Goal: Communication & Community: Answer question/provide support

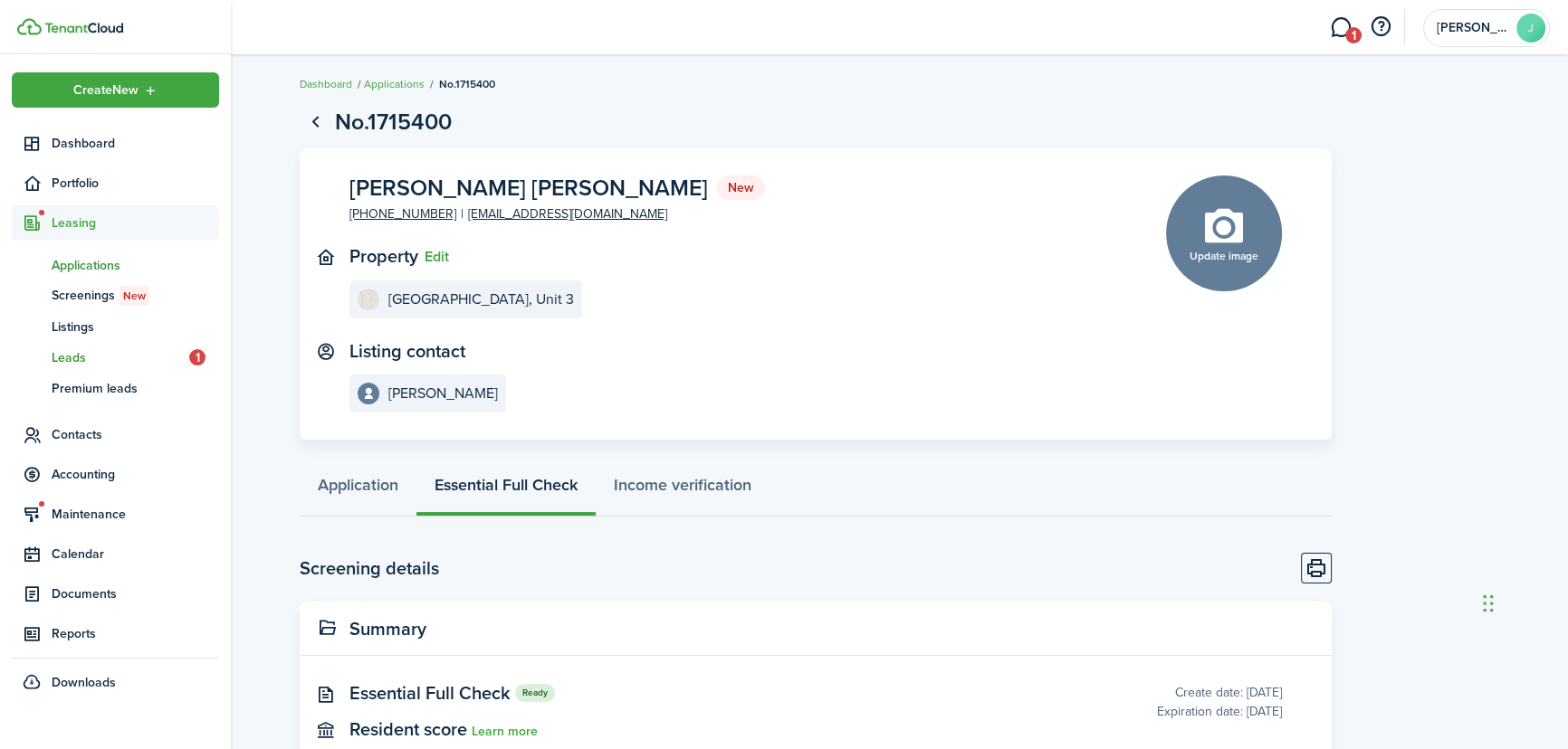
click at [52, 353] on span "Leads" at bounding box center [120, 358] width 138 height 19
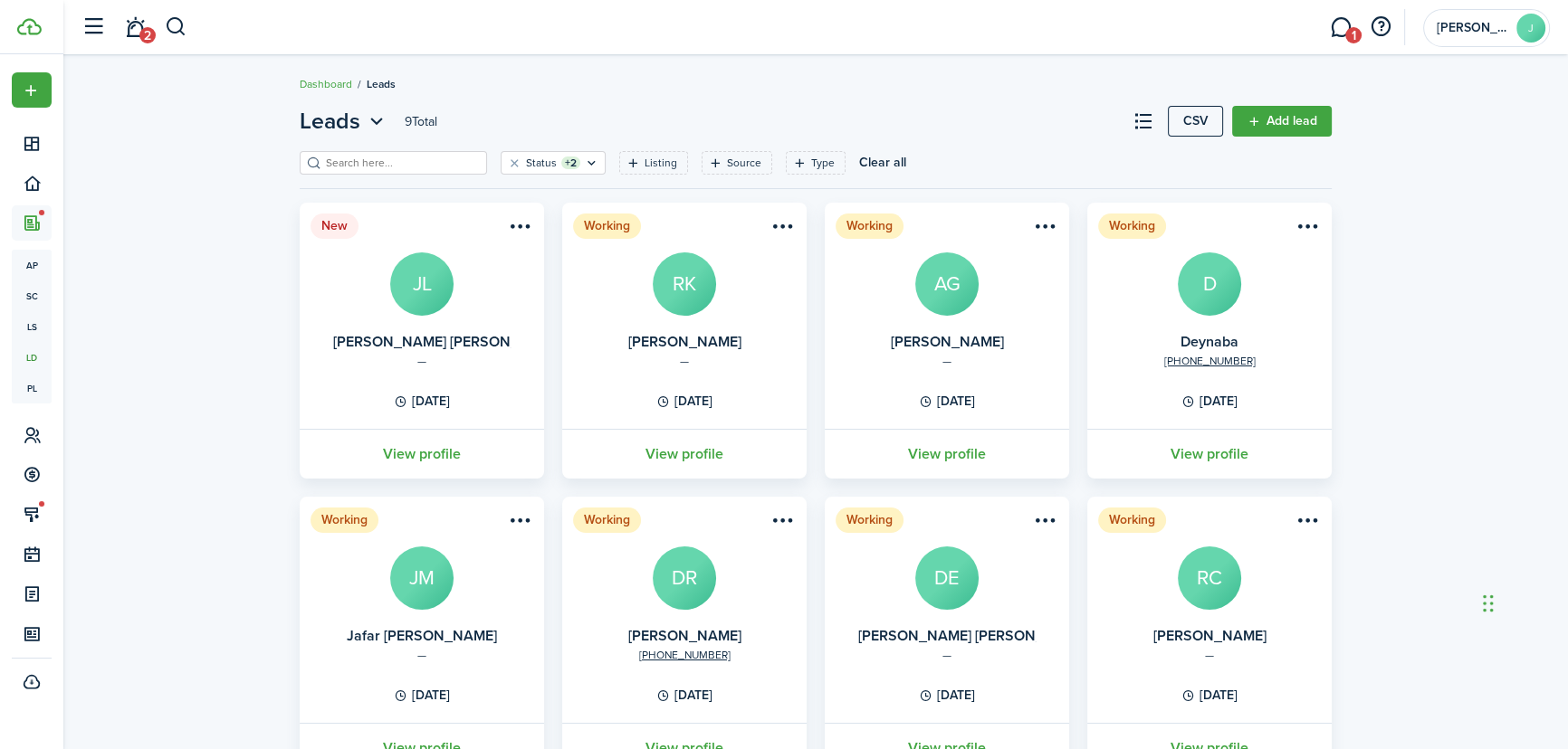
click at [521, 216] on menu-btn-icon "Open menu" at bounding box center [520, 227] width 30 height 30
click at [458, 294] on button "Change status" at bounding box center [454, 297] width 158 height 30
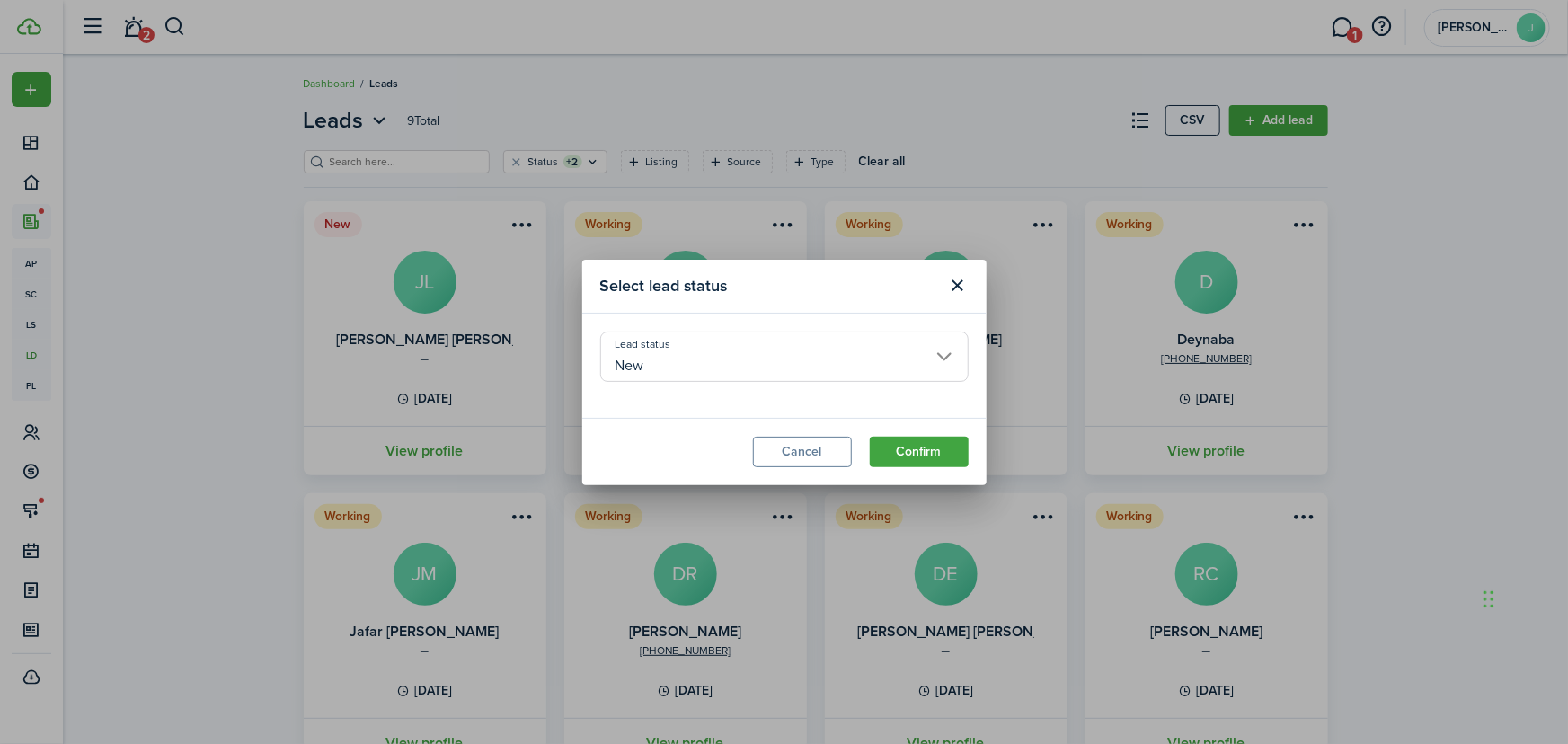
click at [640, 359] on input "New" at bounding box center [784, 356] width 369 height 50
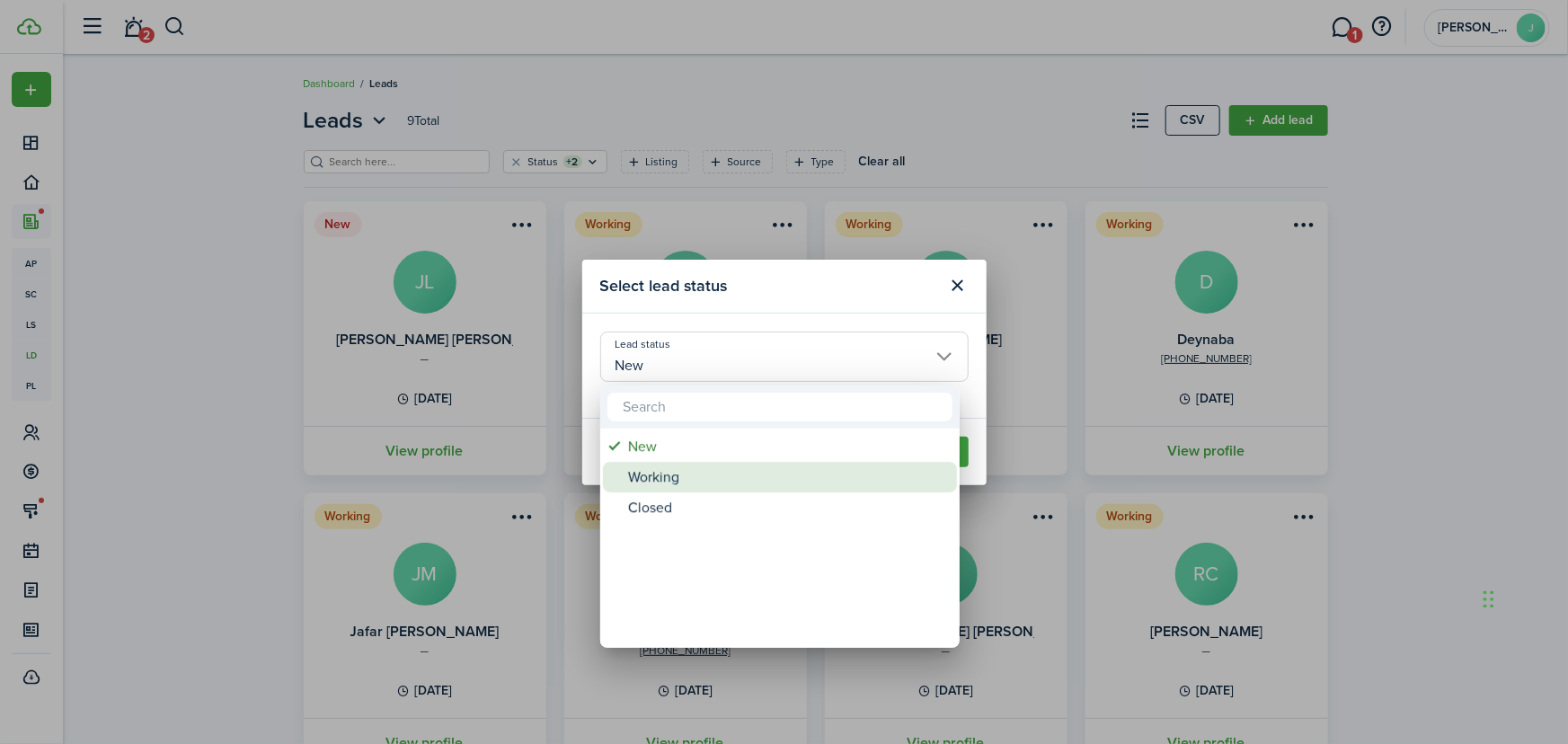
click at [643, 481] on div "Working" at bounding box center [787, 477] width 319 height 30
type input "Working"
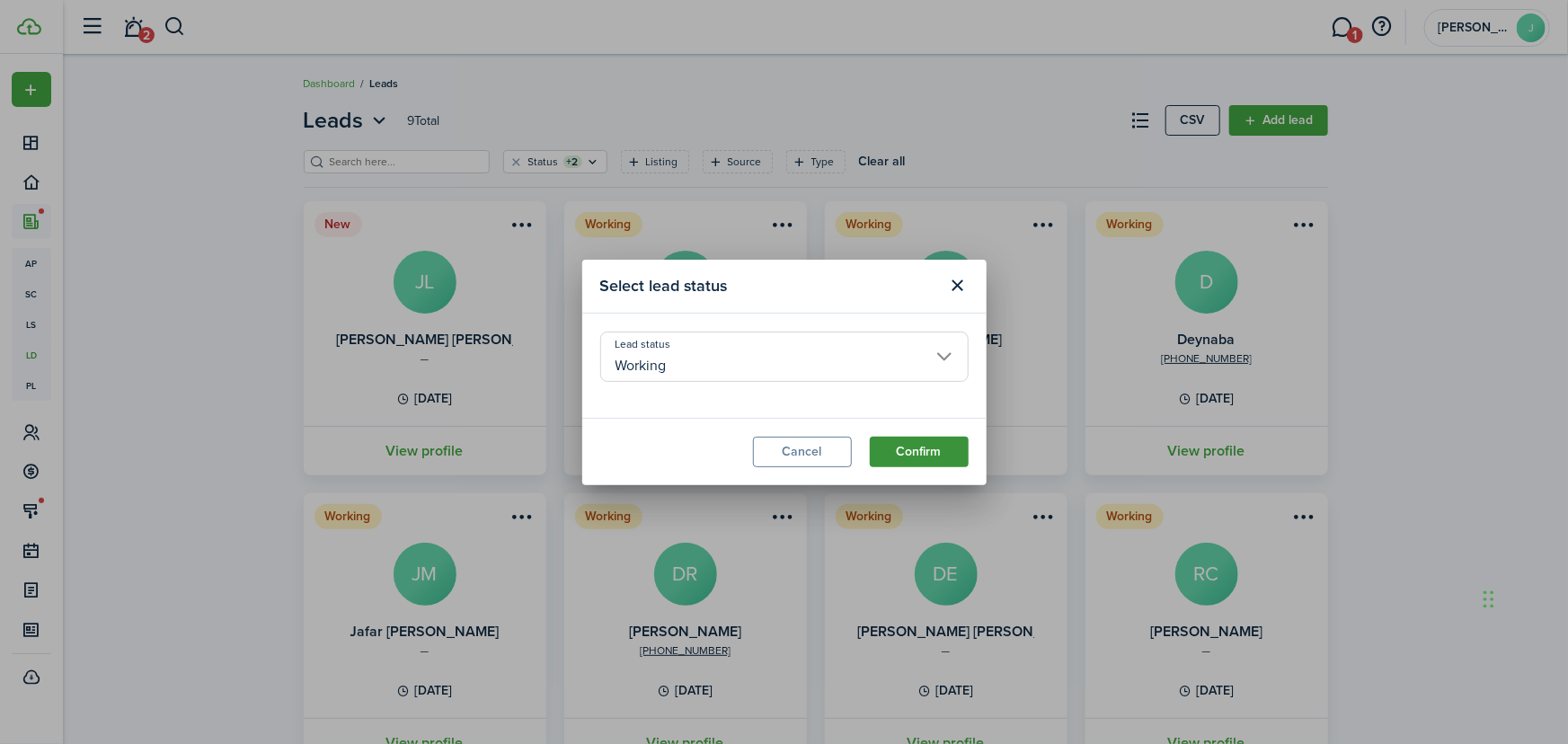
click at [914, 456] on button "Confirm" at bounding box center [920, 452] width 99 height 30
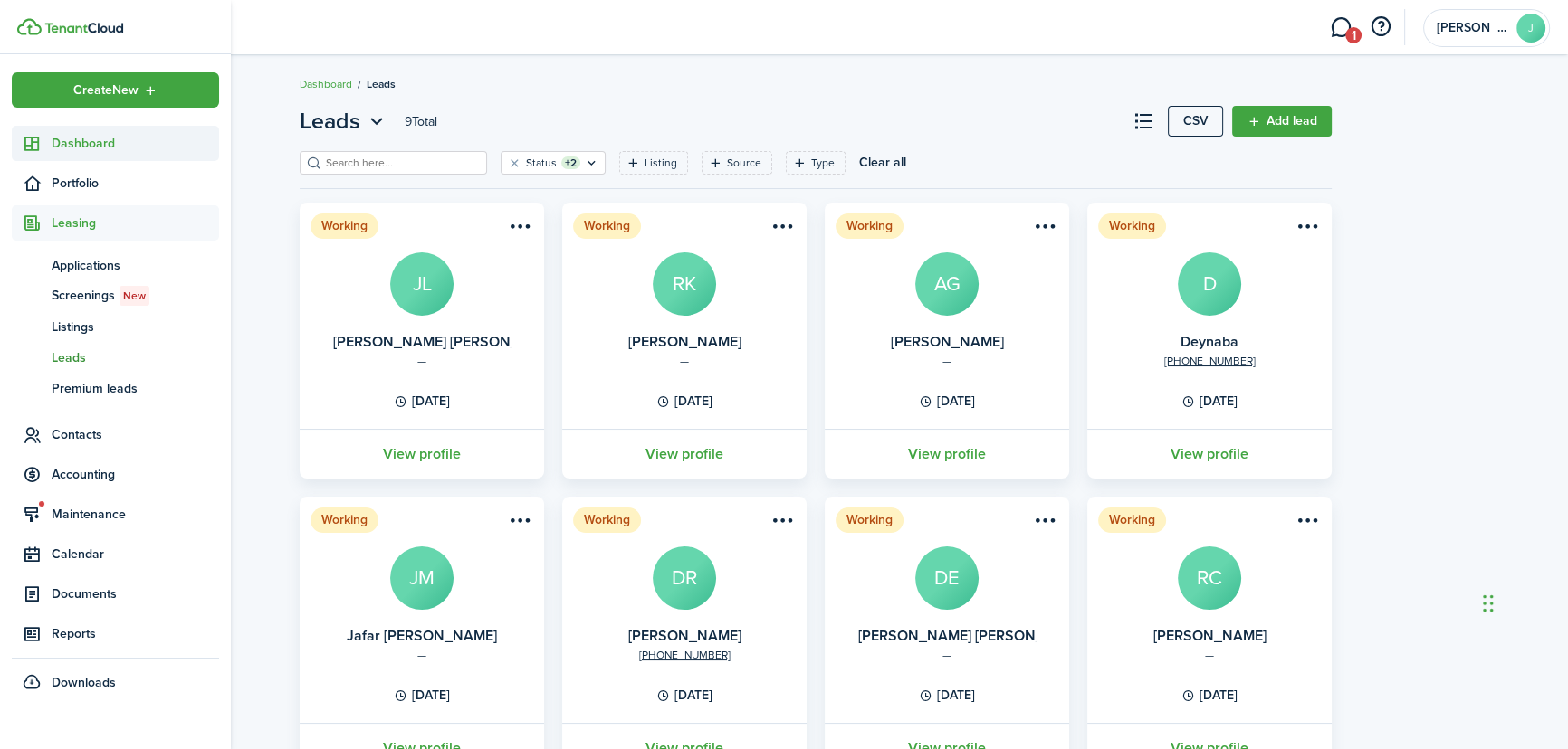
click at [45, 132] on link "Dashboard" at bounding box center [115, 143] width 208 height 35
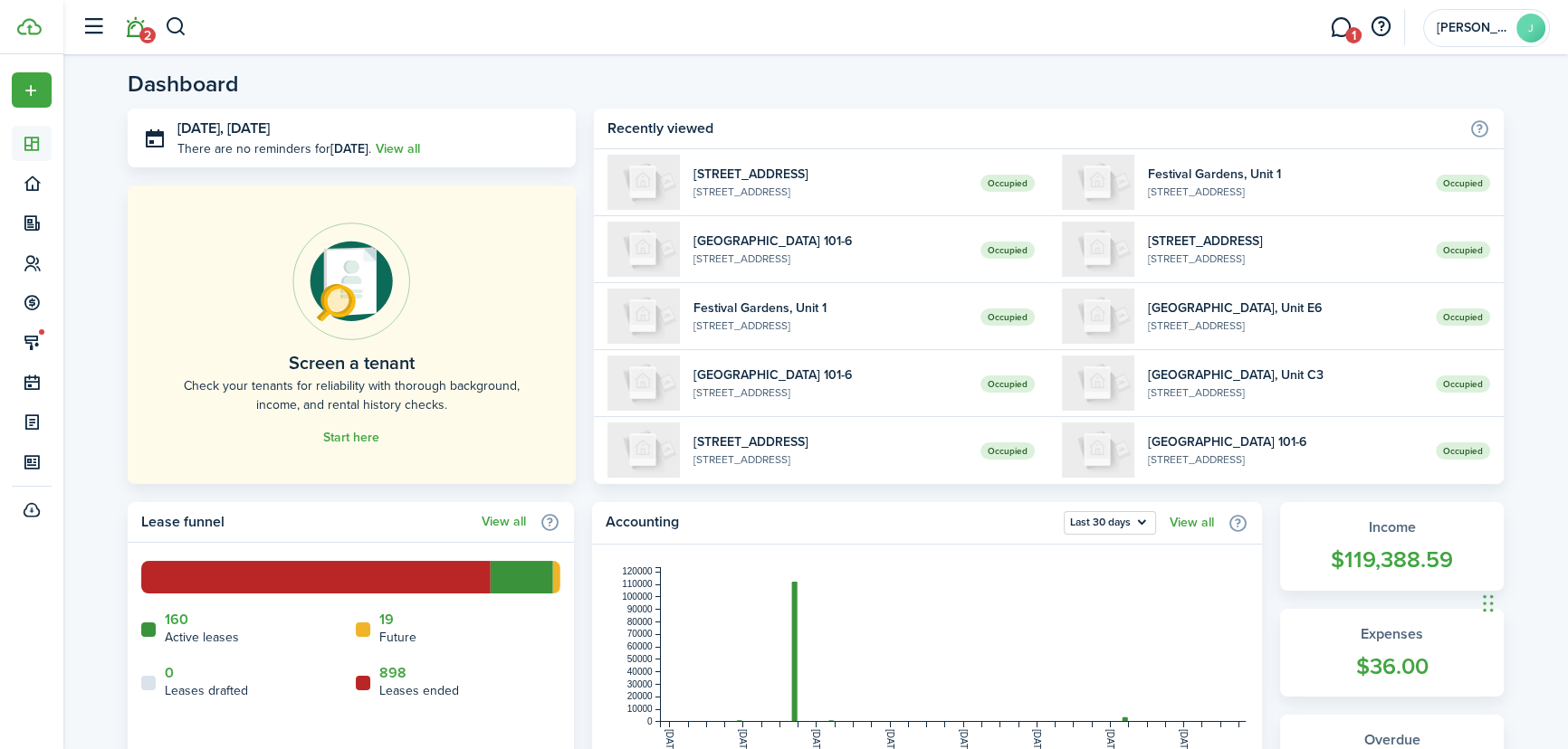
click at [135, 18] on link "2" at bounding box center [135, 28] width 34 height 46
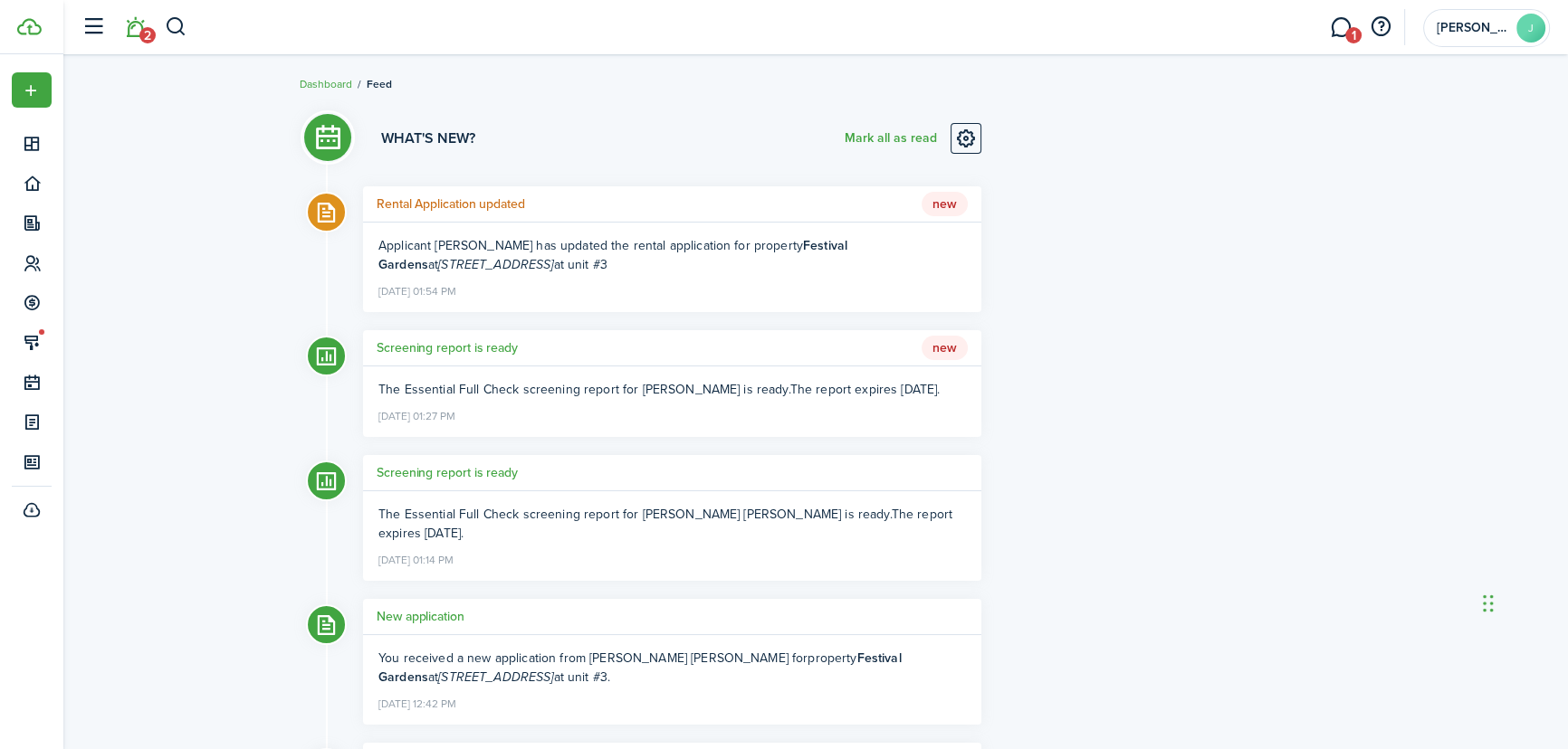
drag, startPoint x: 501, startPoint y: 349, endPoint x: 452, endPoint y: 205, distance: 152.1
click at [452, 205] on h5 "Rental Application updated" at bounding box center [451, 204] width 149 height 19
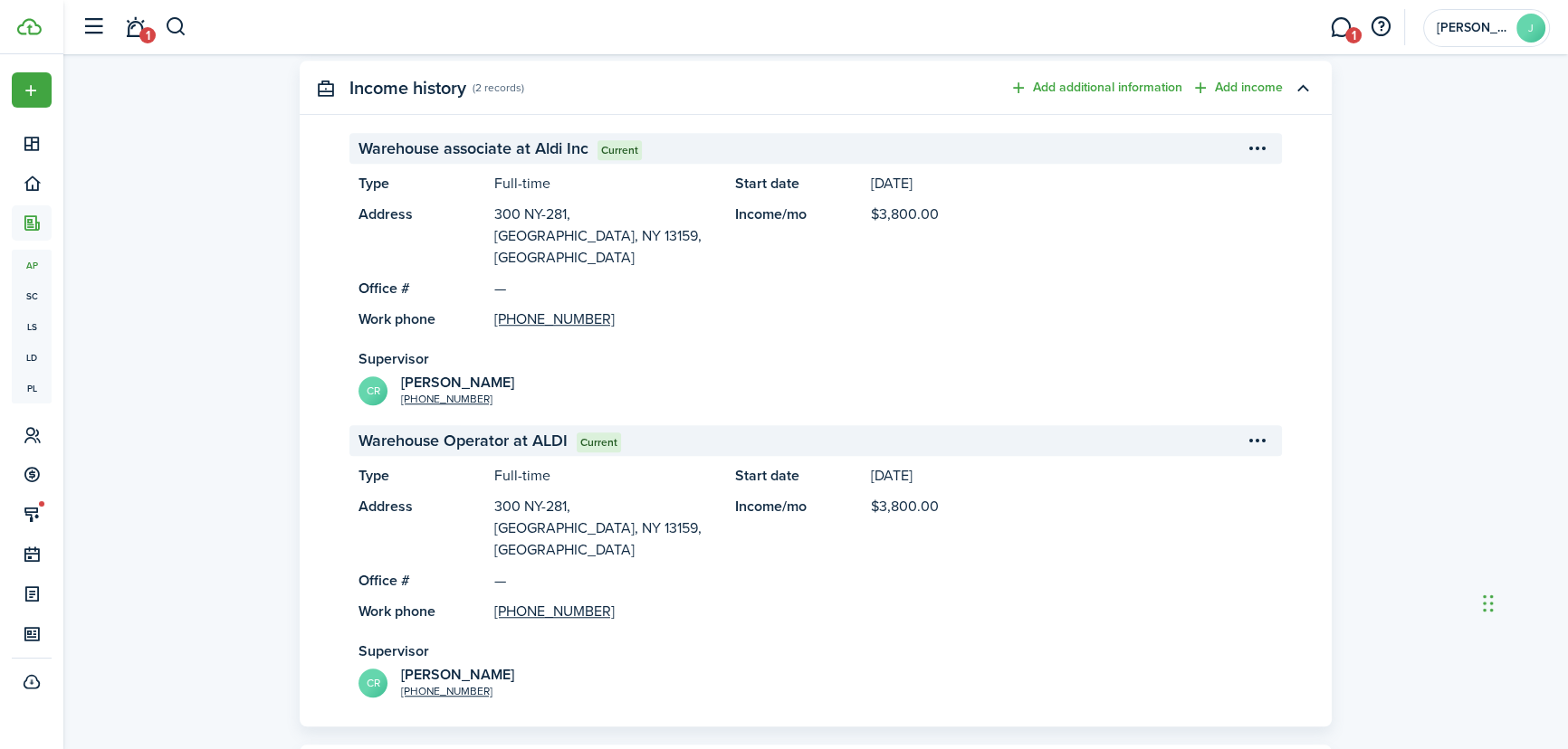
scroll to position [1810, 0]
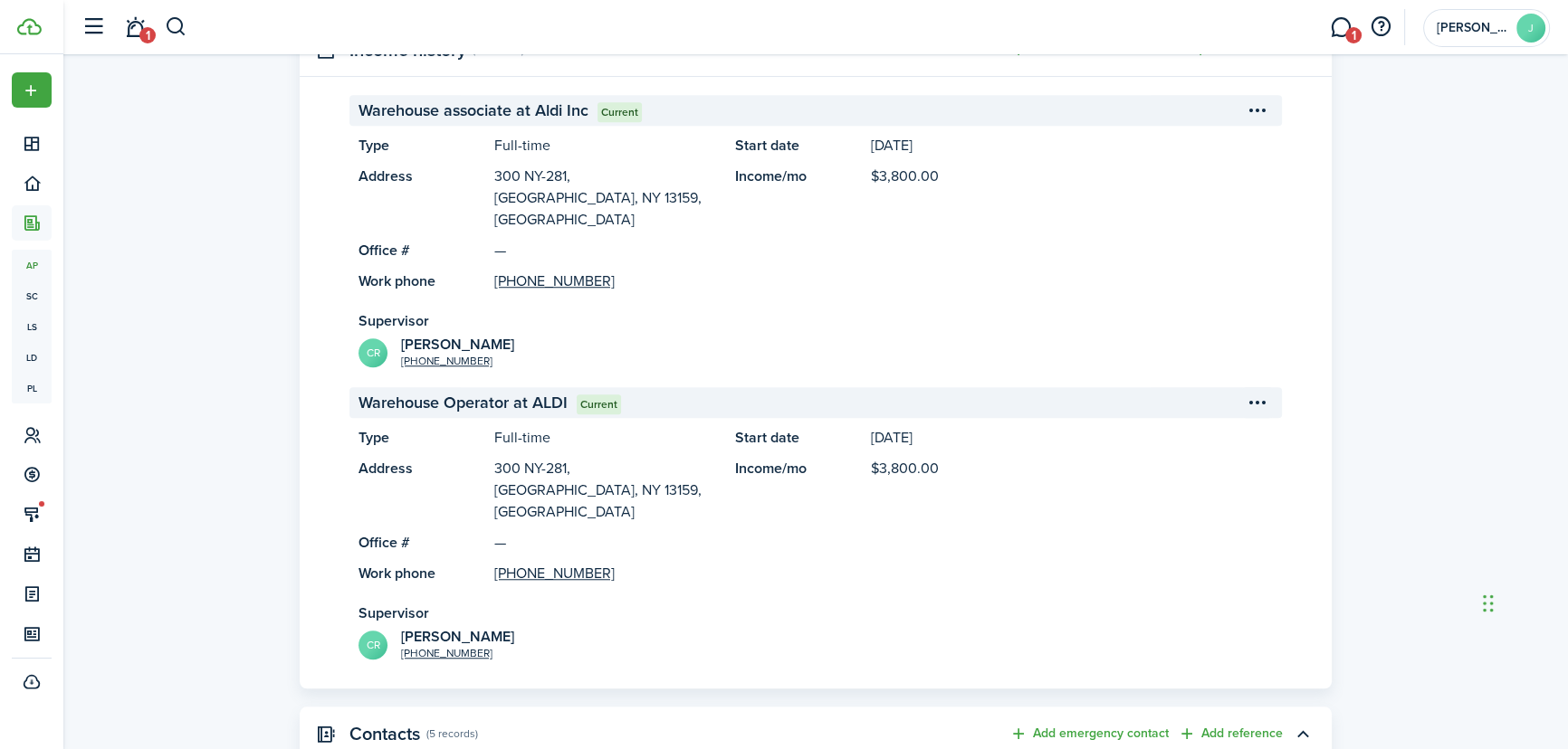
click at [1248, 387] on menu-btn-icon "Open menu" at bounding box center [1258, 403] width 30 height 30
click at [1168, 424] on button "Delete" at bounding box center [1194, 430] width 158 height 30
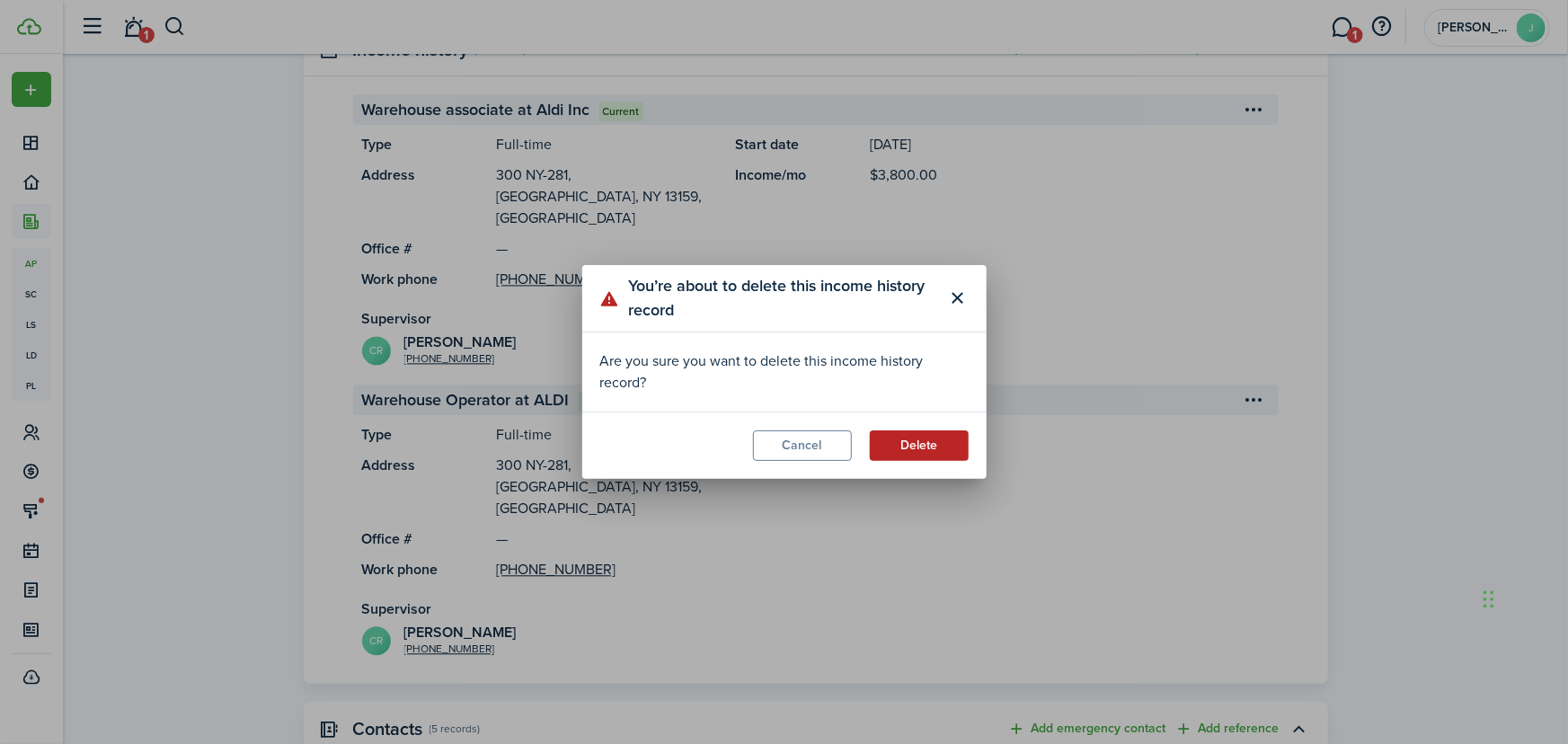
click at [892, 440] on button "Delete" at bounding box center [920, 445] width 99 height 30
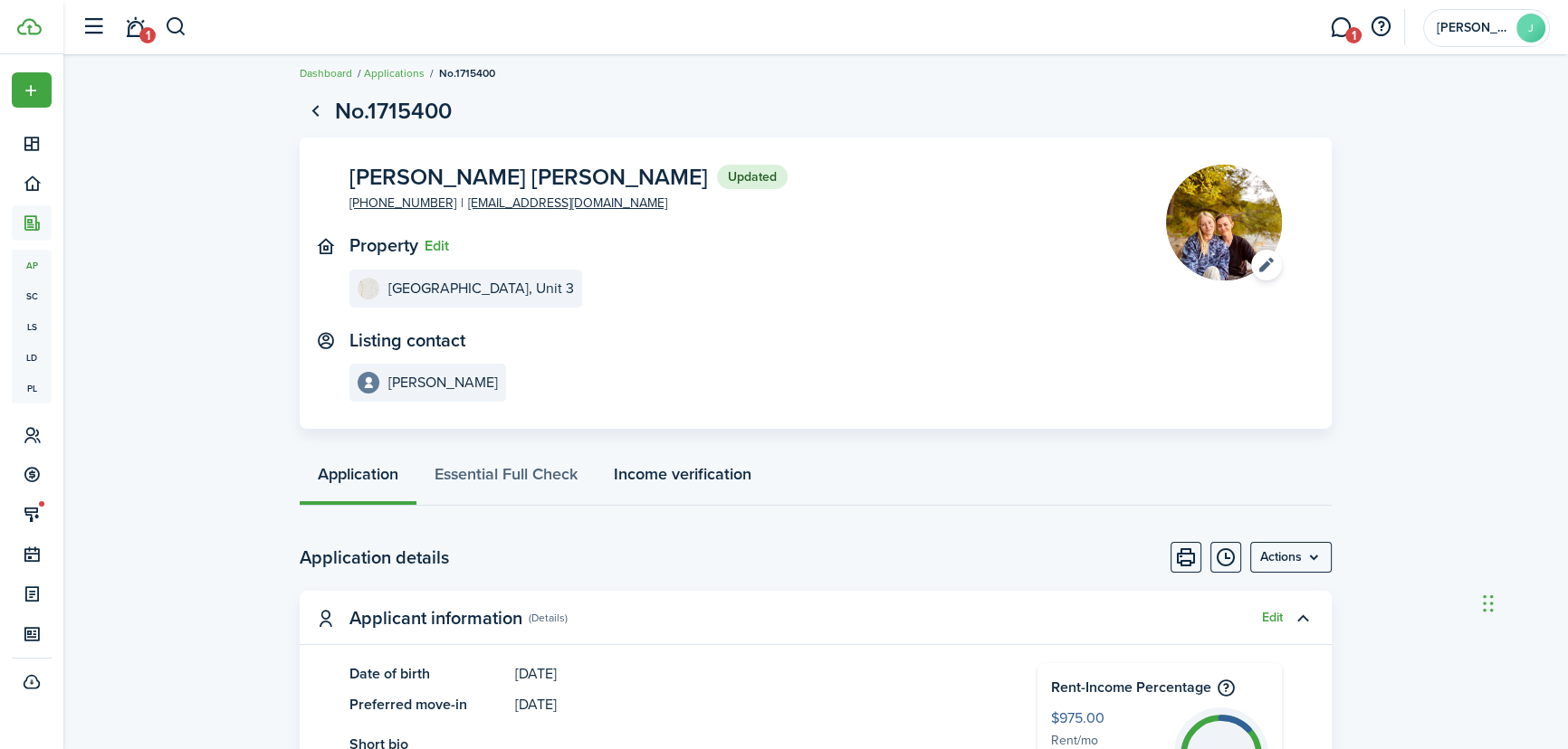
scroll to position [0, 0]
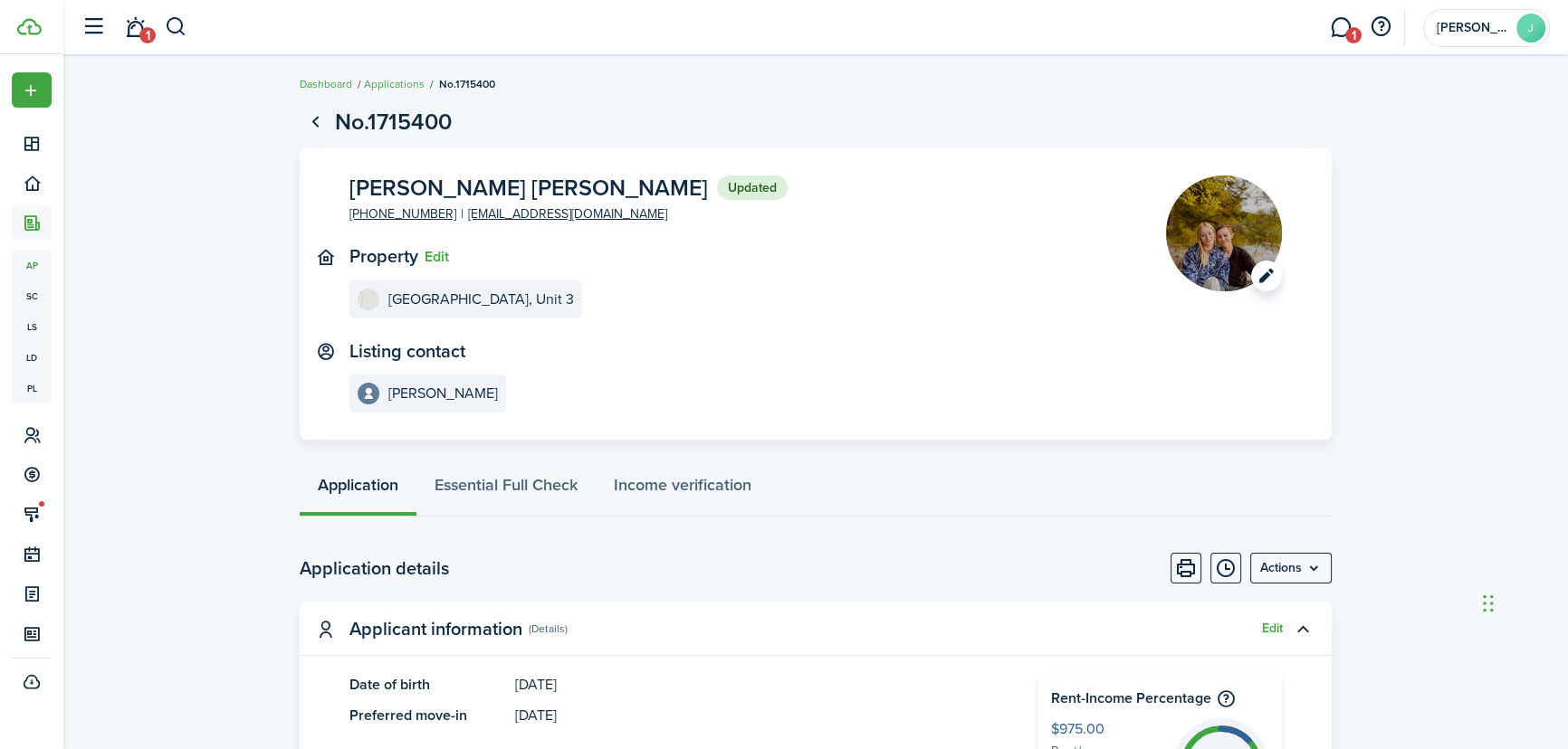
click at [1225, 245] on image-lazy "Open menu" at bounding box center [1224, 233] width 116 height 116
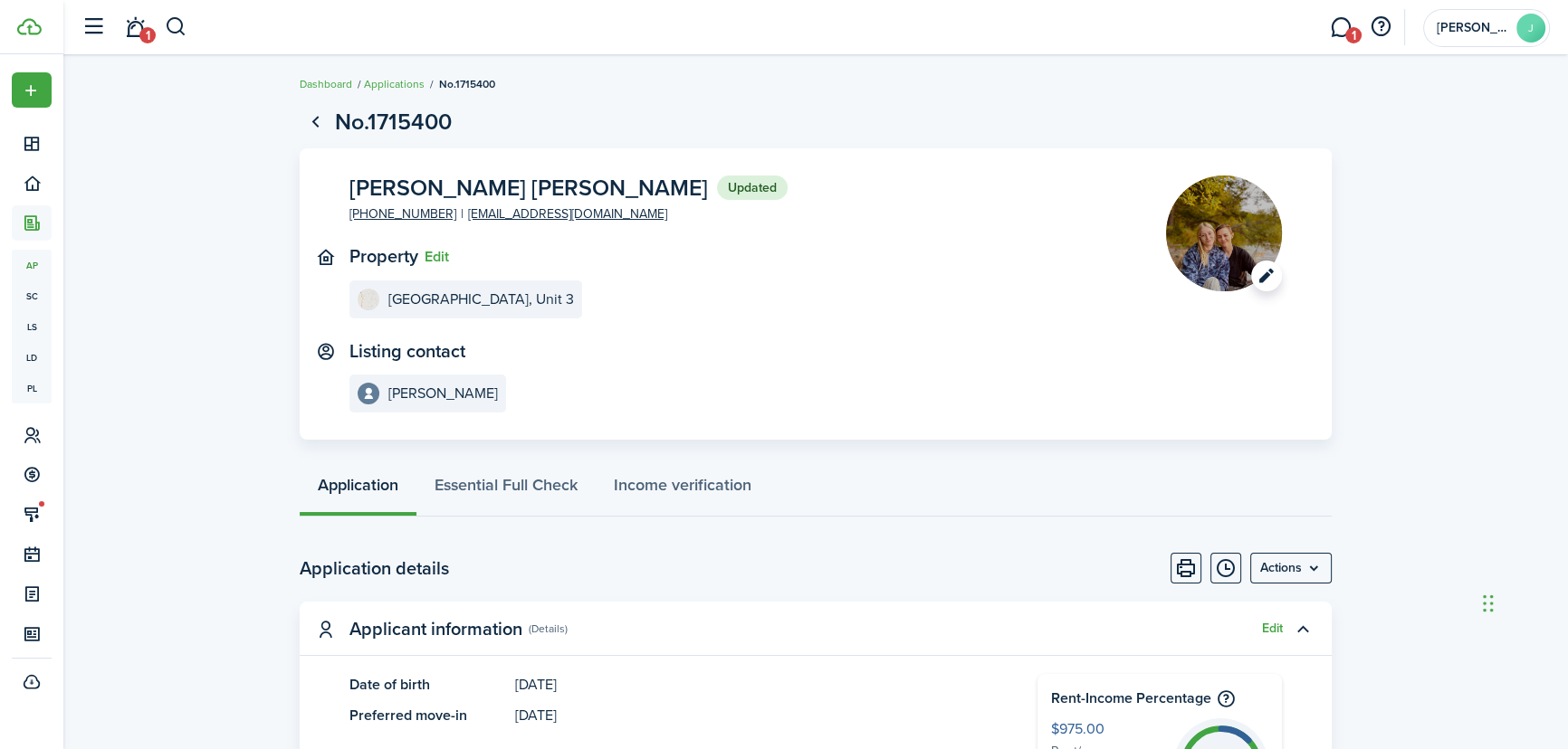
click at [1232, 257] on image-lazy "Open menu" at bounding box center [1224, 233] width 116 height 116
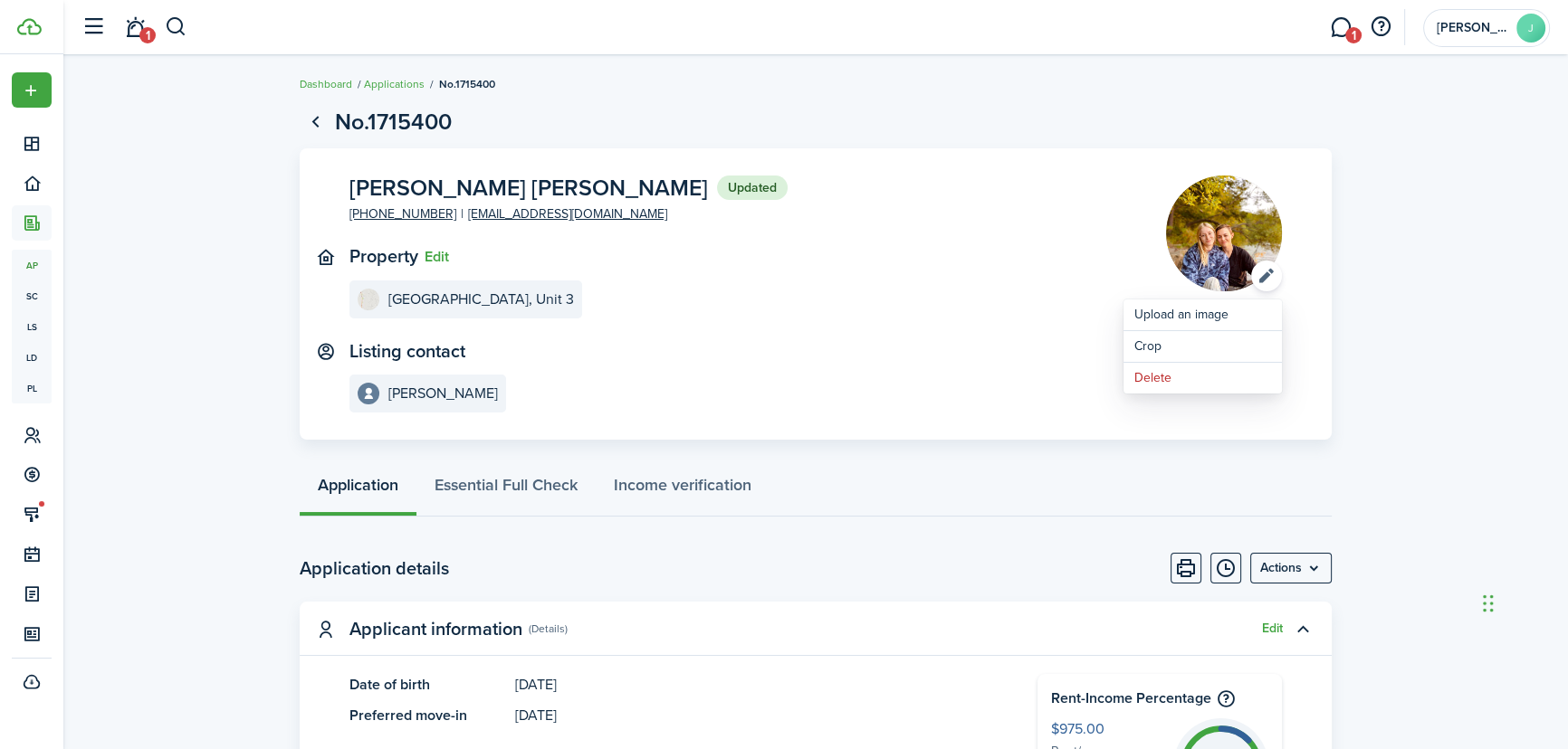
click at [943, 196] on panel-main-section "[PERSON_NAME] [PERSON_NAME] Updated [PHONE_NUMBER] [EMAIL_ADDRESS][DOMAIN_NAME]" at bounding box center [730, 199] width 763 height 49
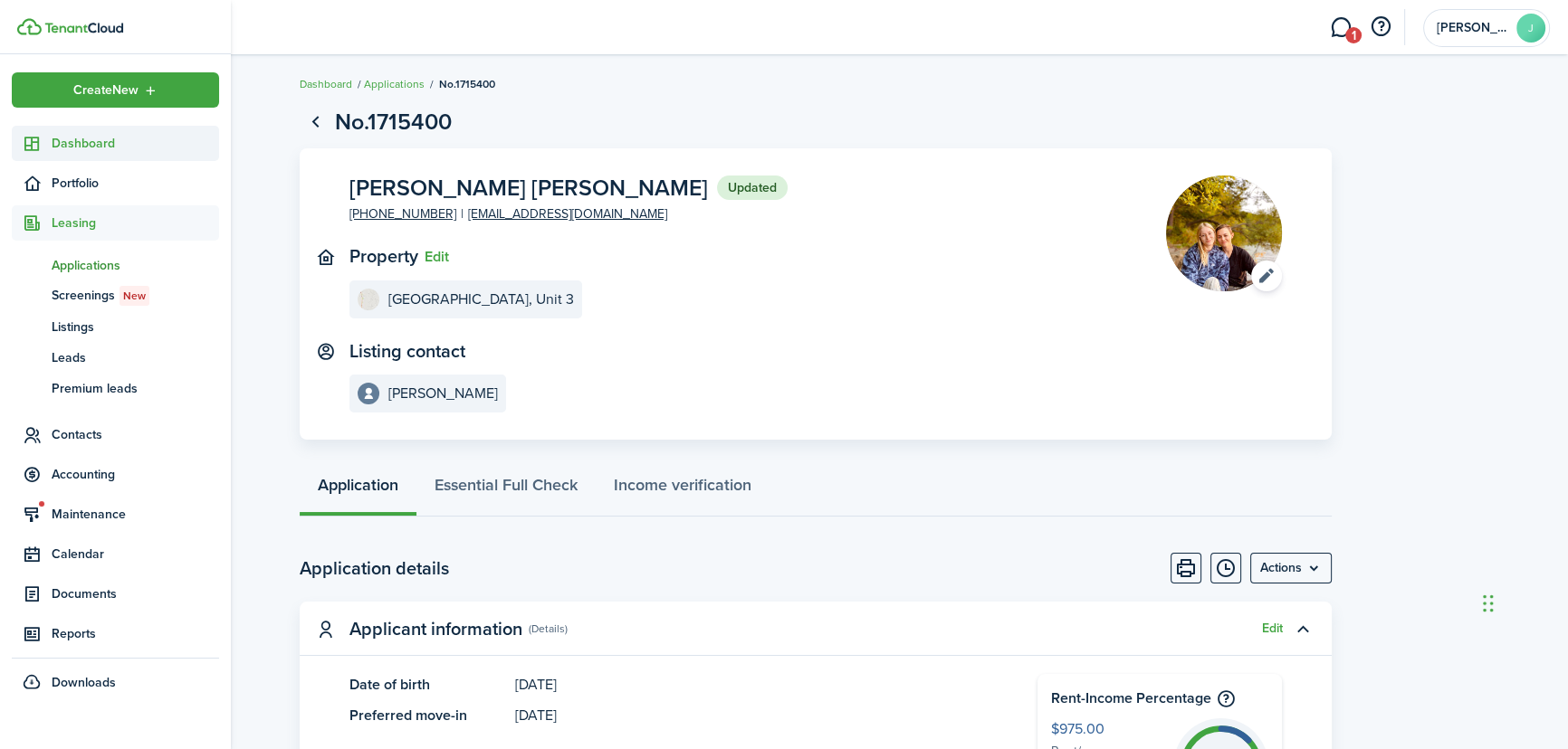
click at [89, 138] on span "Dashboard" at bounding box center [135, 144] width 168 height 19
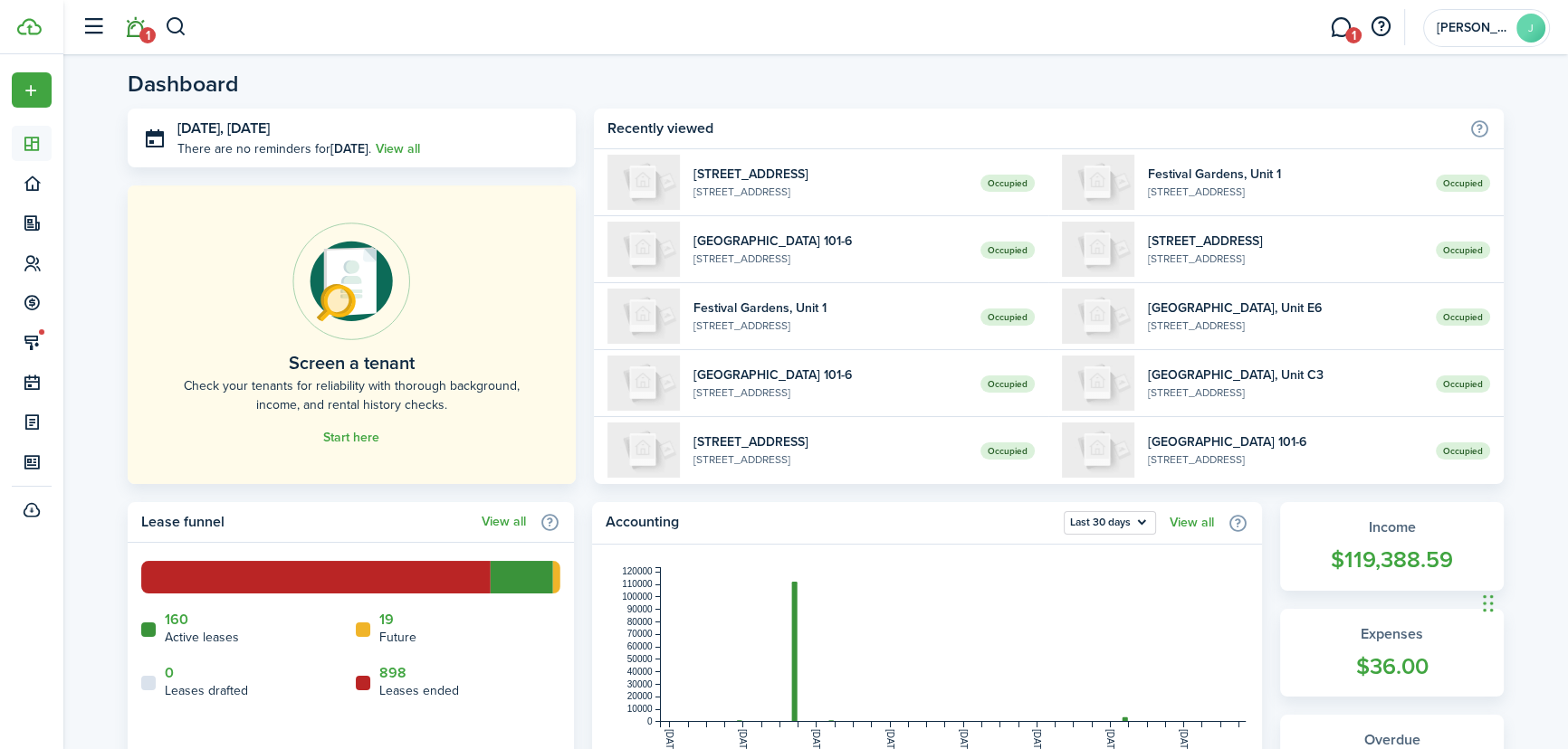
click at [135, 28] on link "1" at bounding box center [135, 28] width 34 height 46
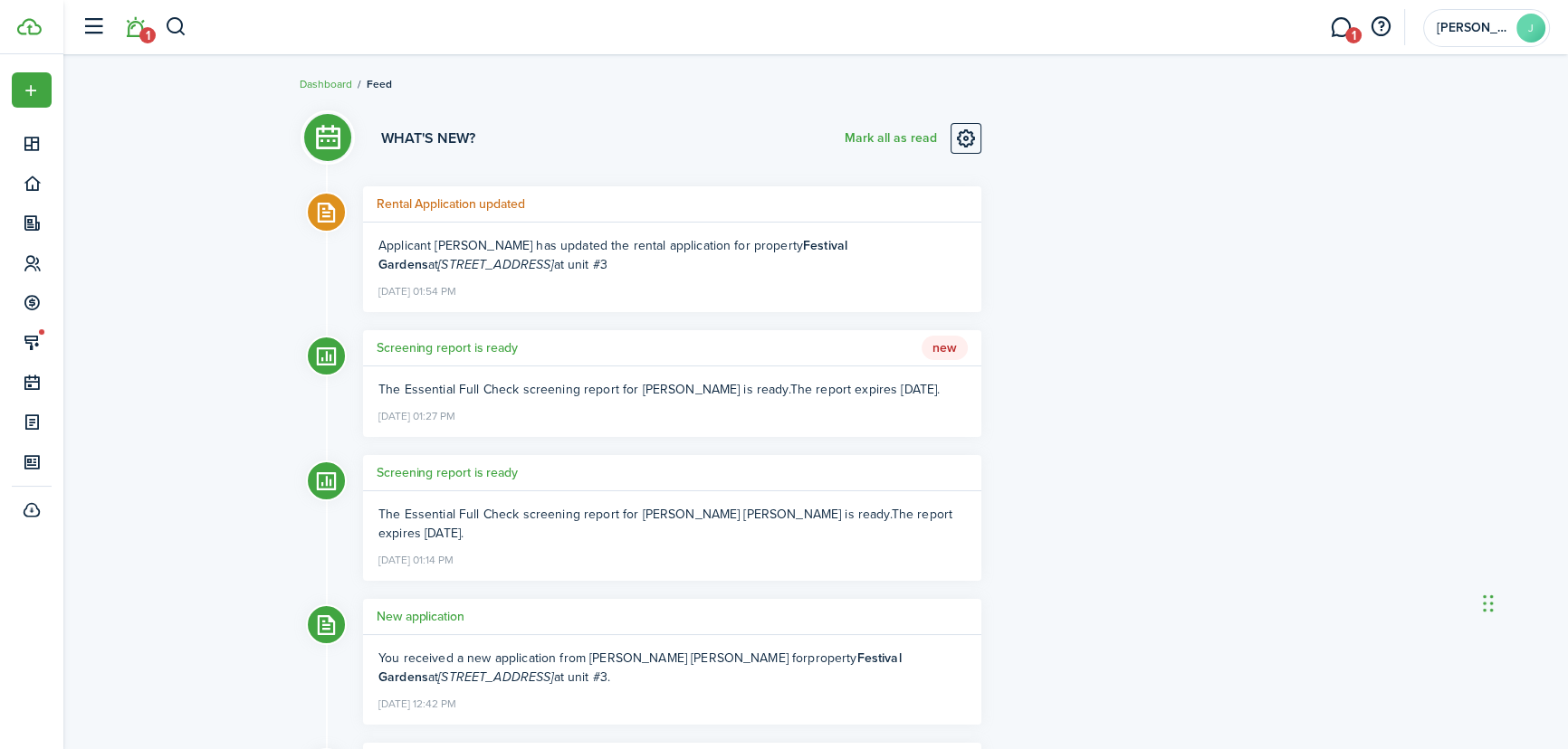
click at [406, 346] on h5 "Screening report is ready" at bounding box center [447, 348] width 141 height 19
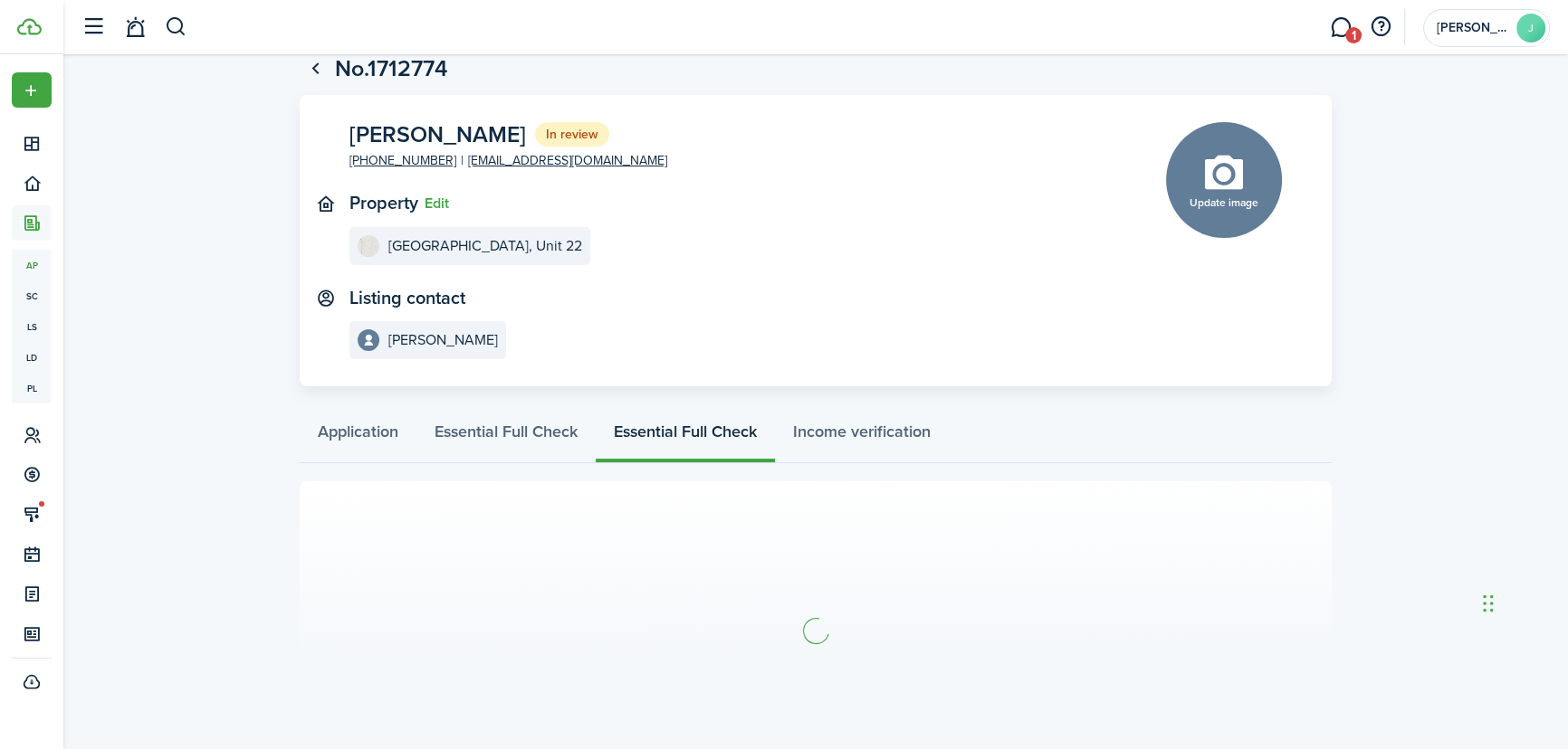
scroll to position [82, 0]
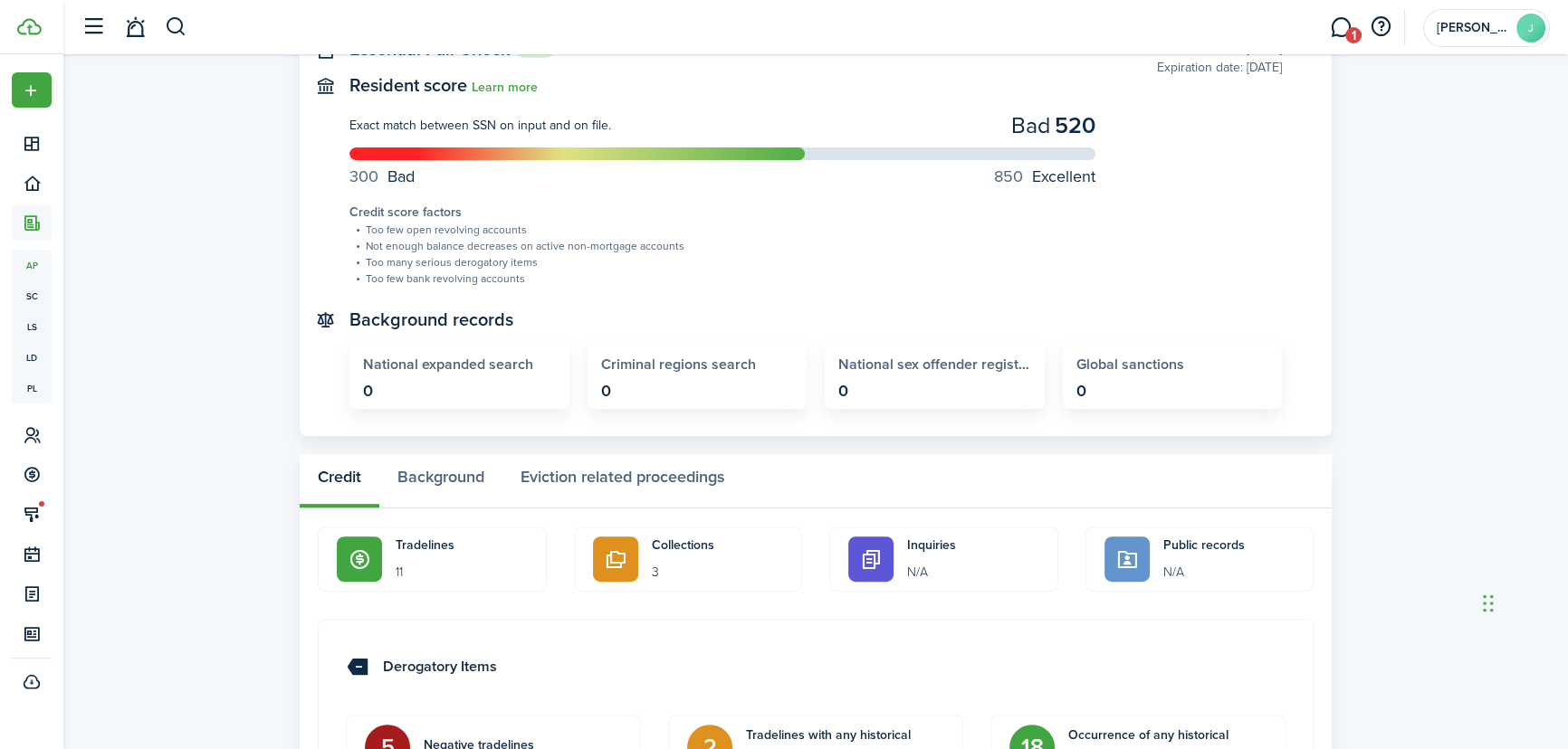
scroll to position [658, 0]
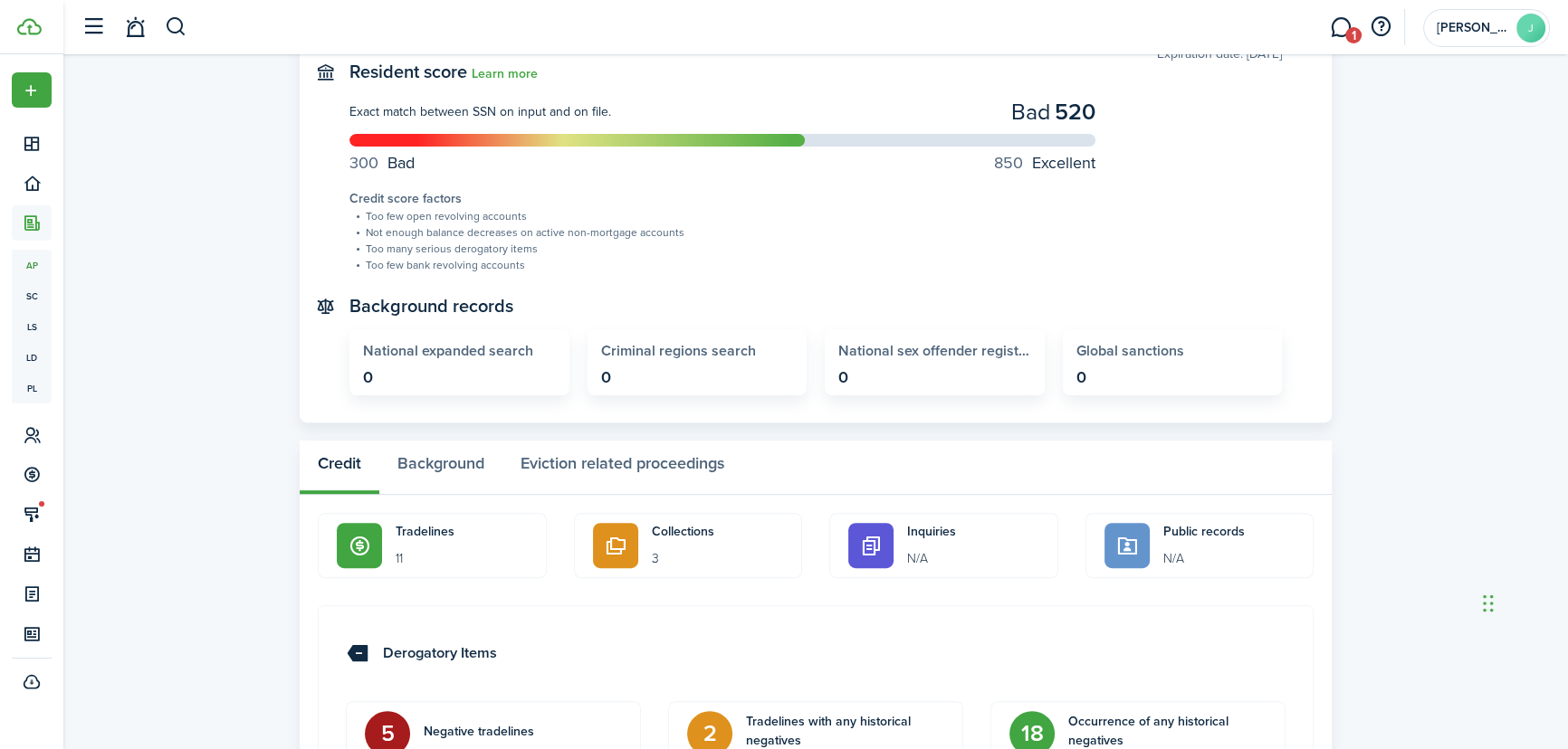
click at [697, 538] on p "Collections" at bounding box center [718, 532] width 132 height 18
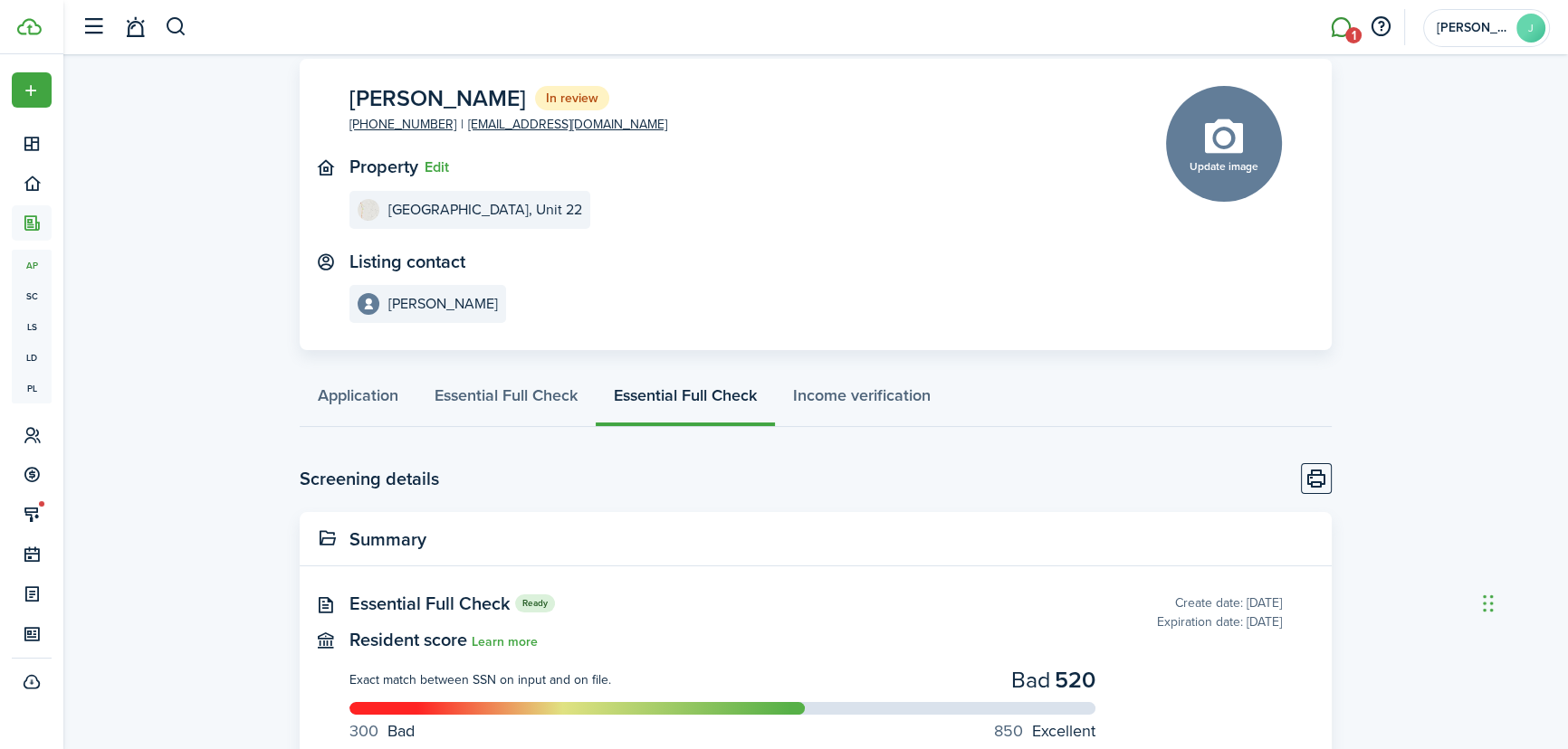
scroll to position [39, 0]
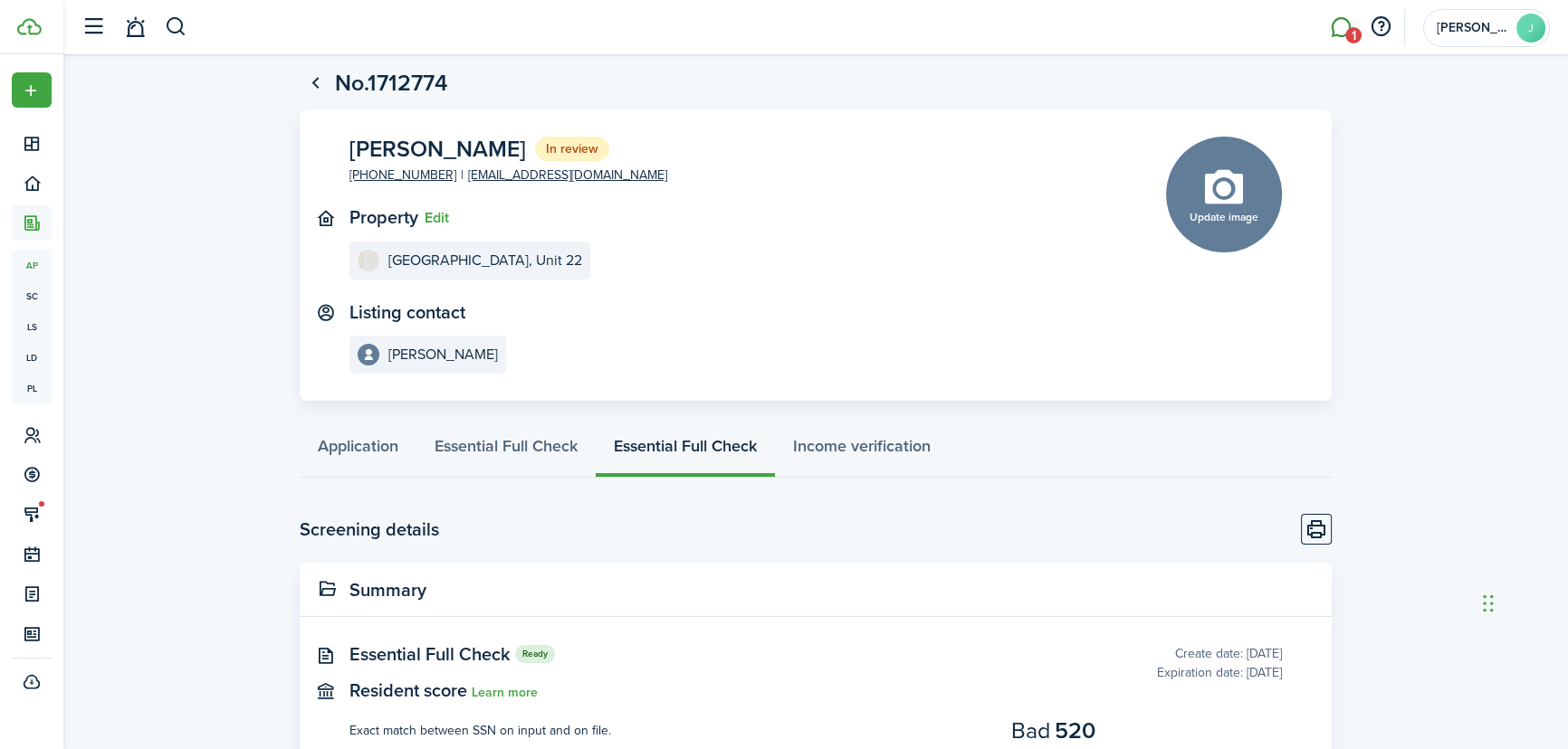
click at [1341, 21] on link "1" at bounding box center [1340, 28] width 34 height 46
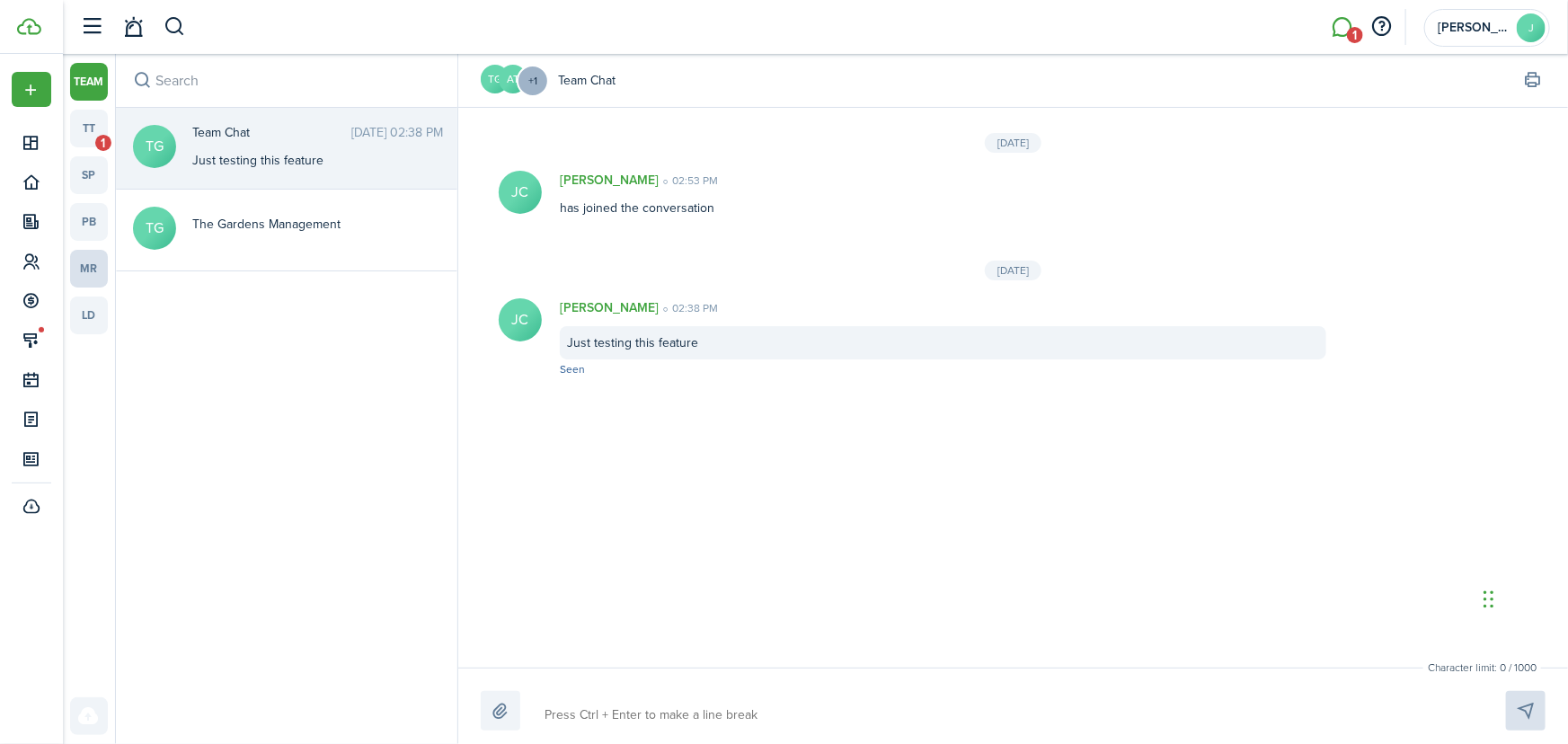
click at [99, 273] on link "mr" at bounding box center [89, 268] width 38 height 38
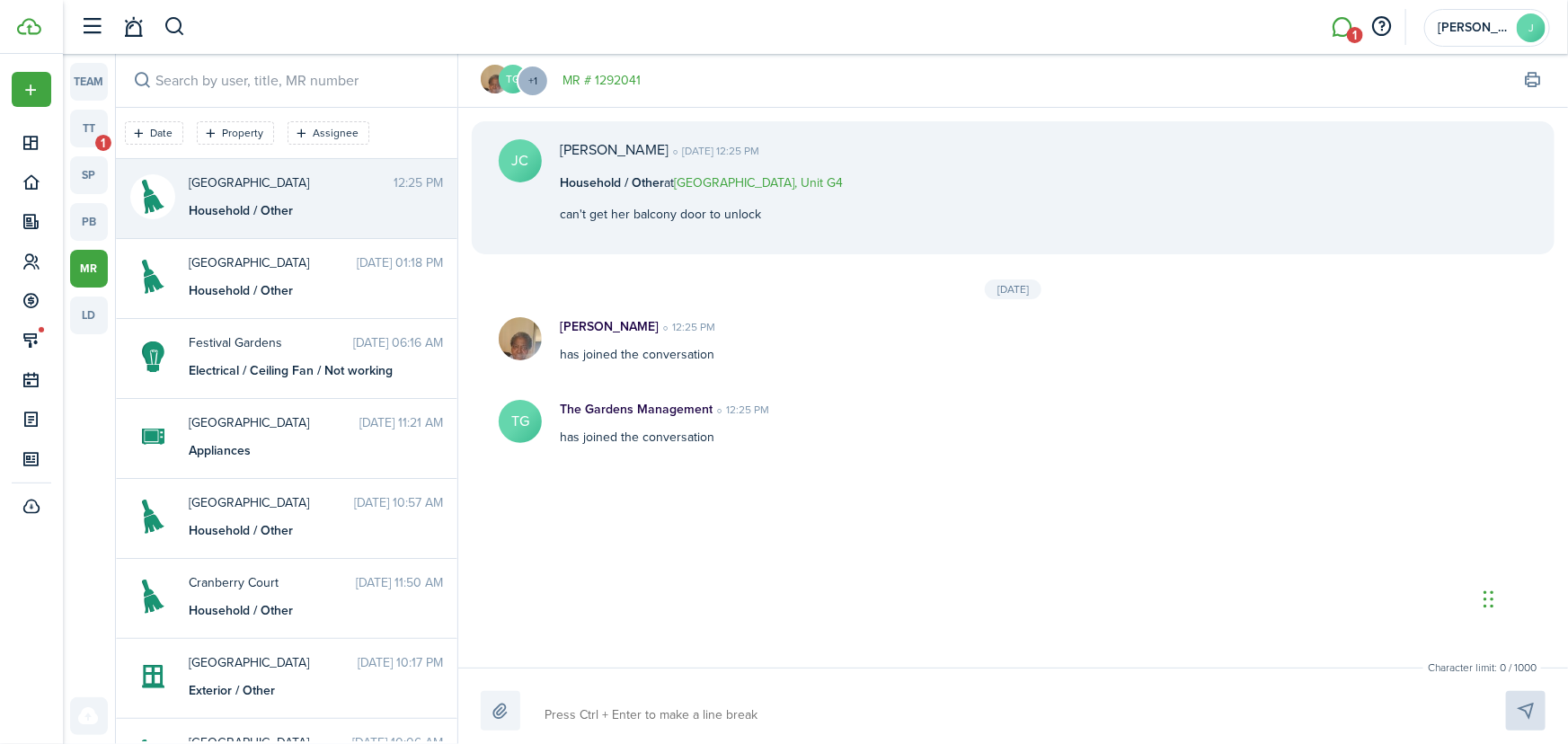
click at [633, 82] on link "MR # 1292041" at bounding box center [601, 80] width 78 height 19
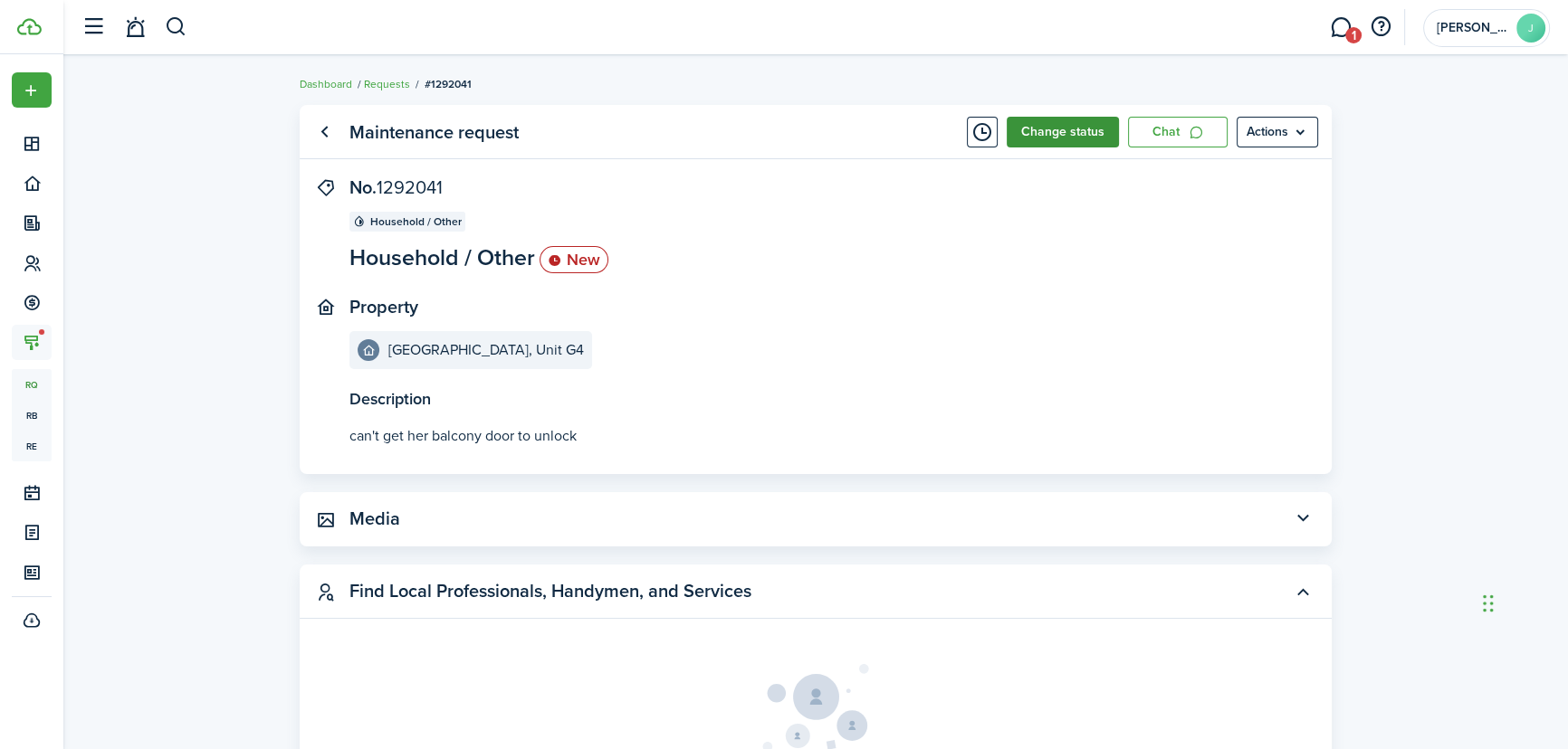
click at [1033, 134] on button "Change status" at bounding box center [1062, 132] width 112 height 30
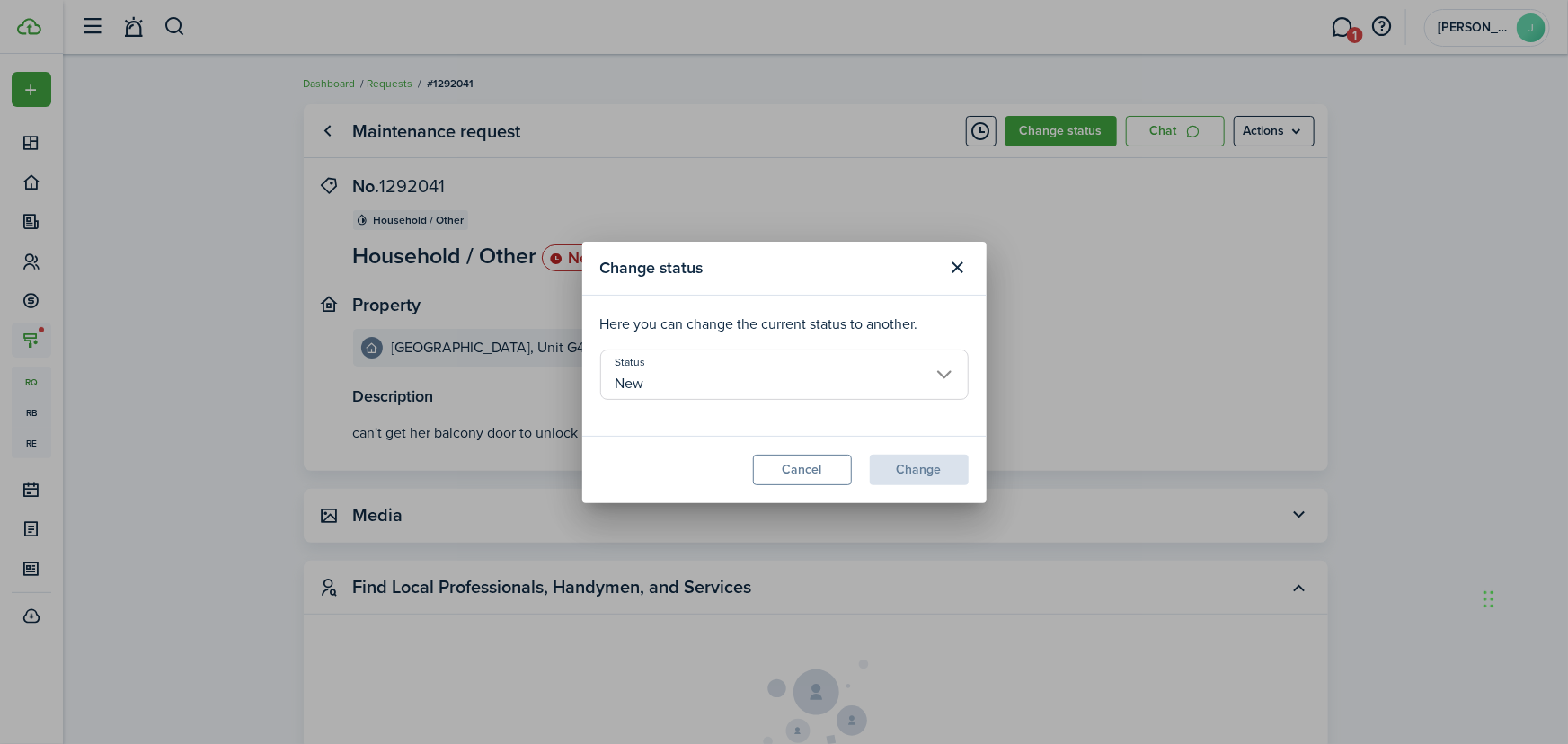
click at [702, 363] on input "New" at bounding box center [784, 374] width 369 height 50
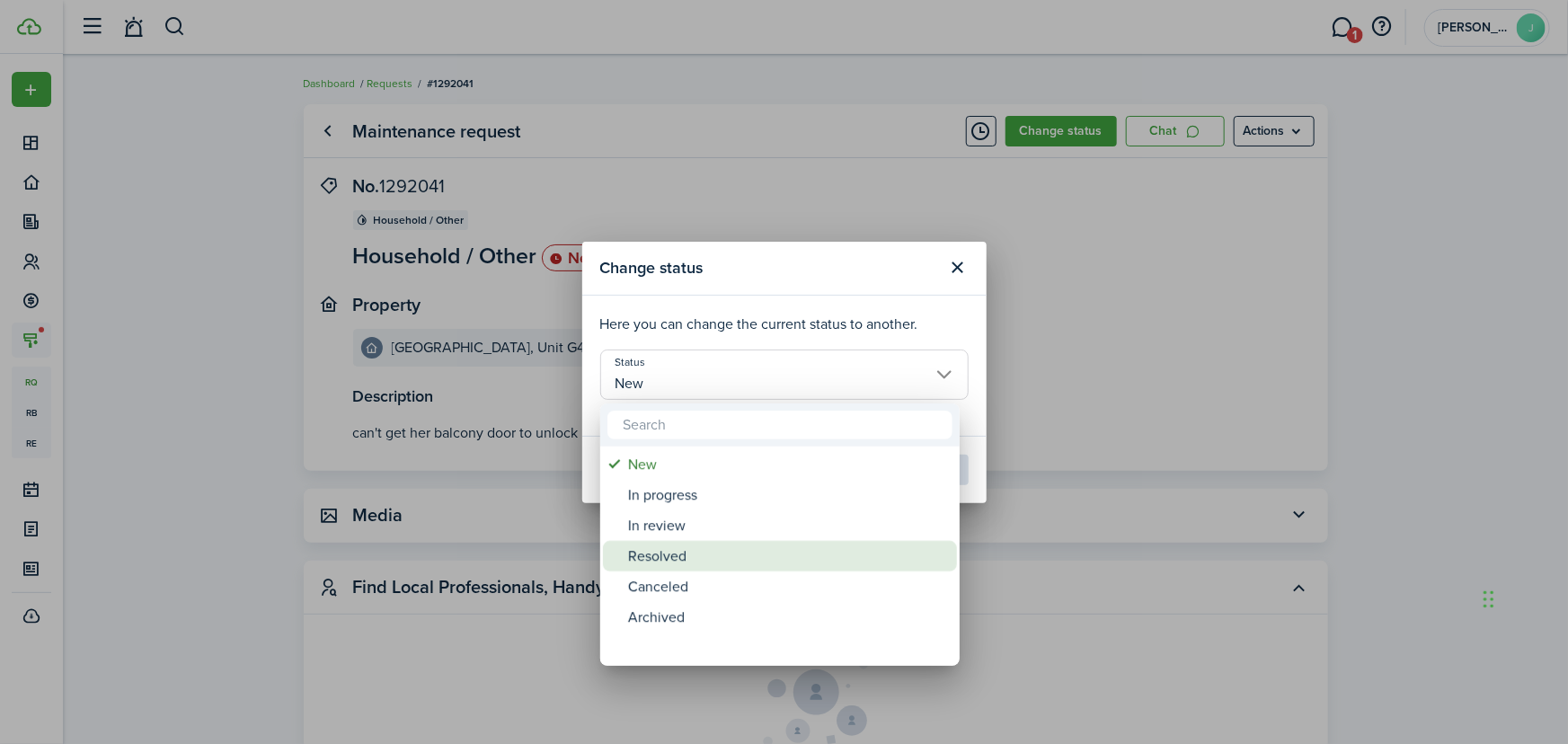
click at [668, 558] on div "Resolved" at bounding box center [787, 556] width 319 height 30
type input "Resolved"
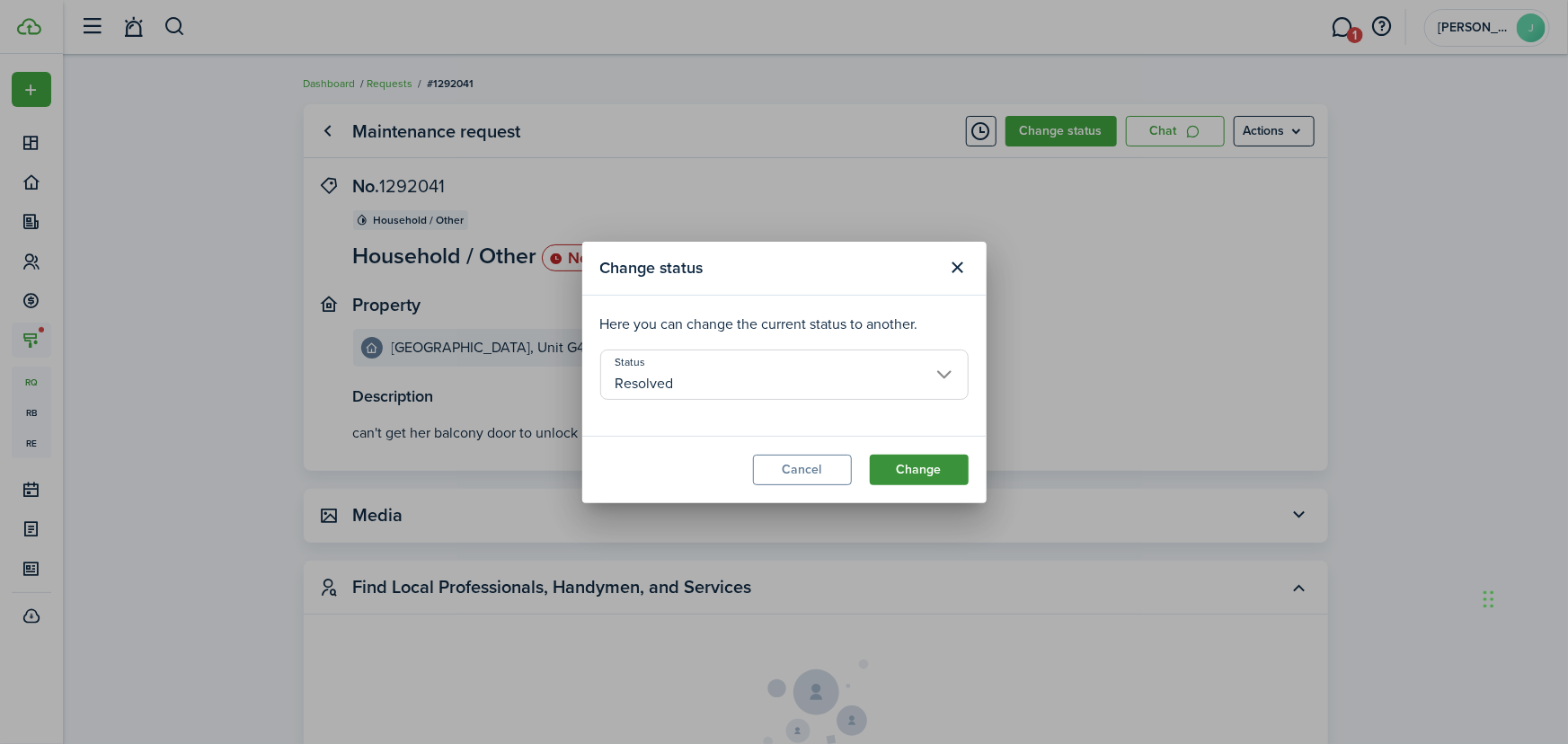
click at [946, 456] on button "Change" at bounding box center [920, 470] width 99 height 30
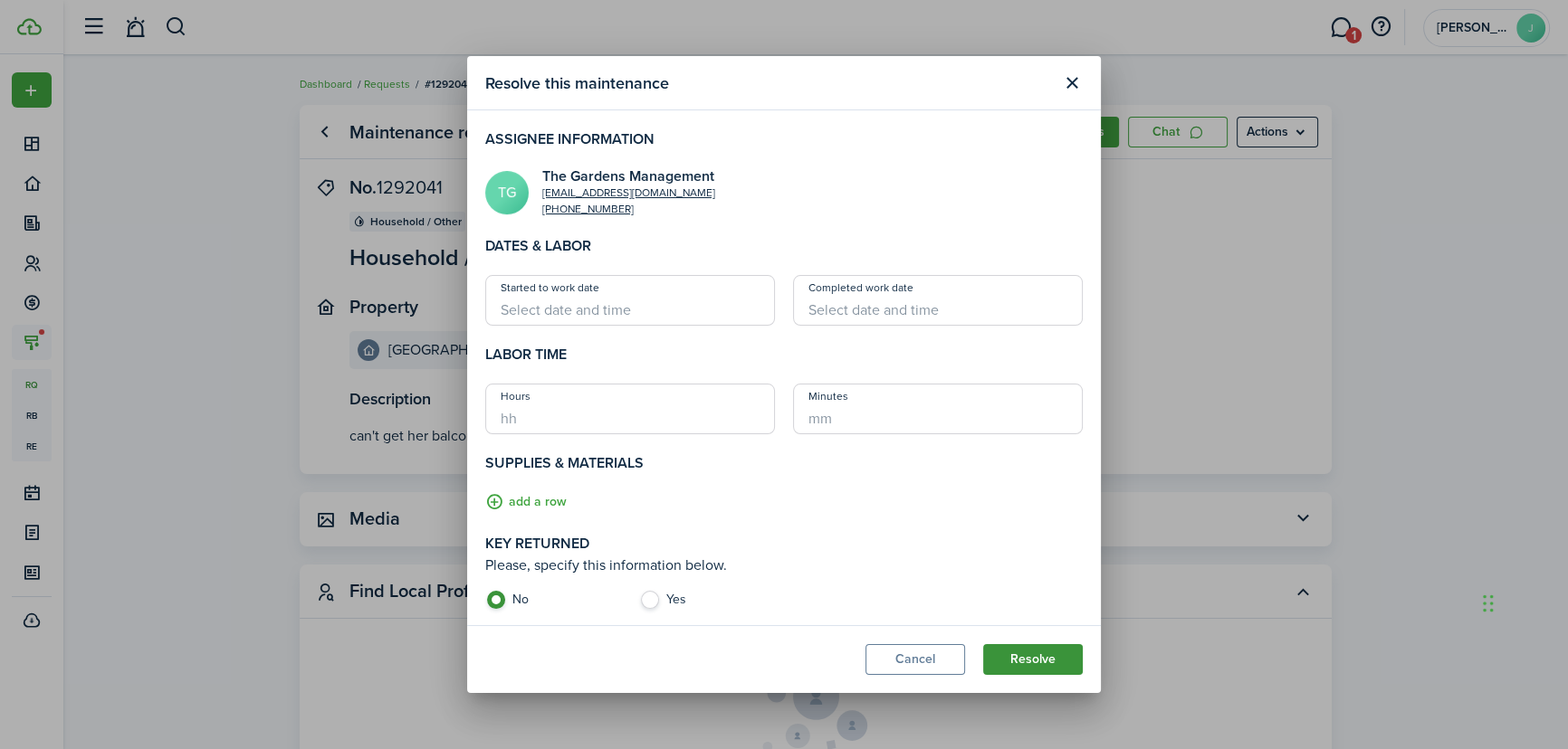
click at [1049, 653] on button "Resolve" at bounding box center [1033, 660] width 100 height 30
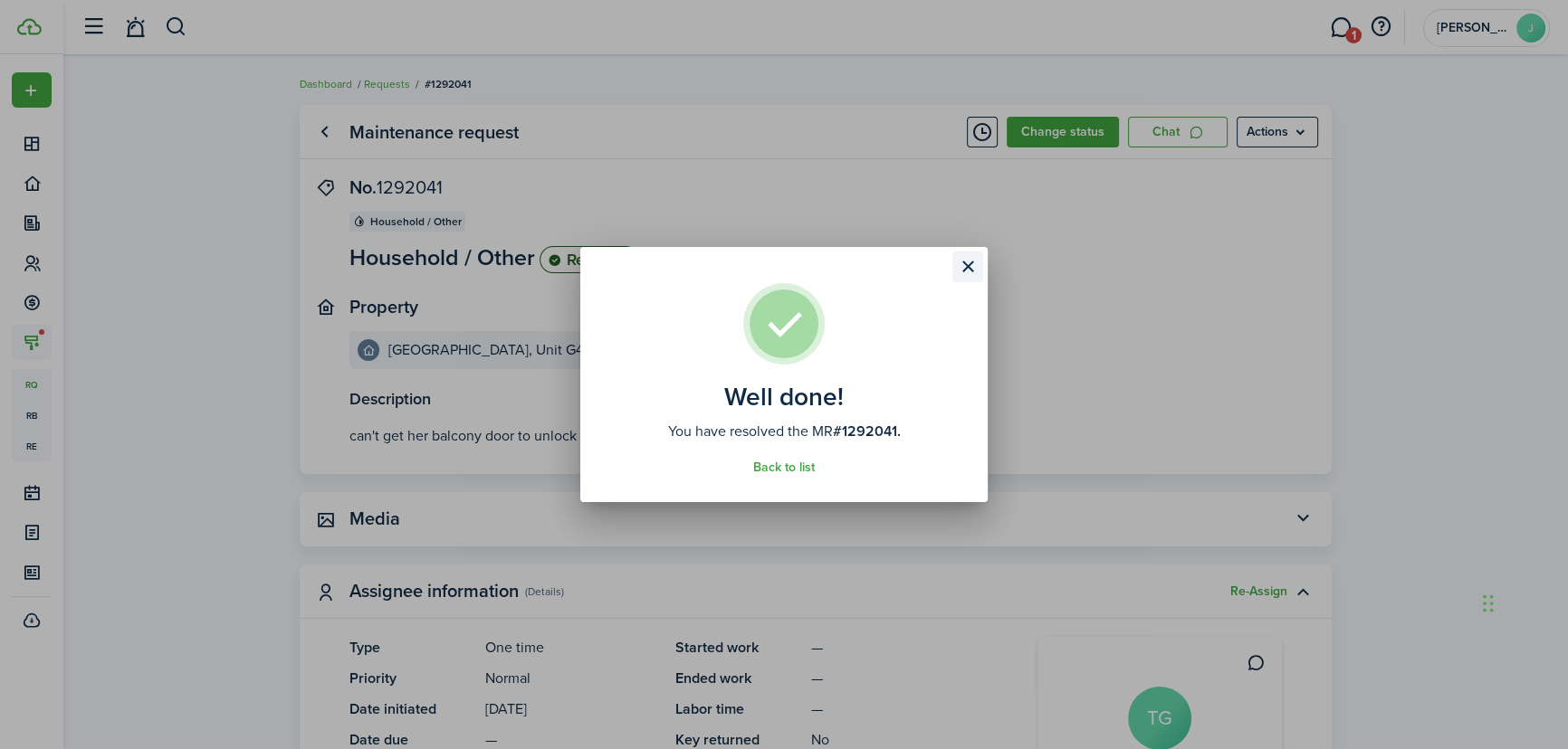
click at [972, 272] on button "Close modal" at bounding box center [967, 266] width 30 height 30
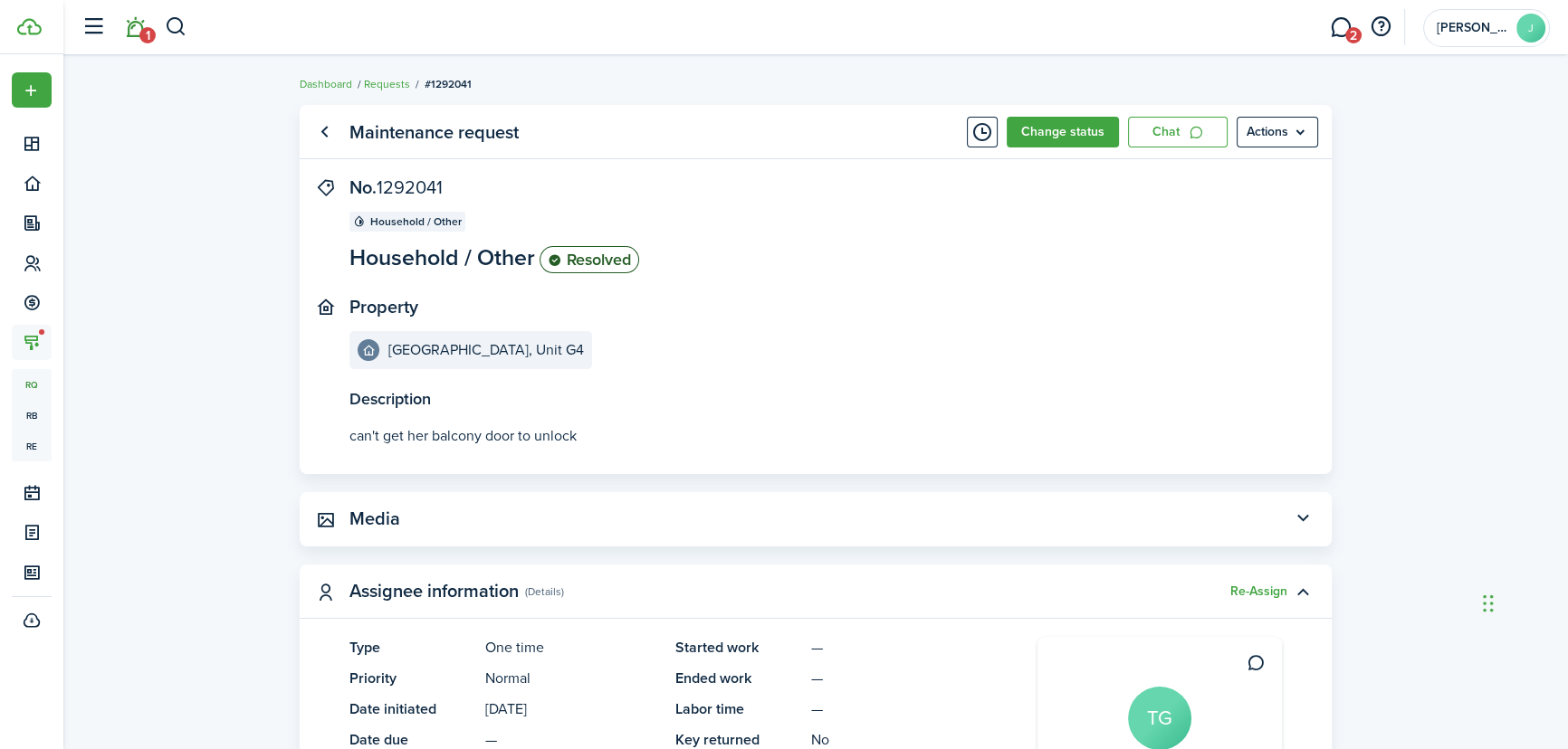
click at [149, 28] on span "1" at bounding box center [147, 35] width 16 height 16
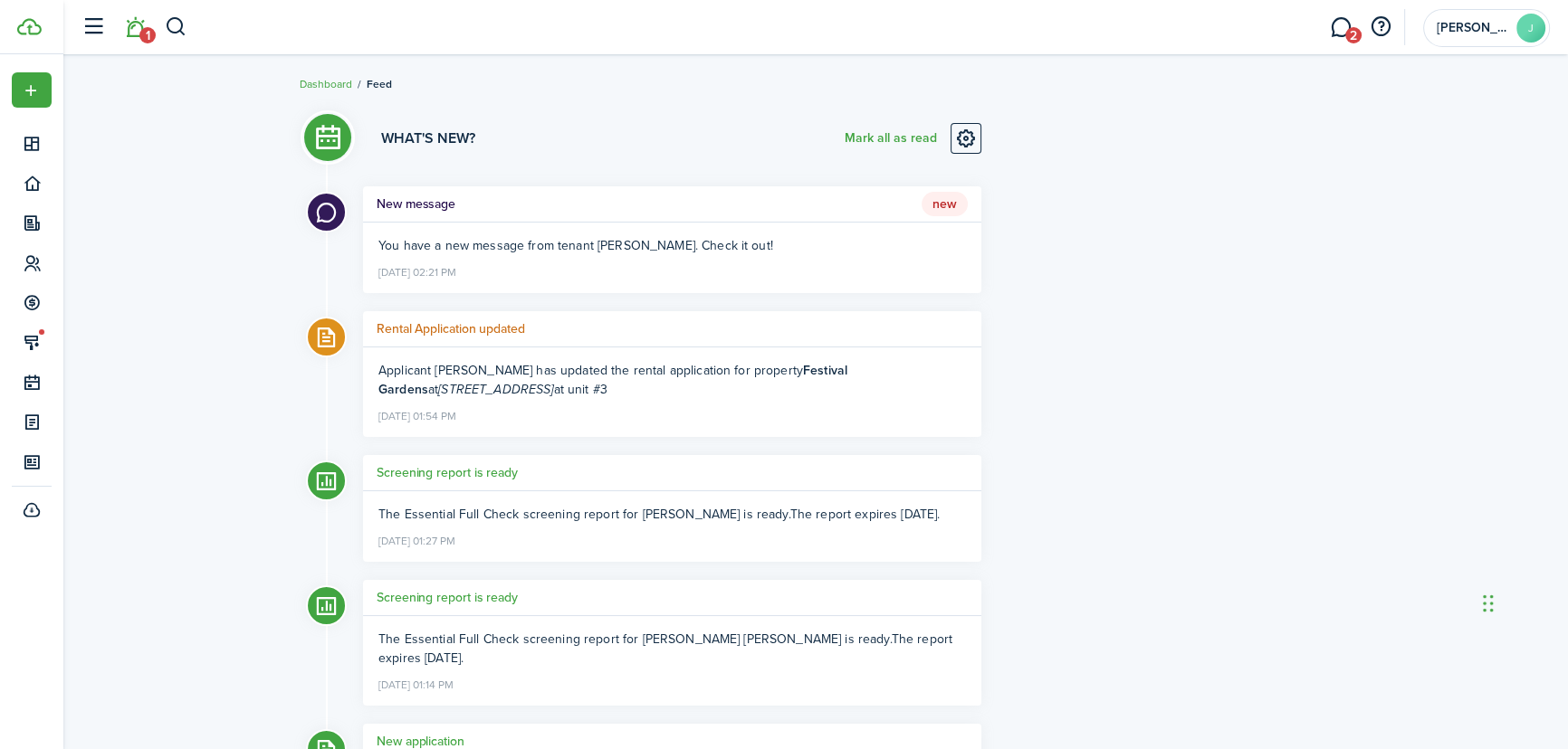
click at [424, 201] on h5 "New message" at bounding box center [416, 204] width 79 height 19
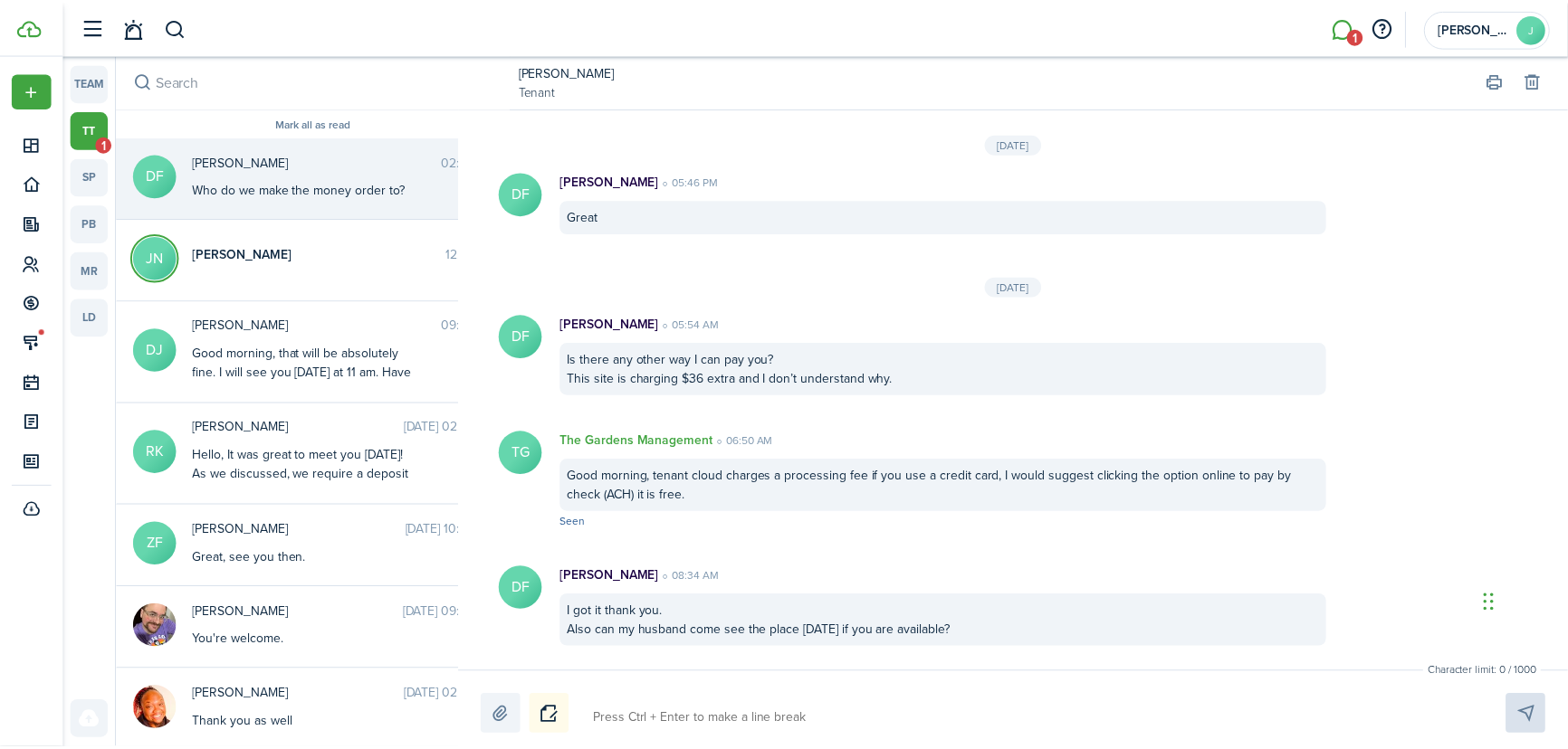
scroll to position [1946, 0]
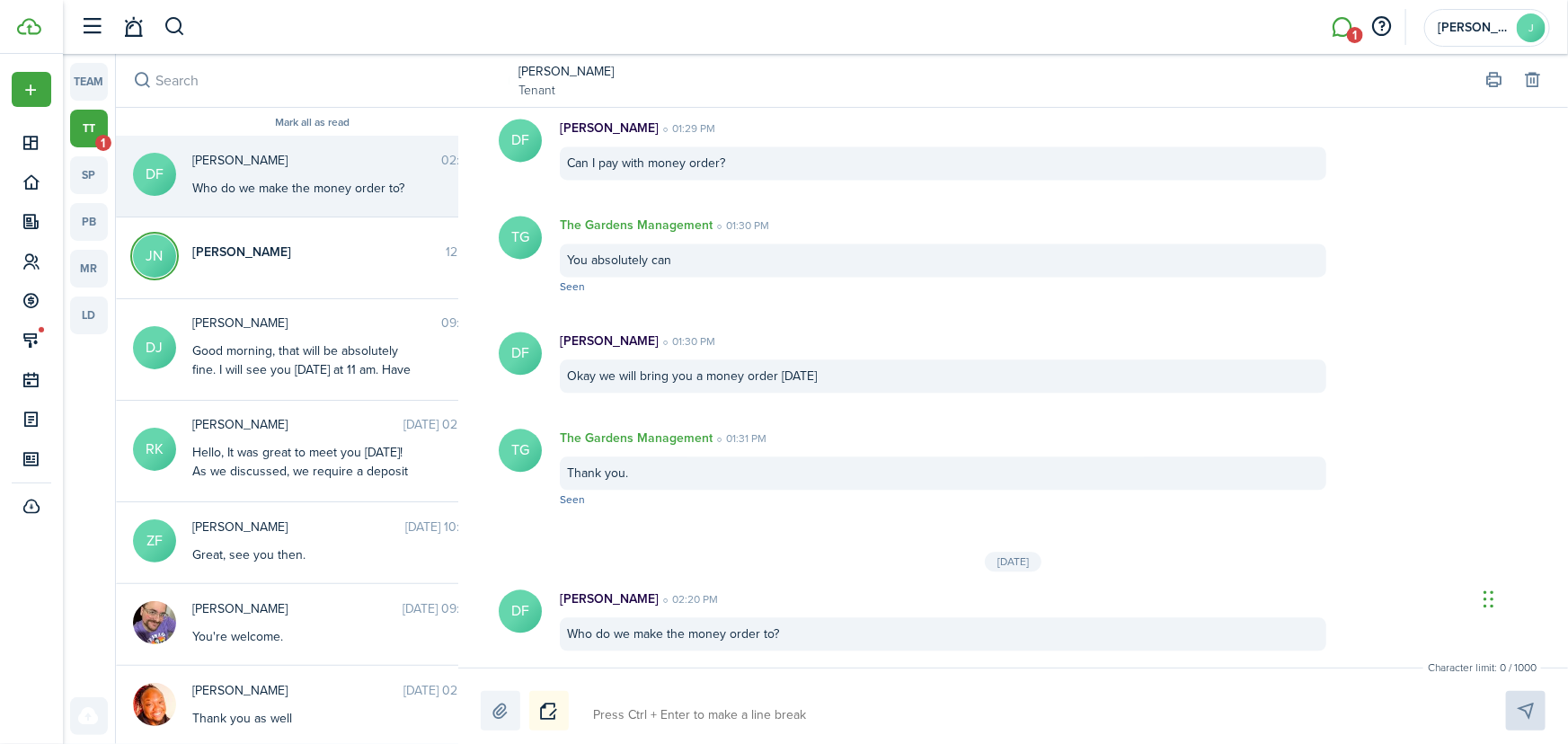
click at [242, 171] on div "[PERSON_NAME] 02:20 PM Who do we make the money order to?" at bounding box center [343, 174] width 330 height 46
click at [693, 728] on textarea at bounding box center [1028, 716] width 884 height 30
type textarea "G"
type textarea "Go"
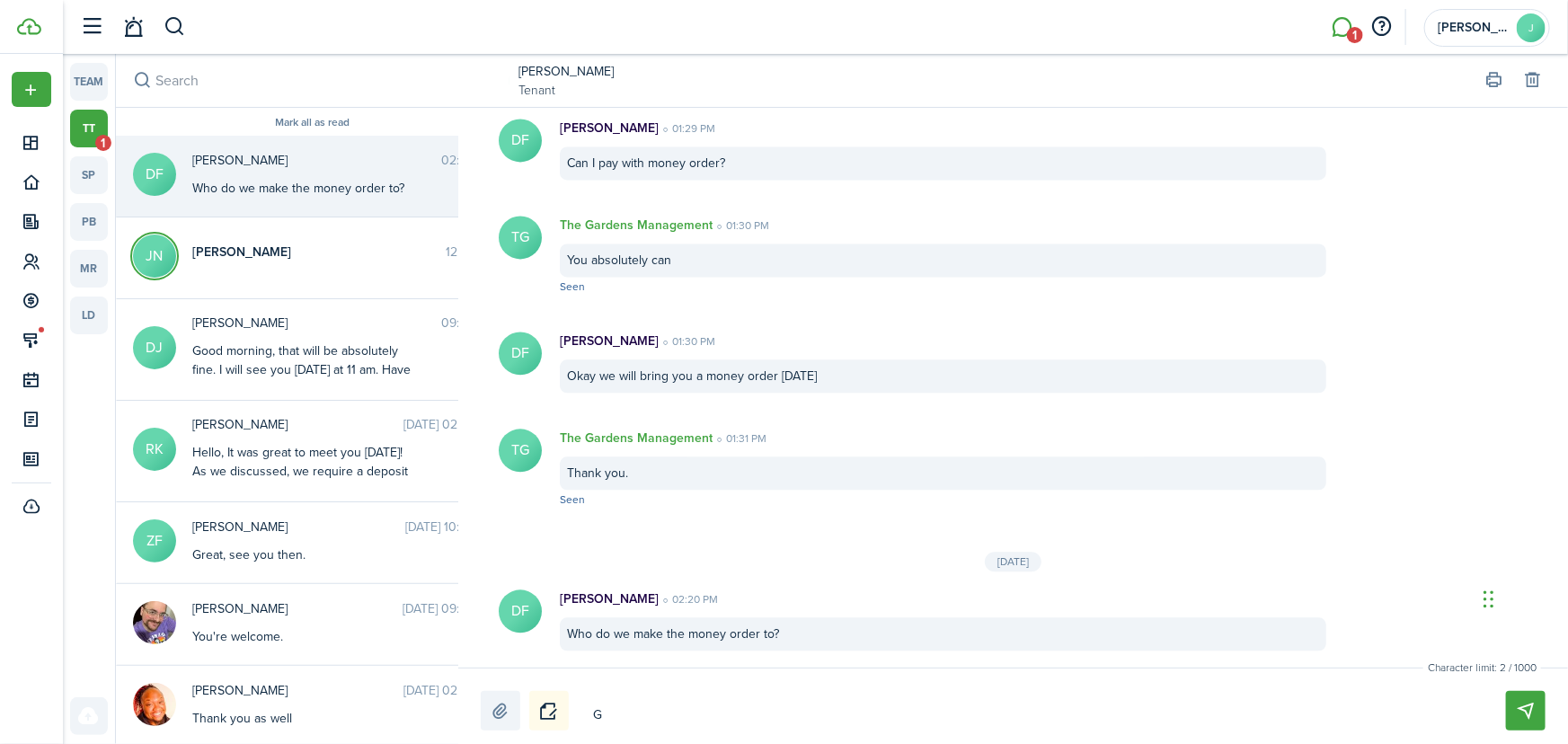
type textarea "Go"
type textarea "Goo"
type textarea "Good"
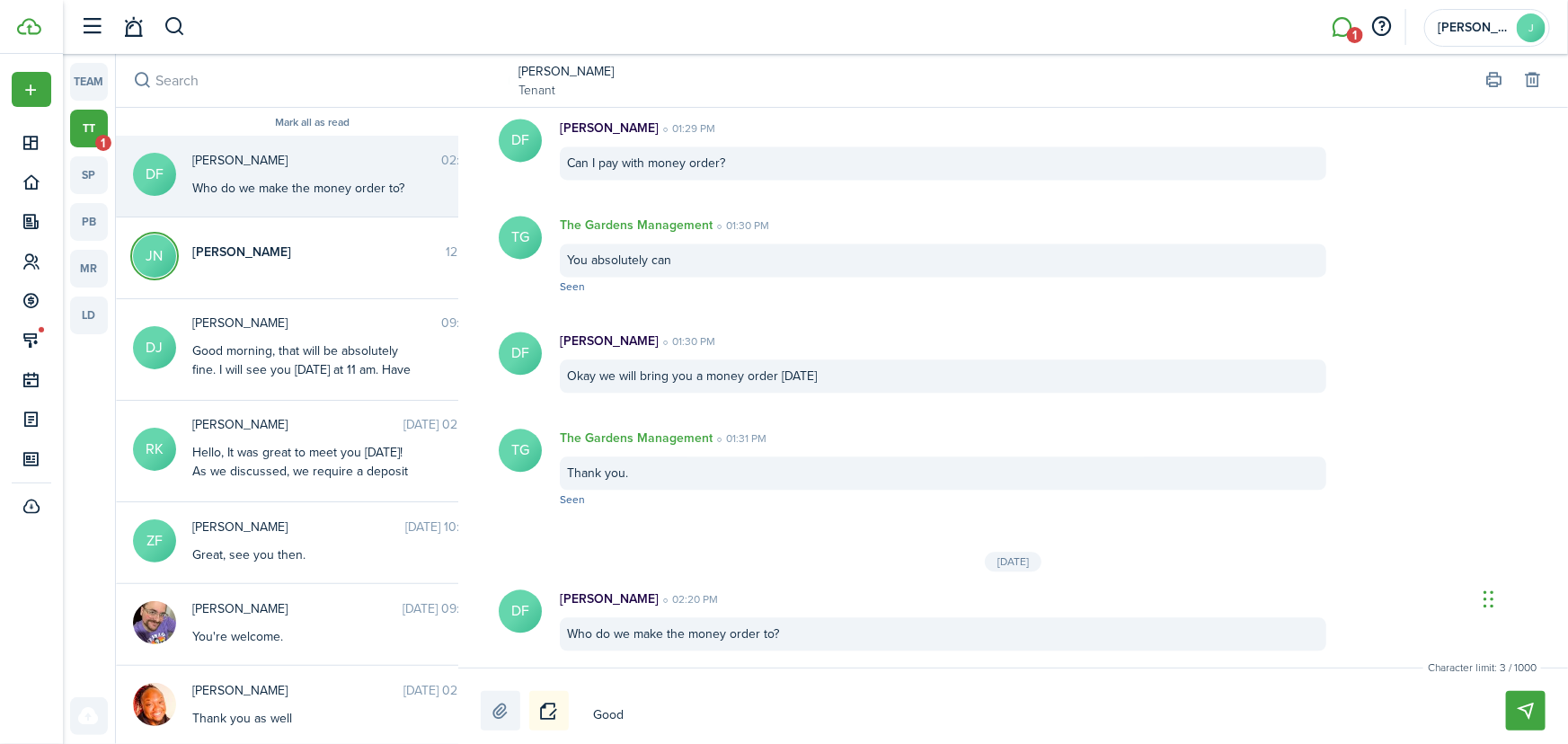
type textarea "Good"
type textarea "Good a"
type textarea "Good af"
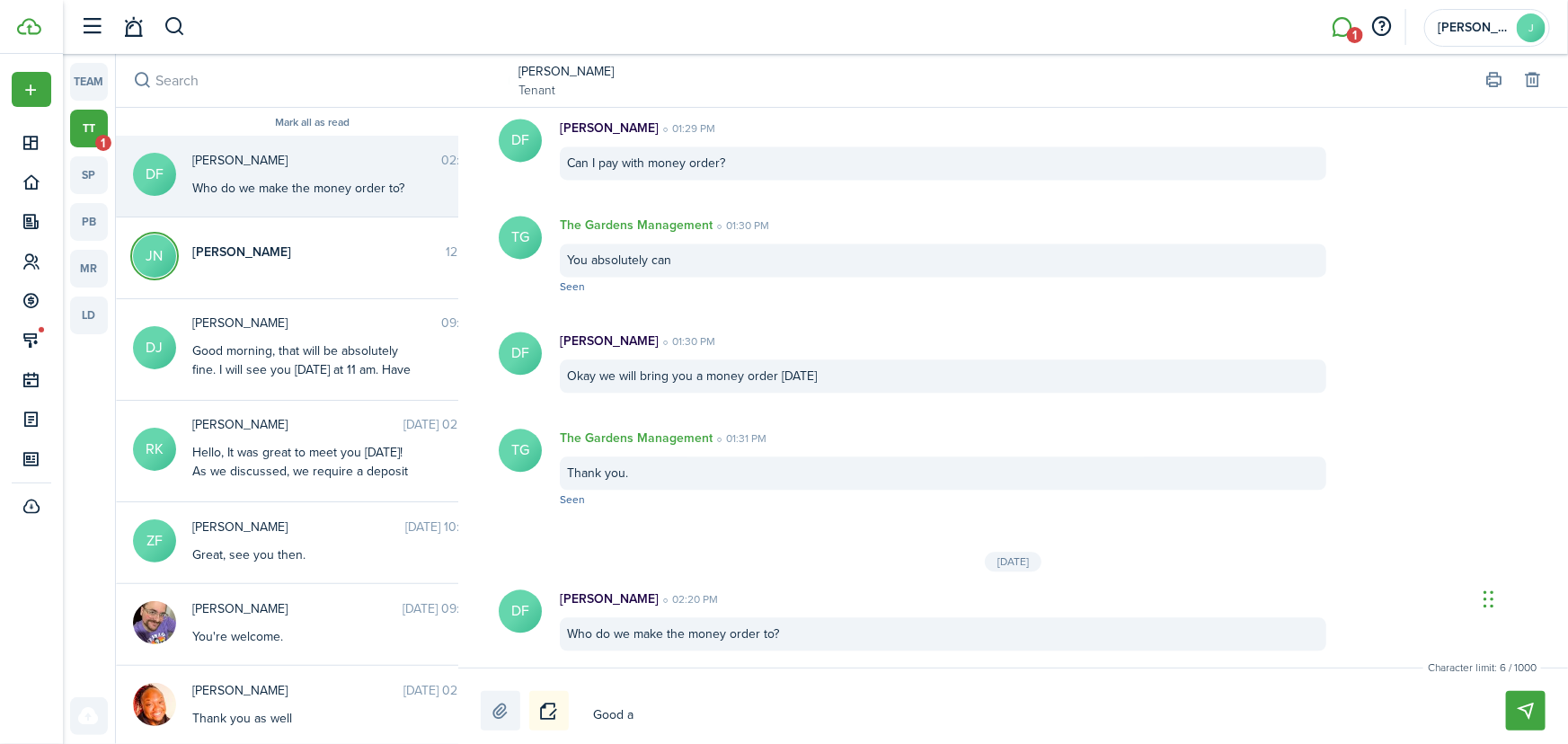
type textarea "Good af"
type textarea "Good aft"
type textarea "Good afte"
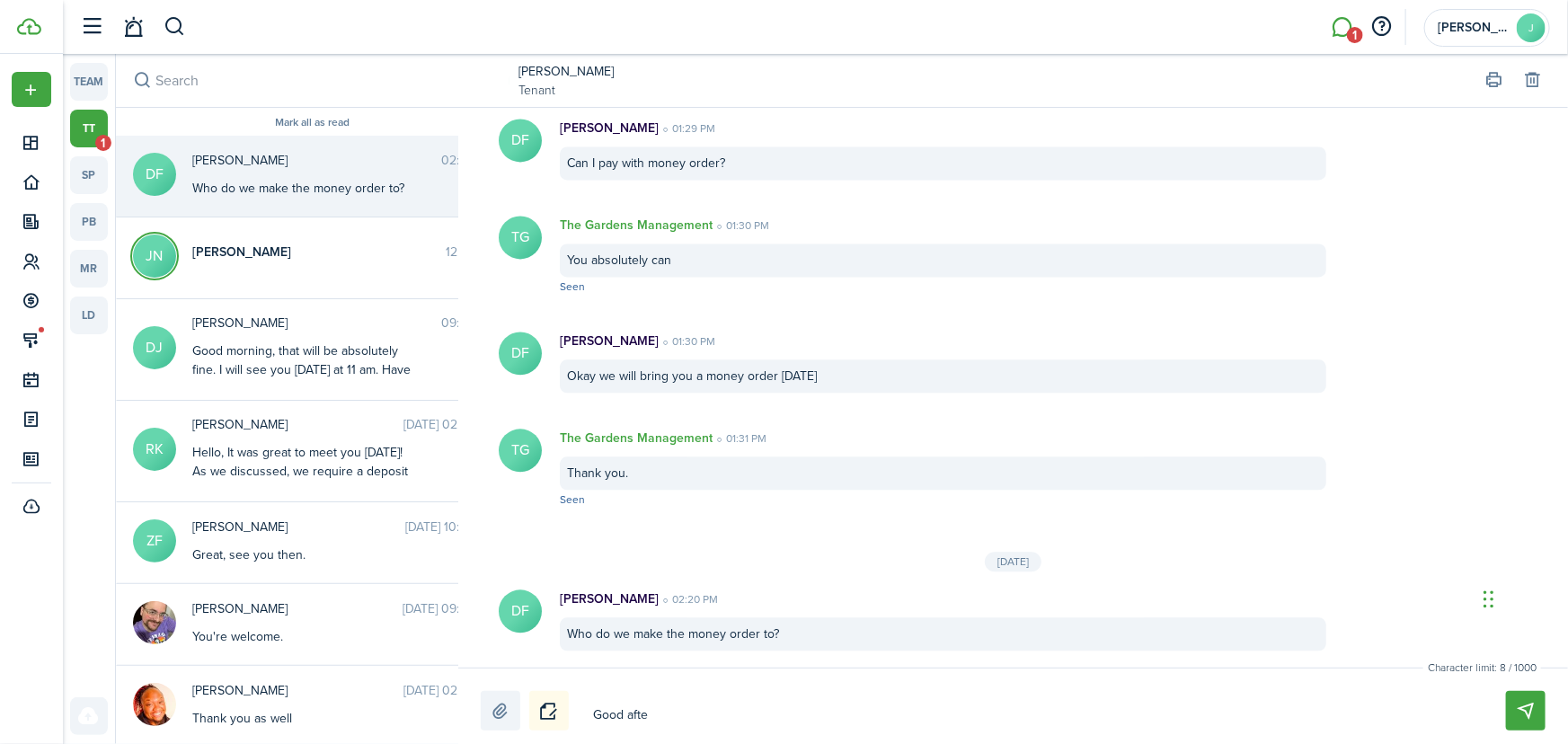
type textarea "Good after"
type textarea "Good aftern"
type textarea "Good afterno"
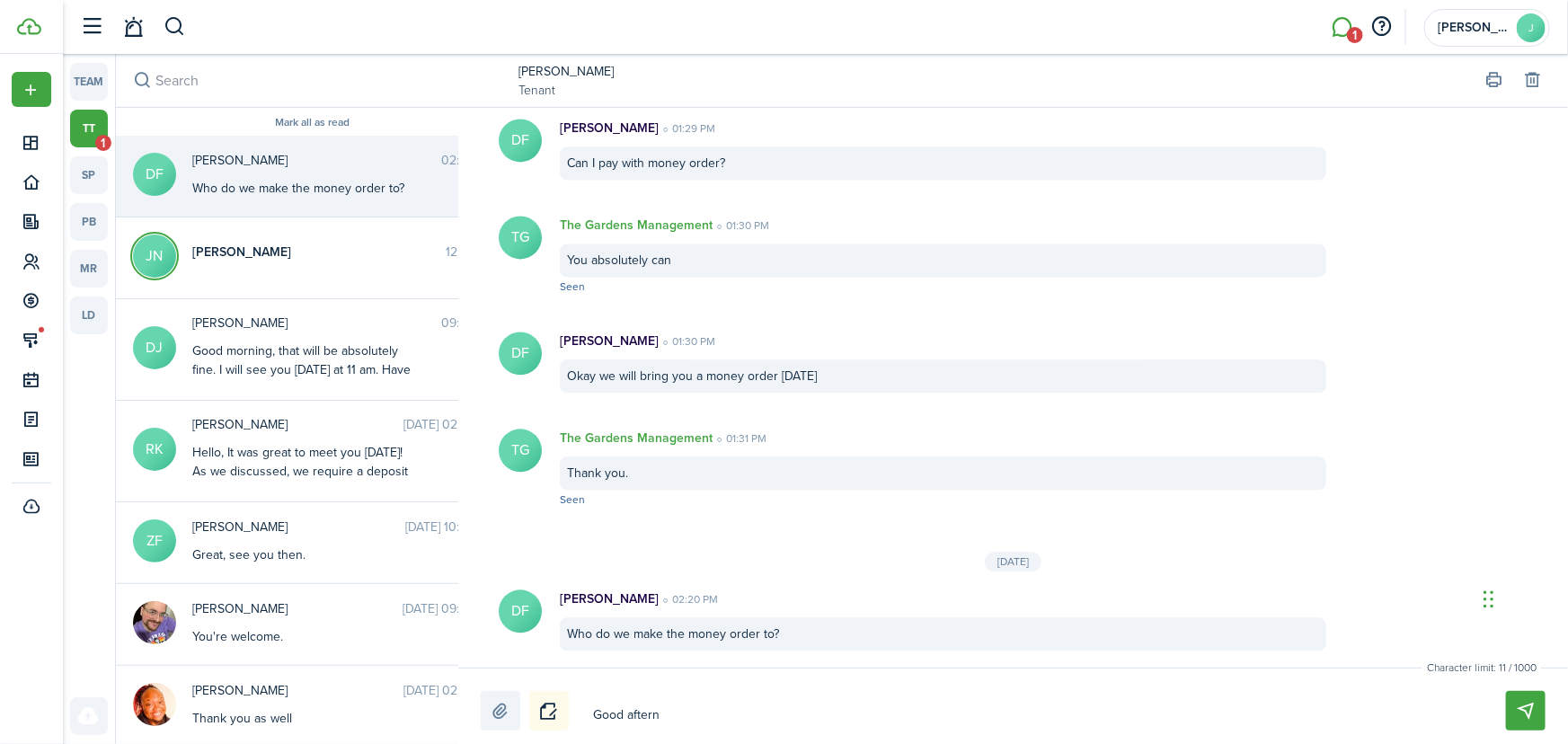
type textarea "Good afterno"
type textarea "Good afternoo"
type textarea "Good afternoon"
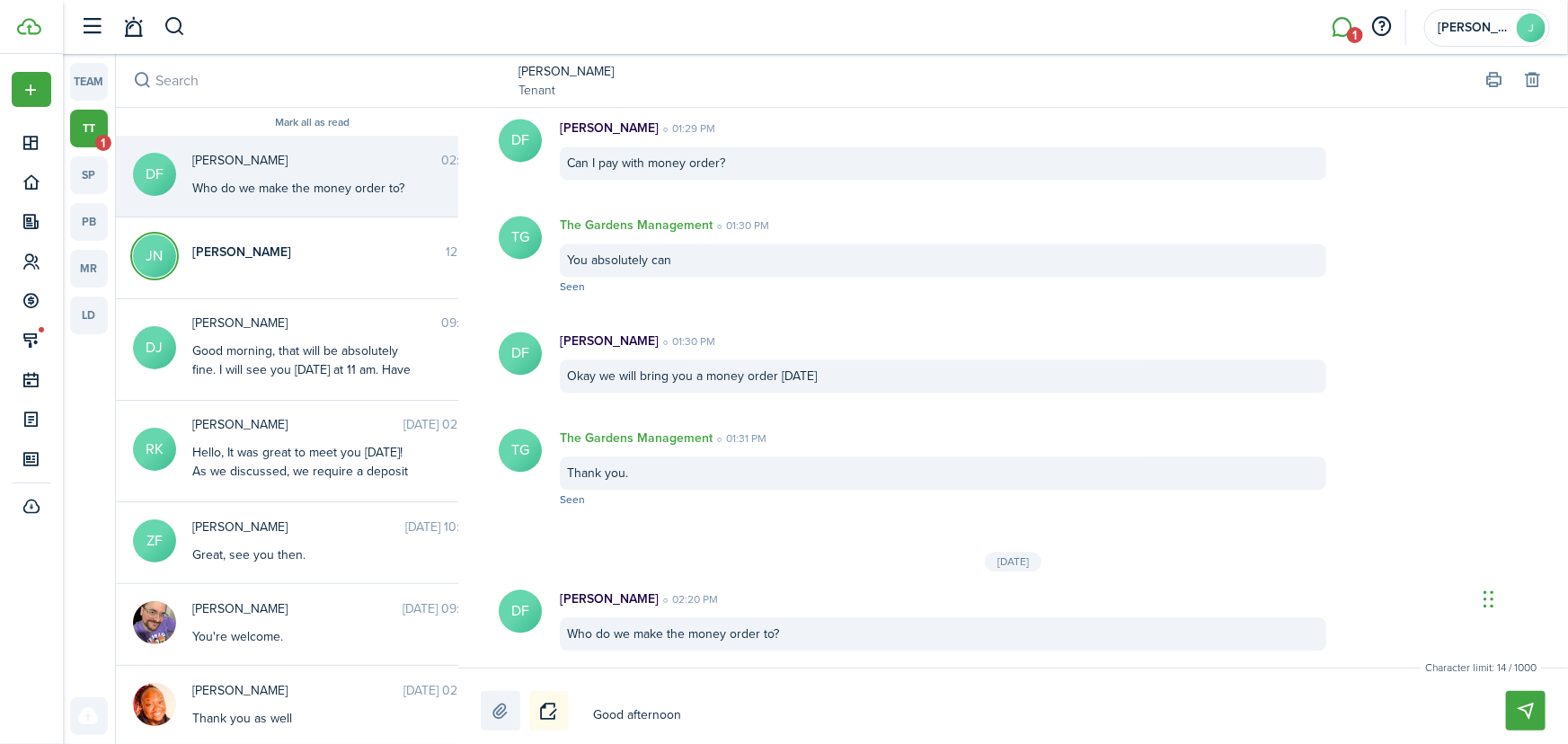
type textarea "Good afternoon,"
type textarea "Good afternoon, ["
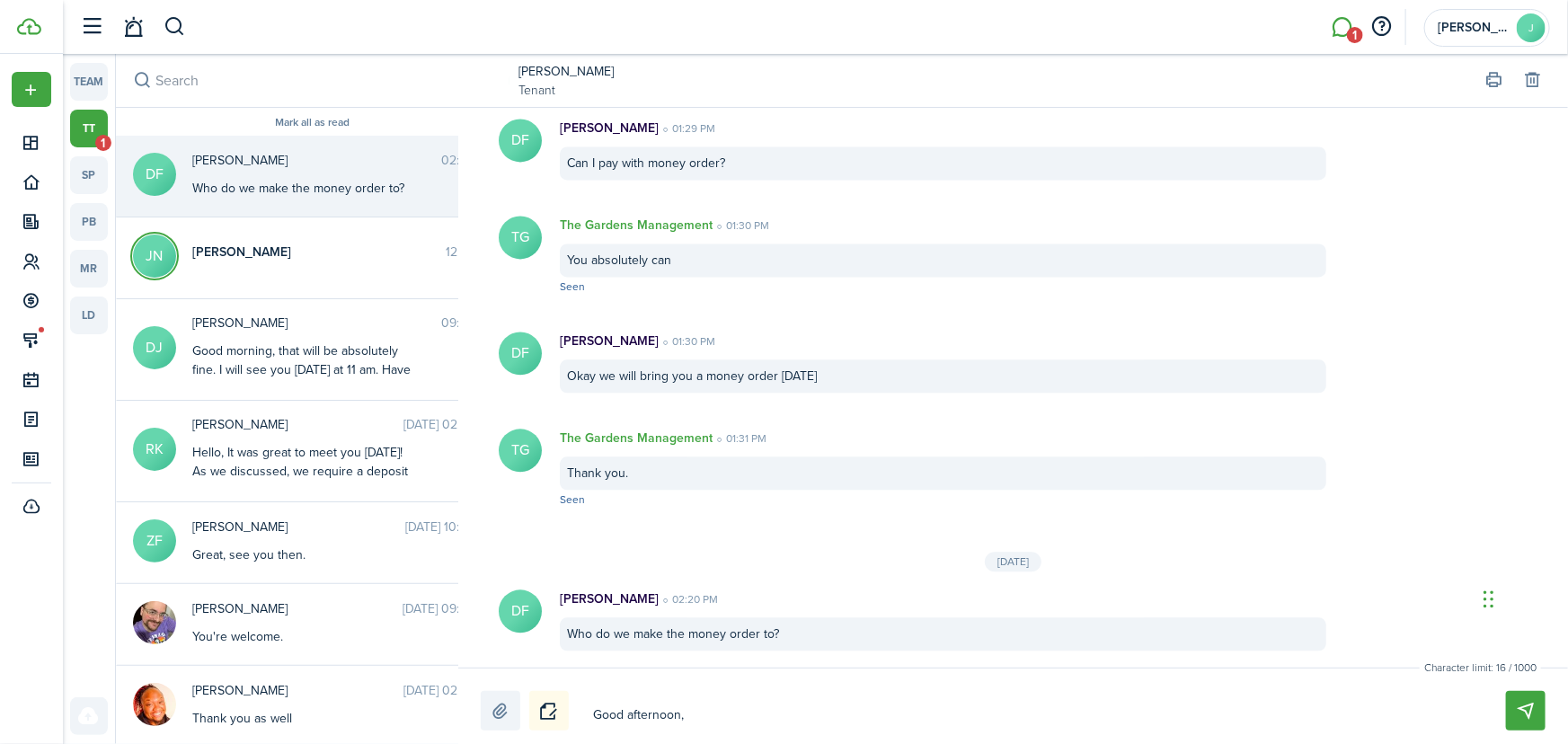
type textarea "Good afternoon, ["
type textarea "Good afternoon,"
type textarea "Good afternoon, p"
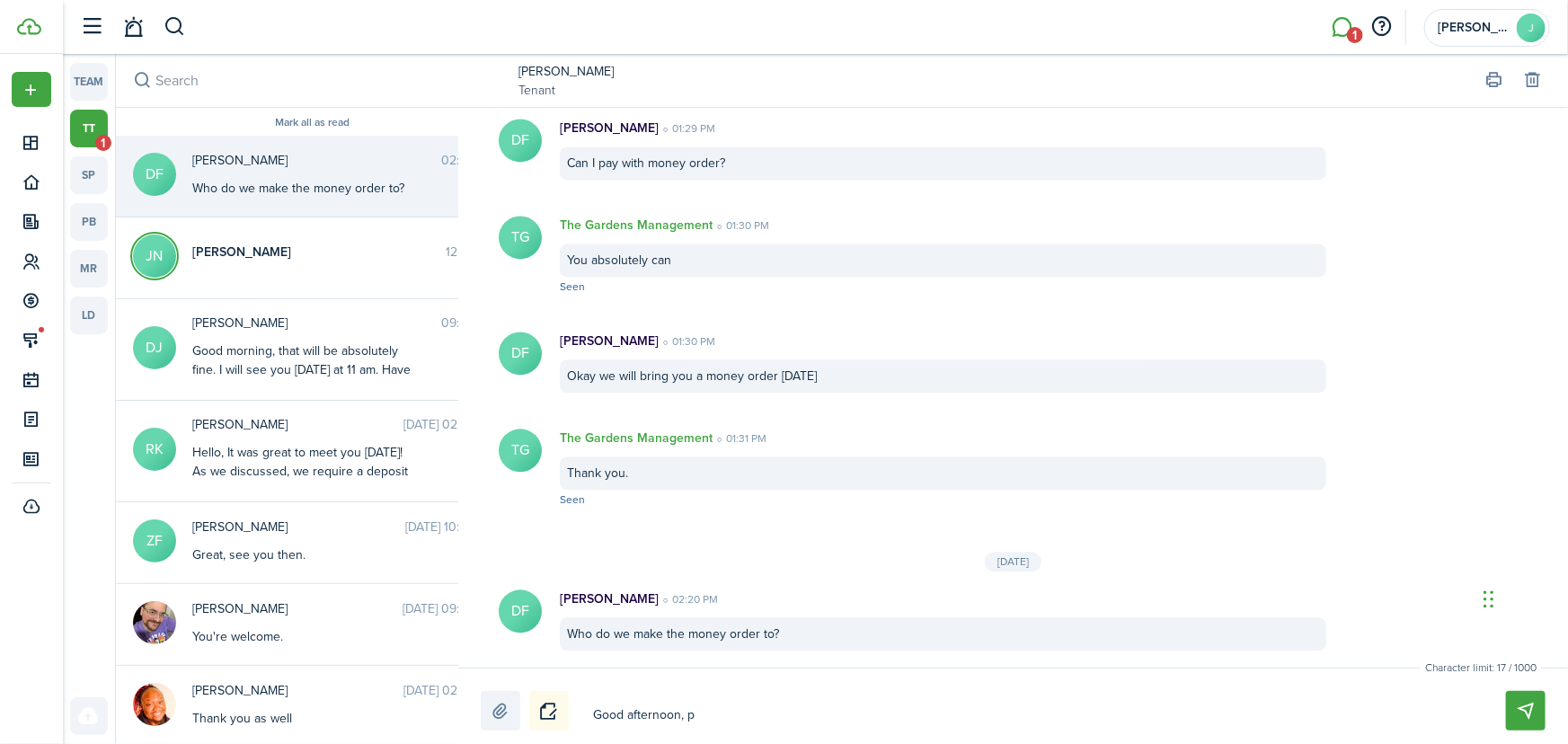
type textarea "Good afternoon, pl"
type textarea "Good afternoon, ple"
type textarea "Good afternoon, plea"
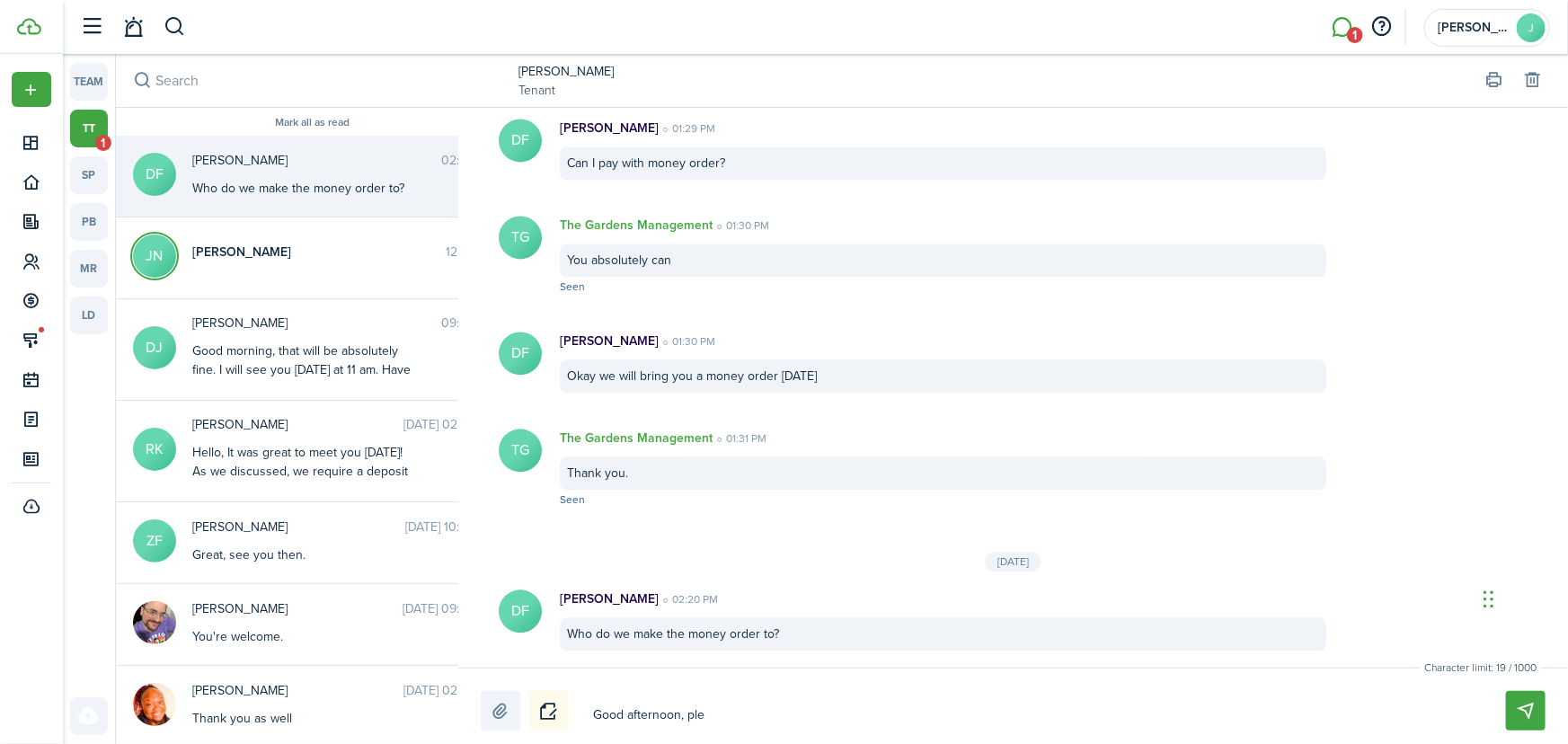
type textarea "Good afternoon, plea"
type textarea "Good afternoon, pleas"
type textarea "Good afternoon, please"
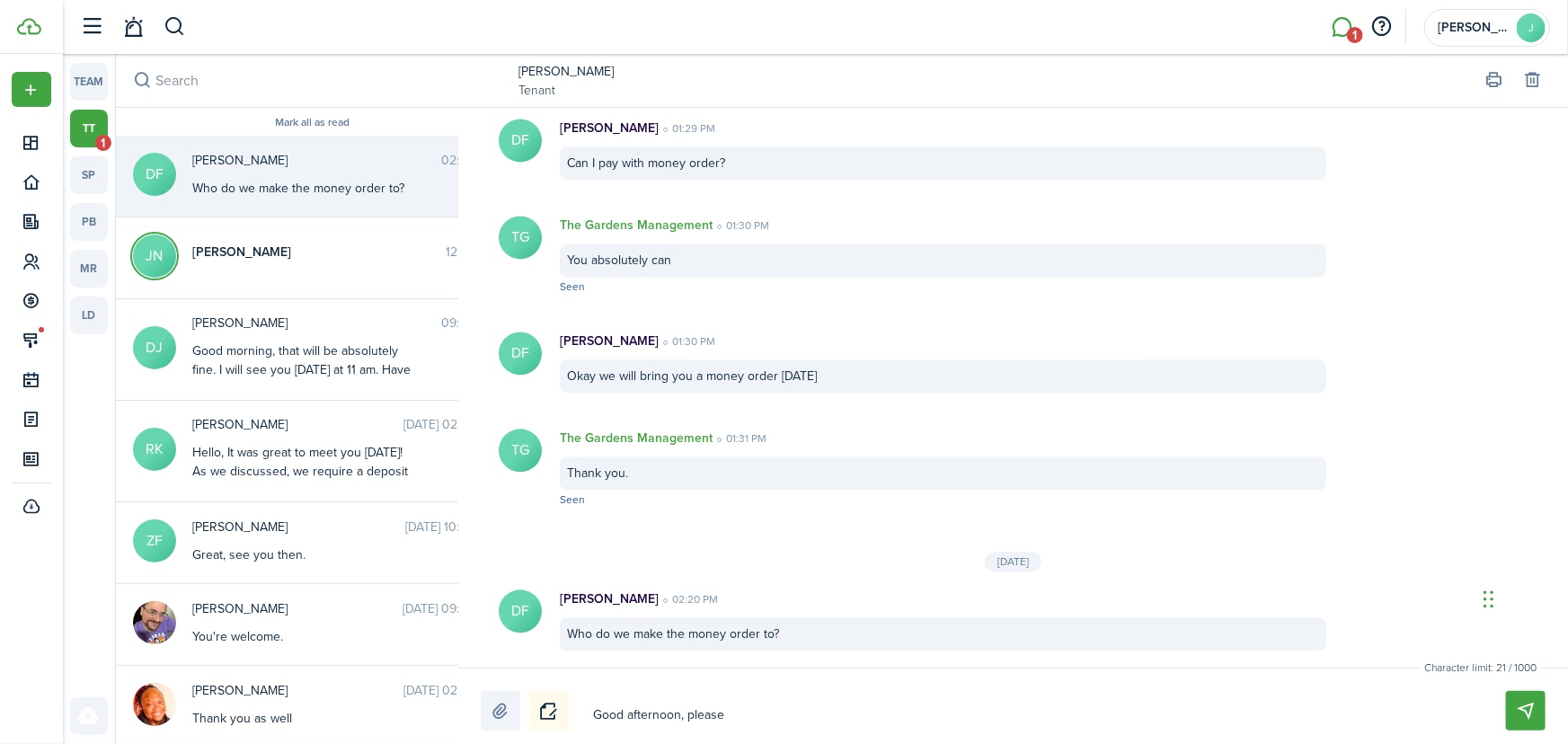
type textarea "Good afternoon, please"
type textarea "Good afternoon, please m"
type textarea "Good afternoon, please ma"
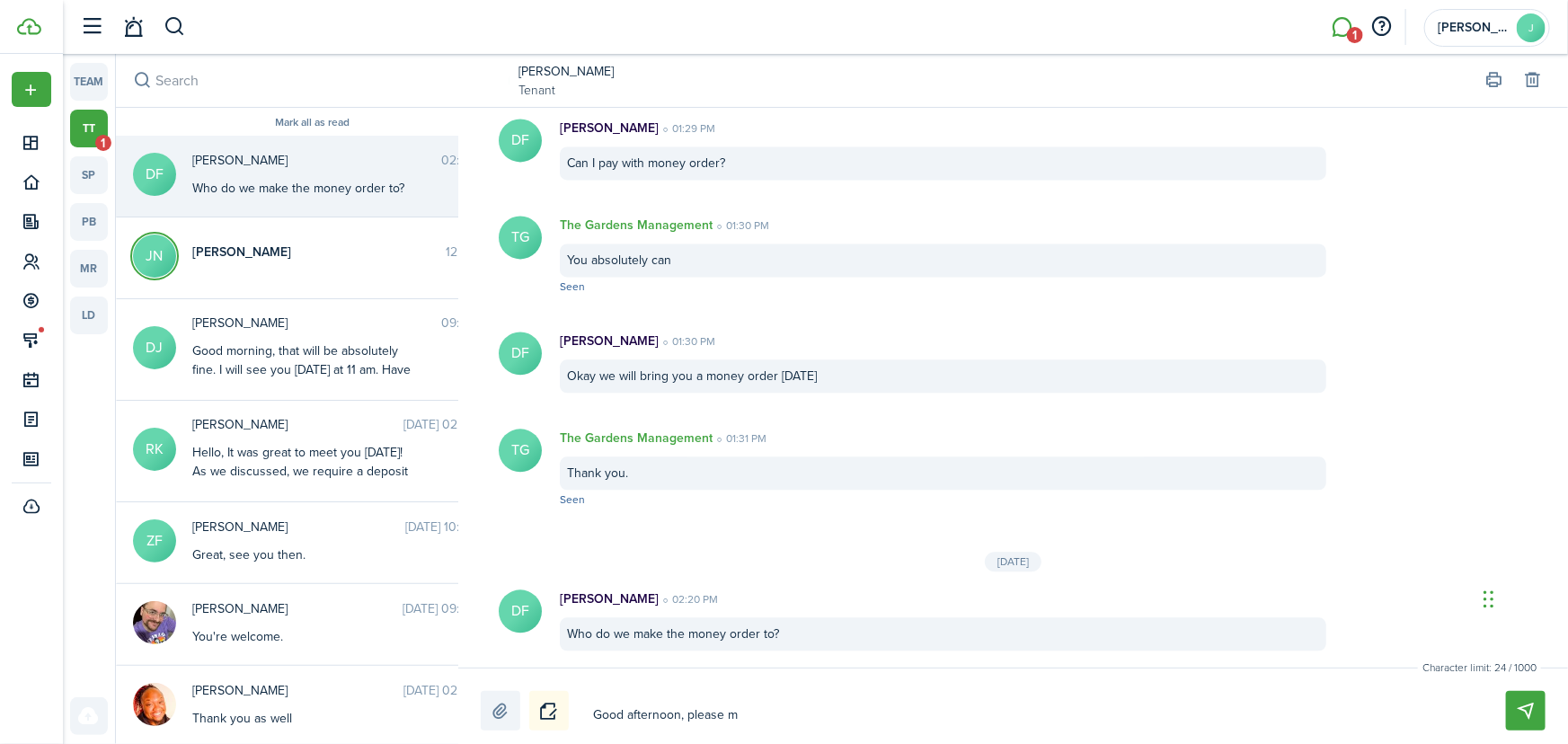
type textarea "Good afternoon, please ma"
type textarea "Good afternoon, please mak"
type textarea "Good afternoon, please make"
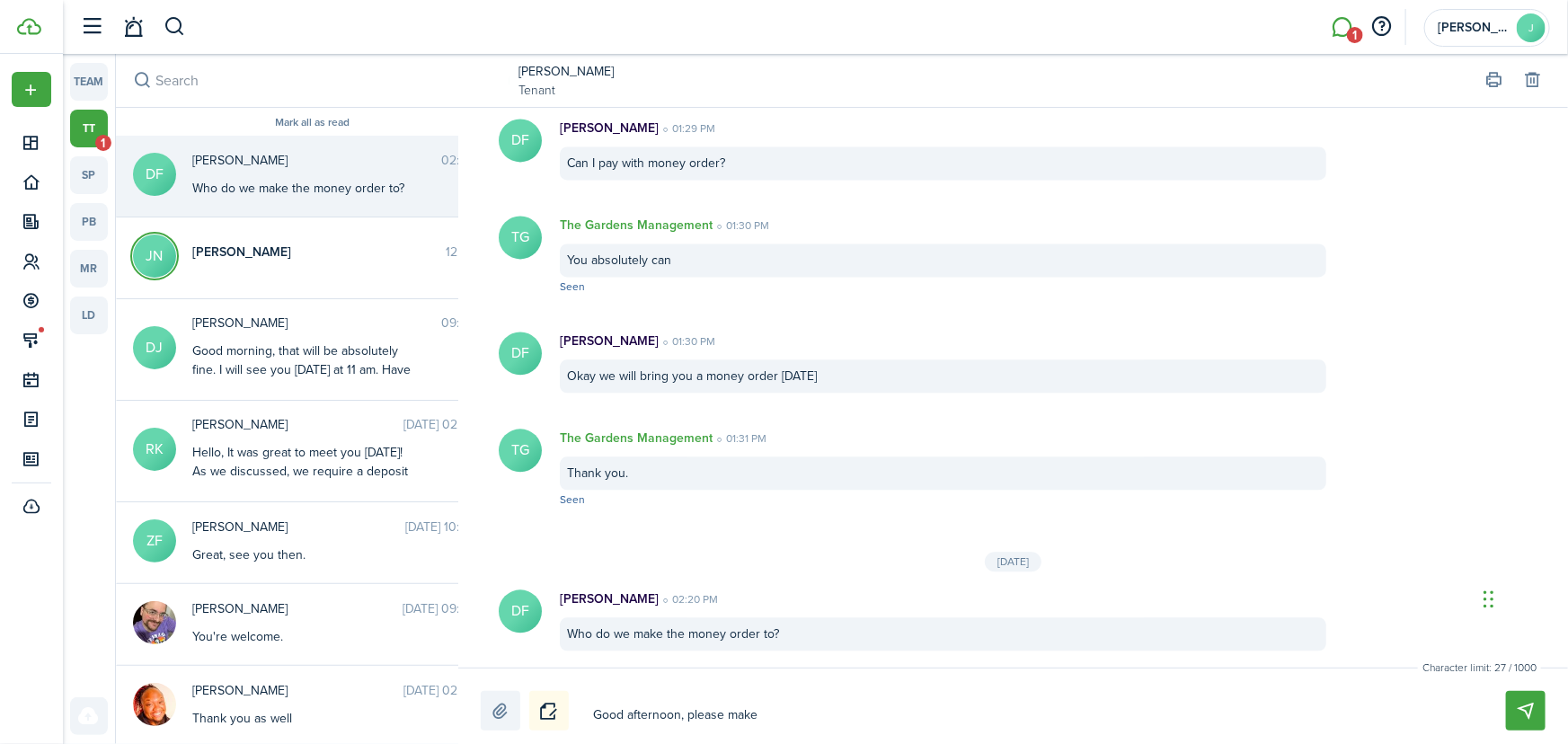
type textarea "Good afternoon, please make"
type textarea "Good afternoon, please make t"
type textarea "Good afternoon, please make th"
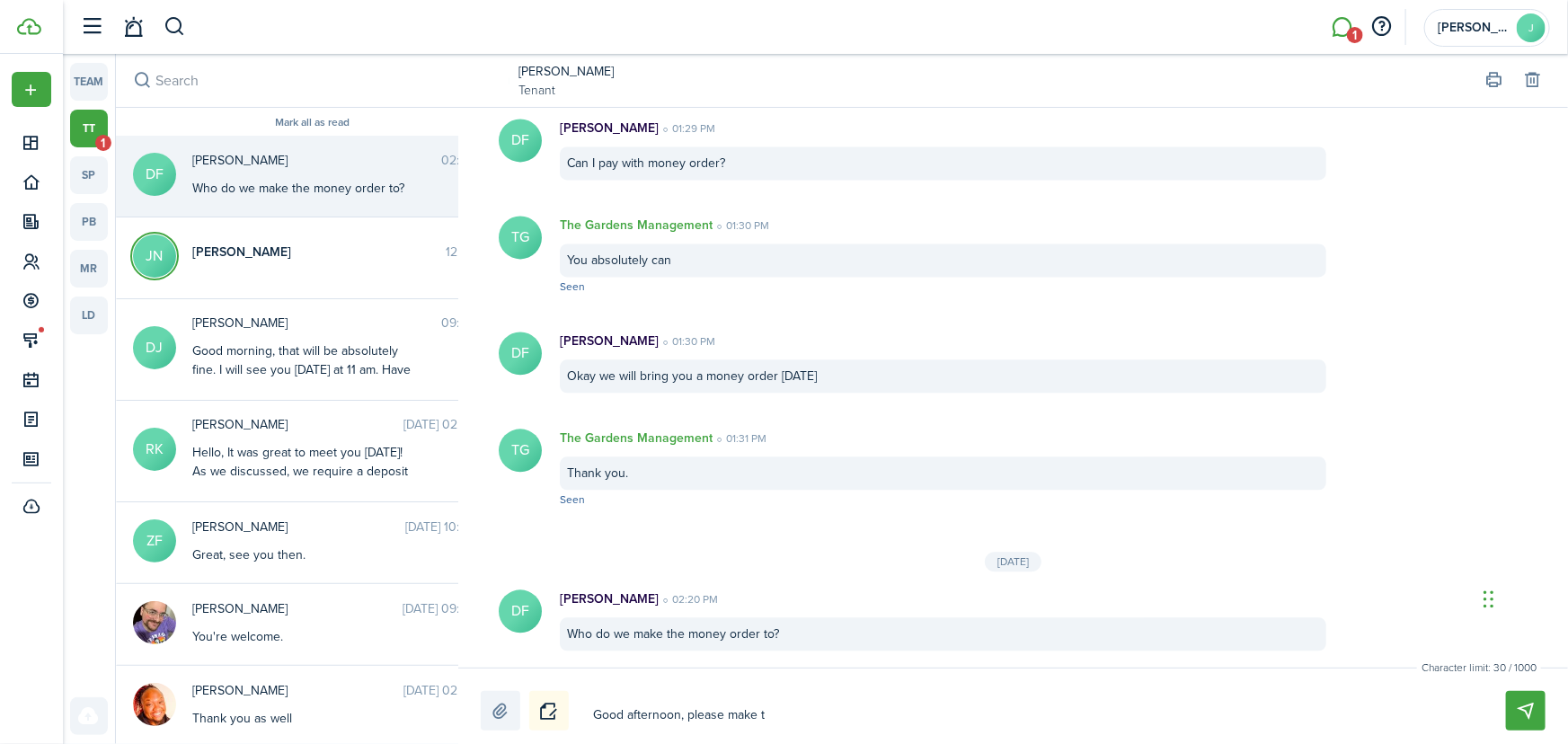
type textarea "Good afternoon, please make th"
type textarea "Good afternoon, please make the"
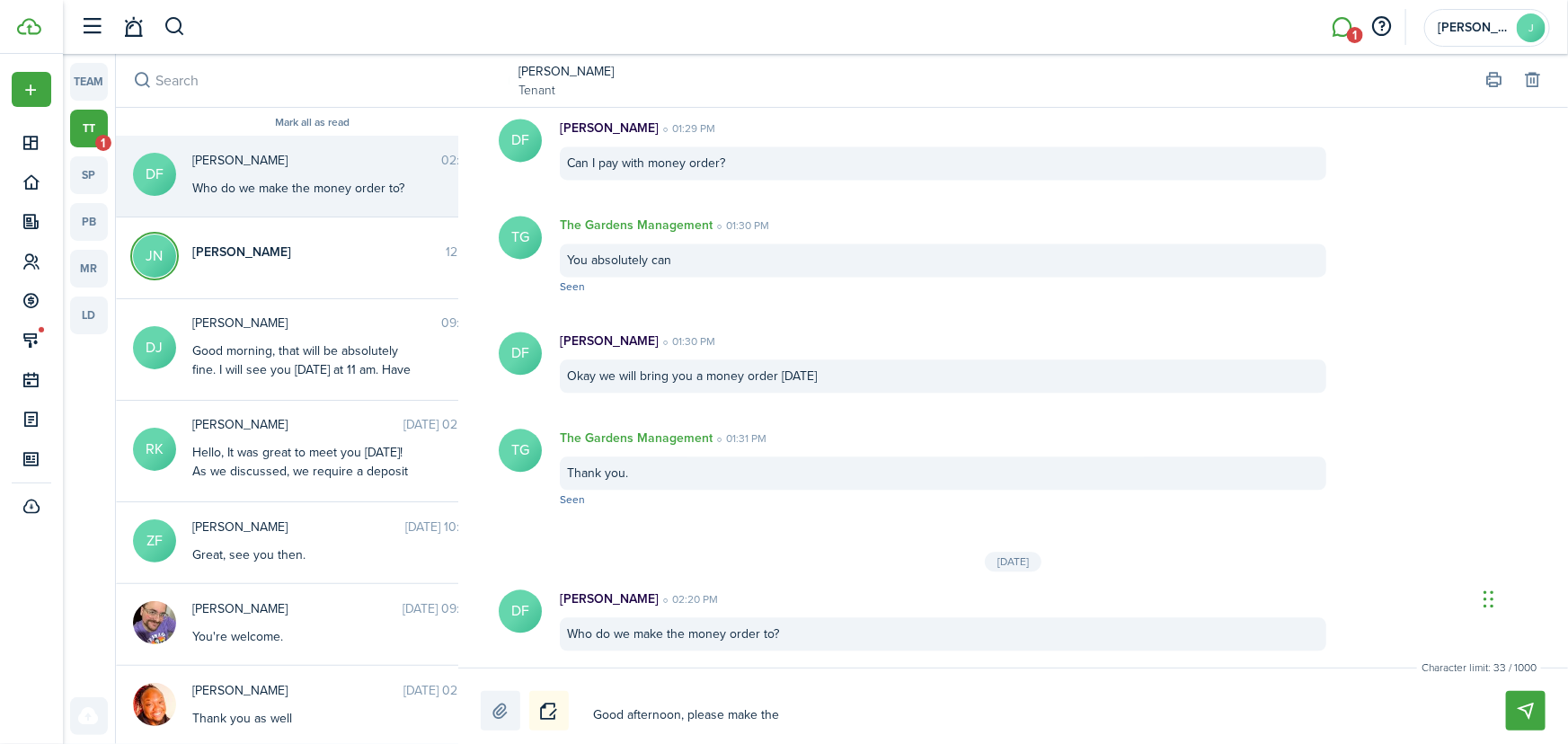
type textarea "Good afternoon, please make the m"
type textarea "Good afternoon, please make the mo"
type textarea "Good afternoon, please make the mon"
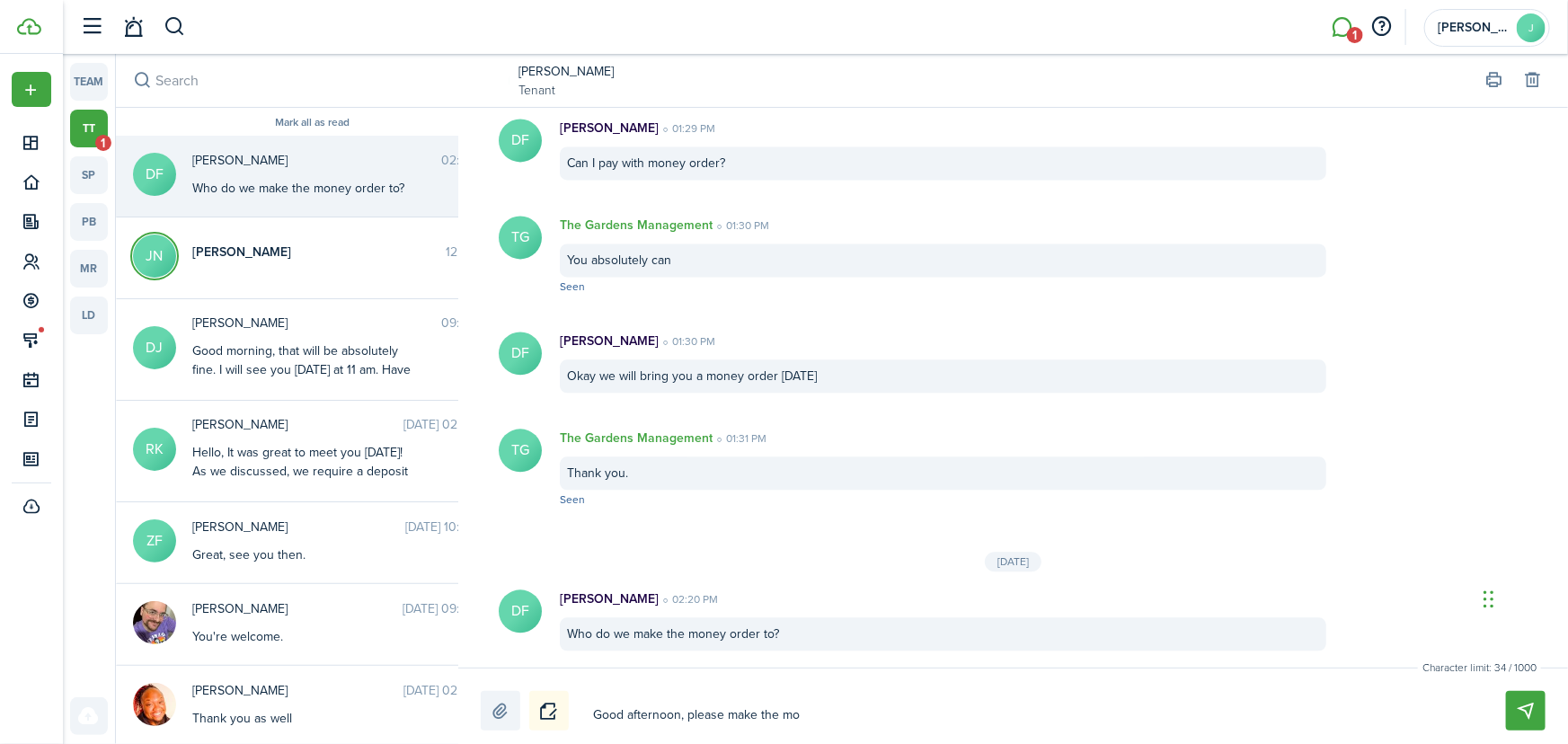
type textarea "Good afternoon, please make the mon"
type textarea "Good afternoon, please make the mone"
type textarea "Good afternoon, please make the money"
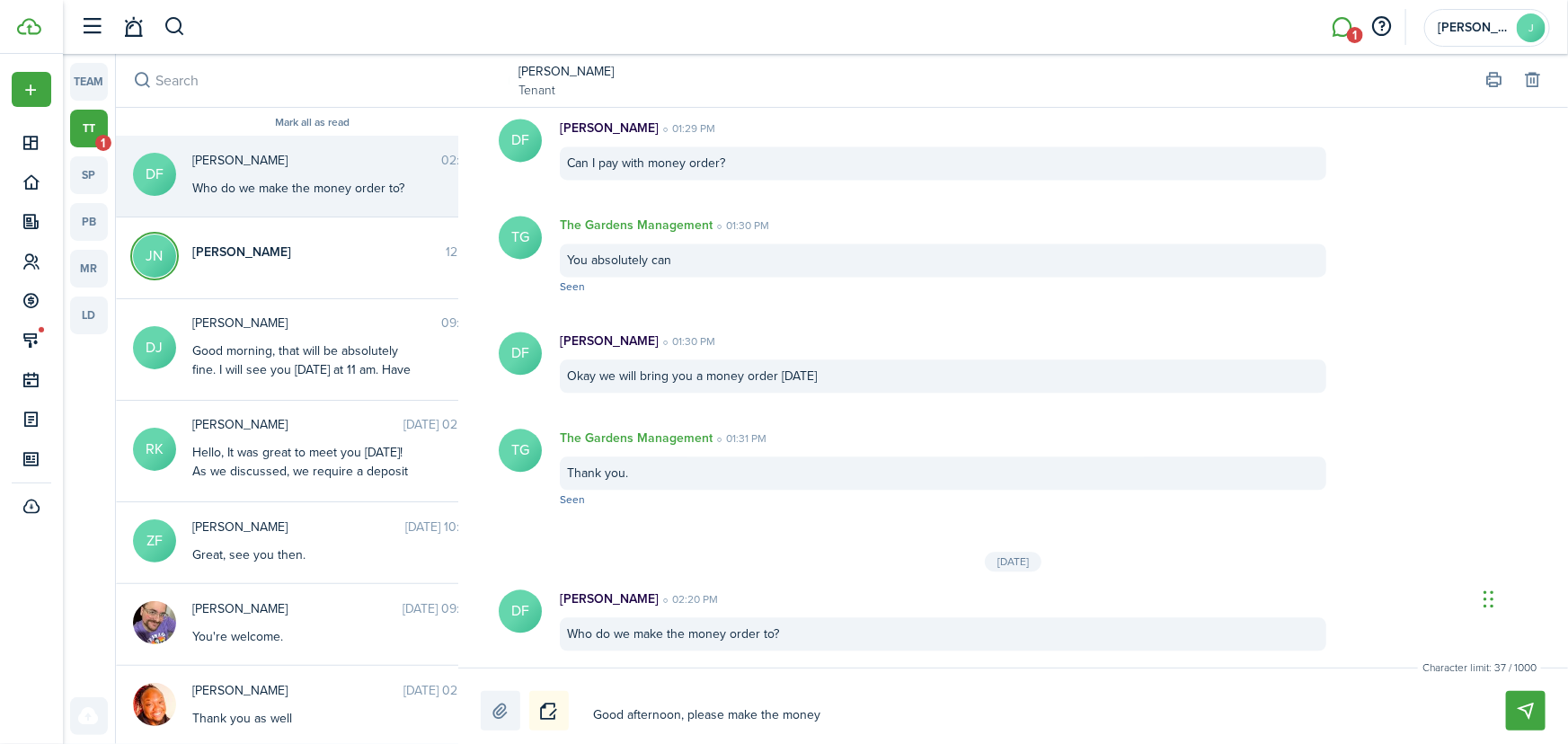
type textarea "Good afternoon, please make the money"
type textarea "Good afternoon, please make the money o"
type textarea "Good afternoon, please make the money or"
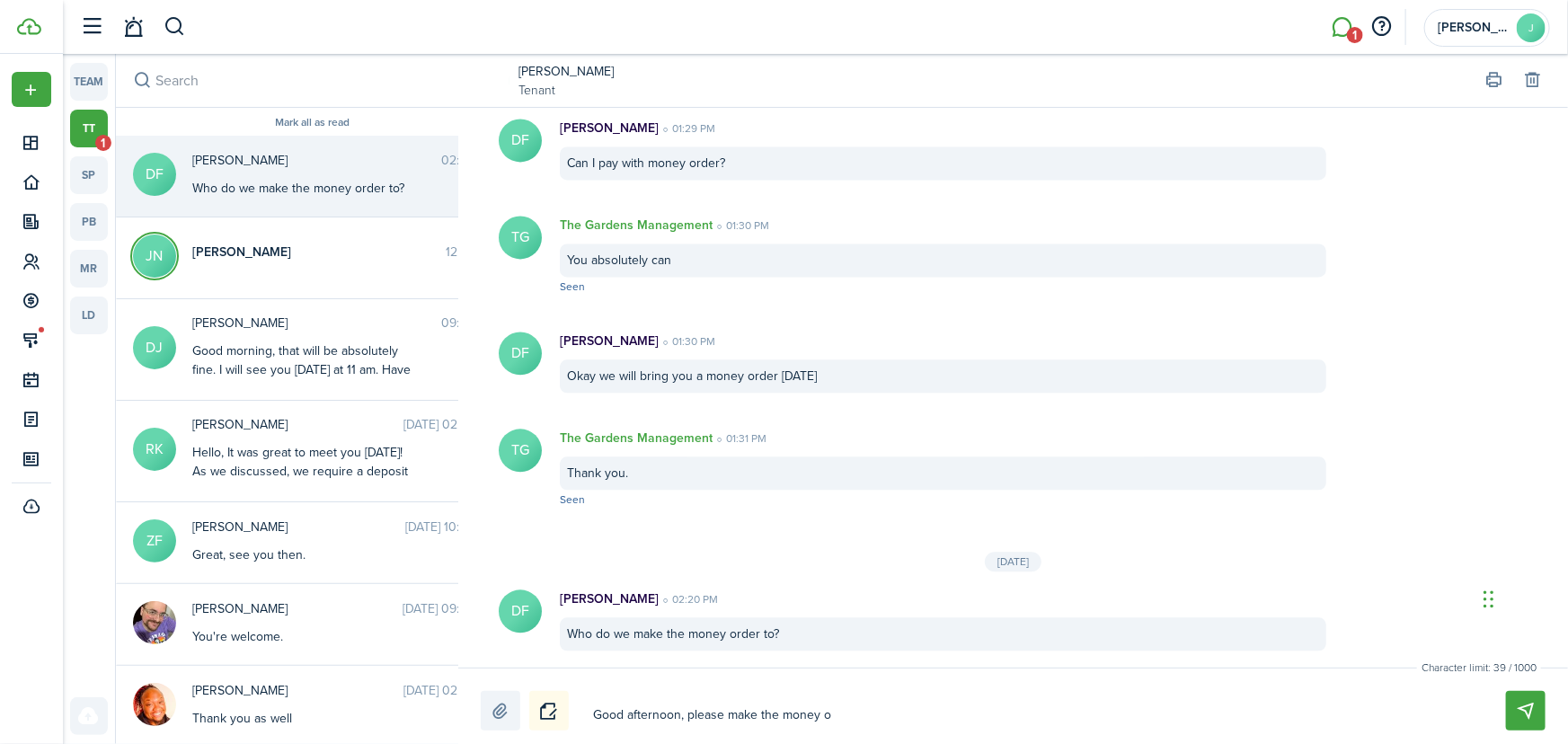
type textarea "Good afternoon, please make the money or"
type textarea "Good afternoon, please make the money ord"
type textarea "Good afternoon, please make the money orde"
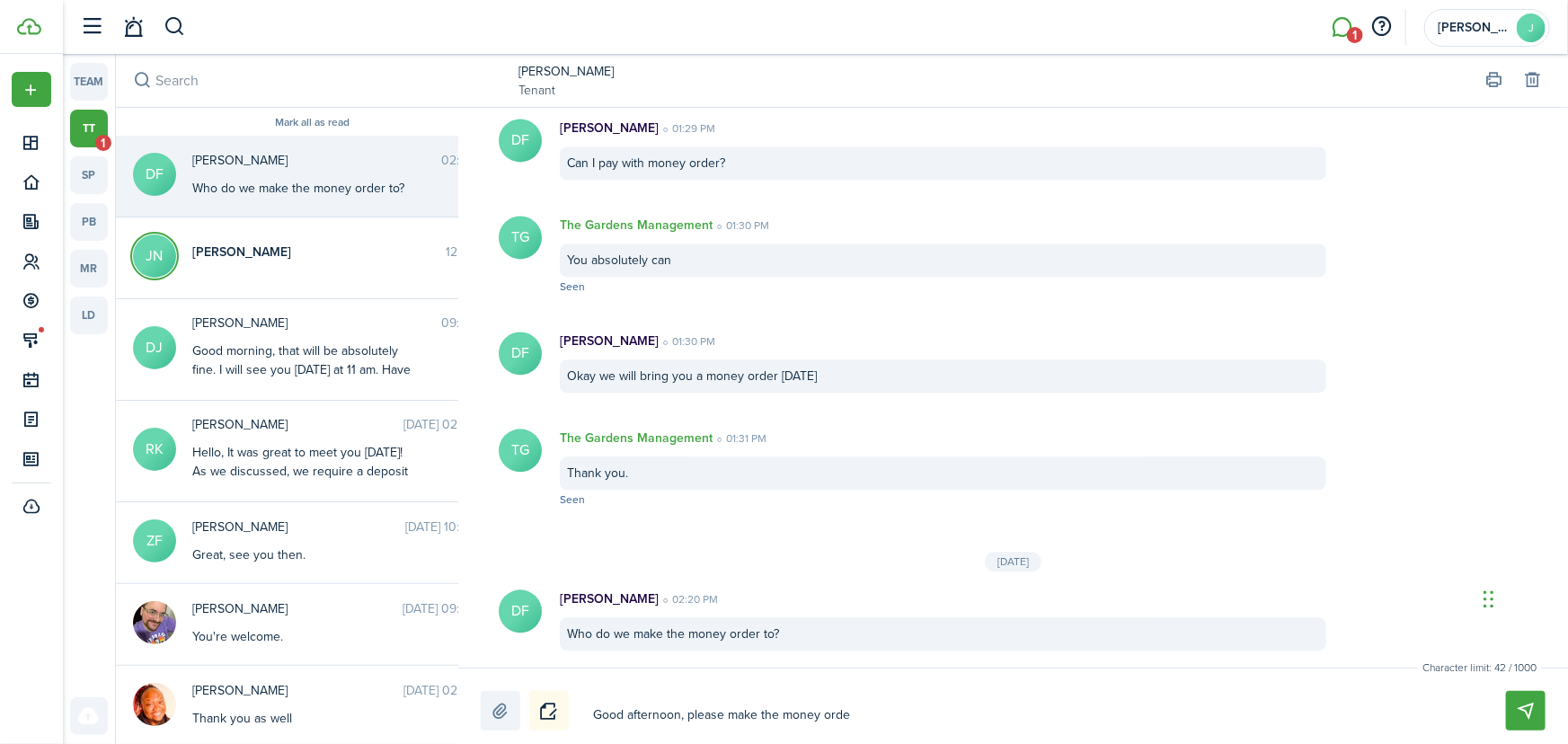
type textarea "Good afternoon, please make the money order"
type textarea "Good afternoon, please make the money order o"
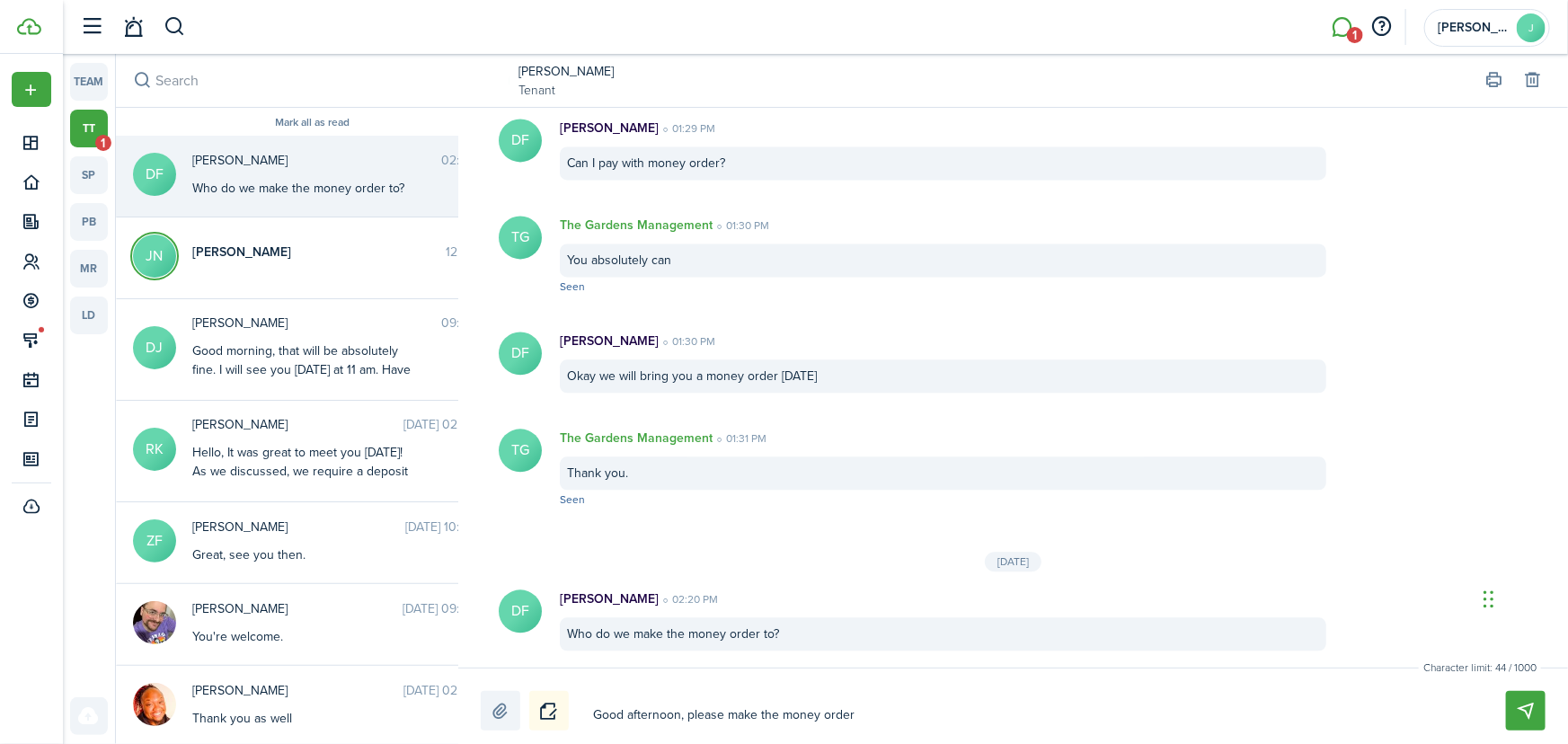
type textarea "Good afternoon, please make the money order o"
type textarea "Good afternoon, please make the money order ou"
type textarea "Good afternoon, please make the money order out"
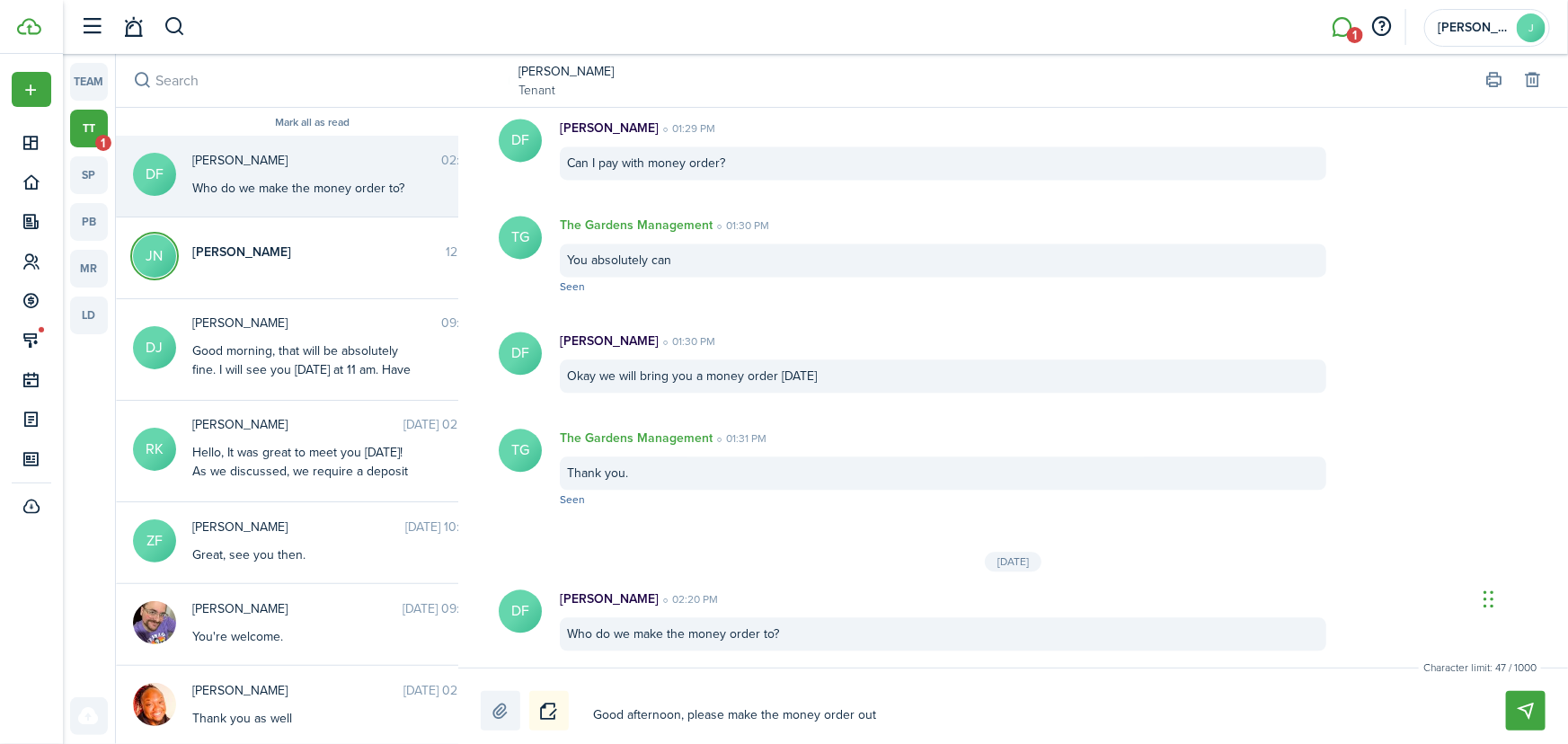
type textarea "Good afternoon, please make the money order out"
type textarea "Good afternoon, please make the money order out t"
type textarea "Good afternoon, please make the money order out to"
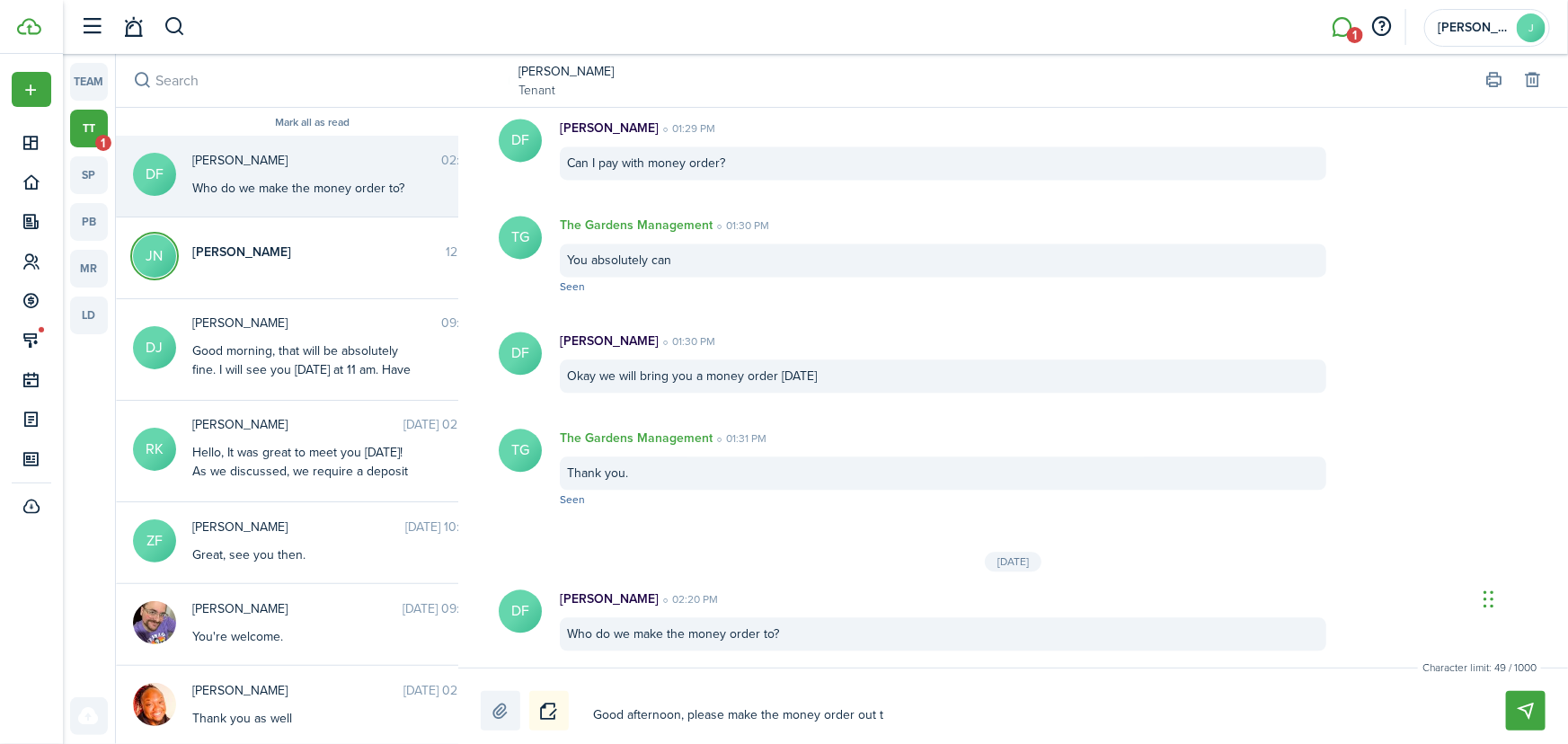
type textarea "Good afternoon, please make the money order out to"
type textarea "Good afternoon, please make the money order out to 2"
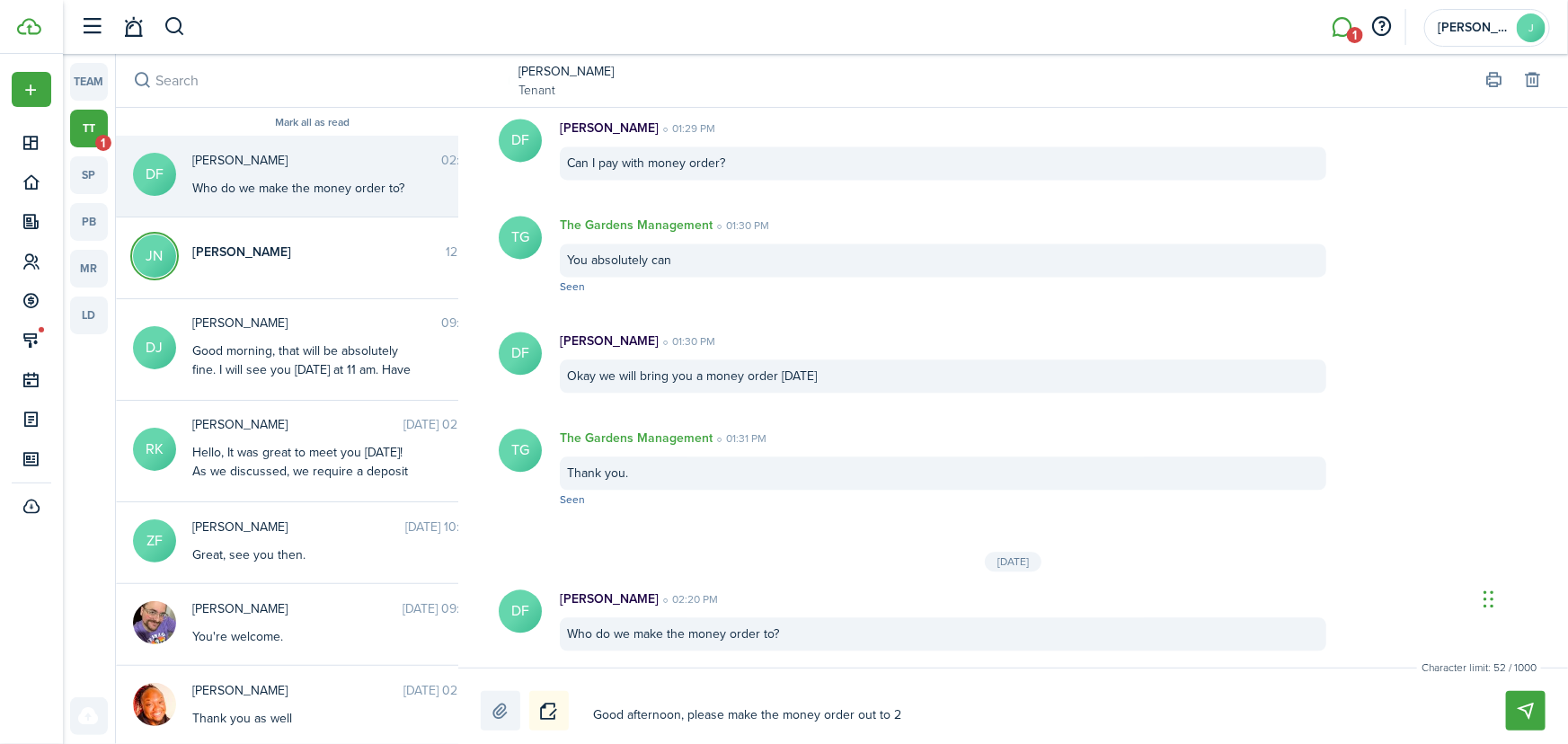
type textarea "Good afternoon, please make the money order out to 20"
type textarea "Good afternoon, please make the money order out to 200"
type textarea "Good afternoon, please make the money order out to 200-"
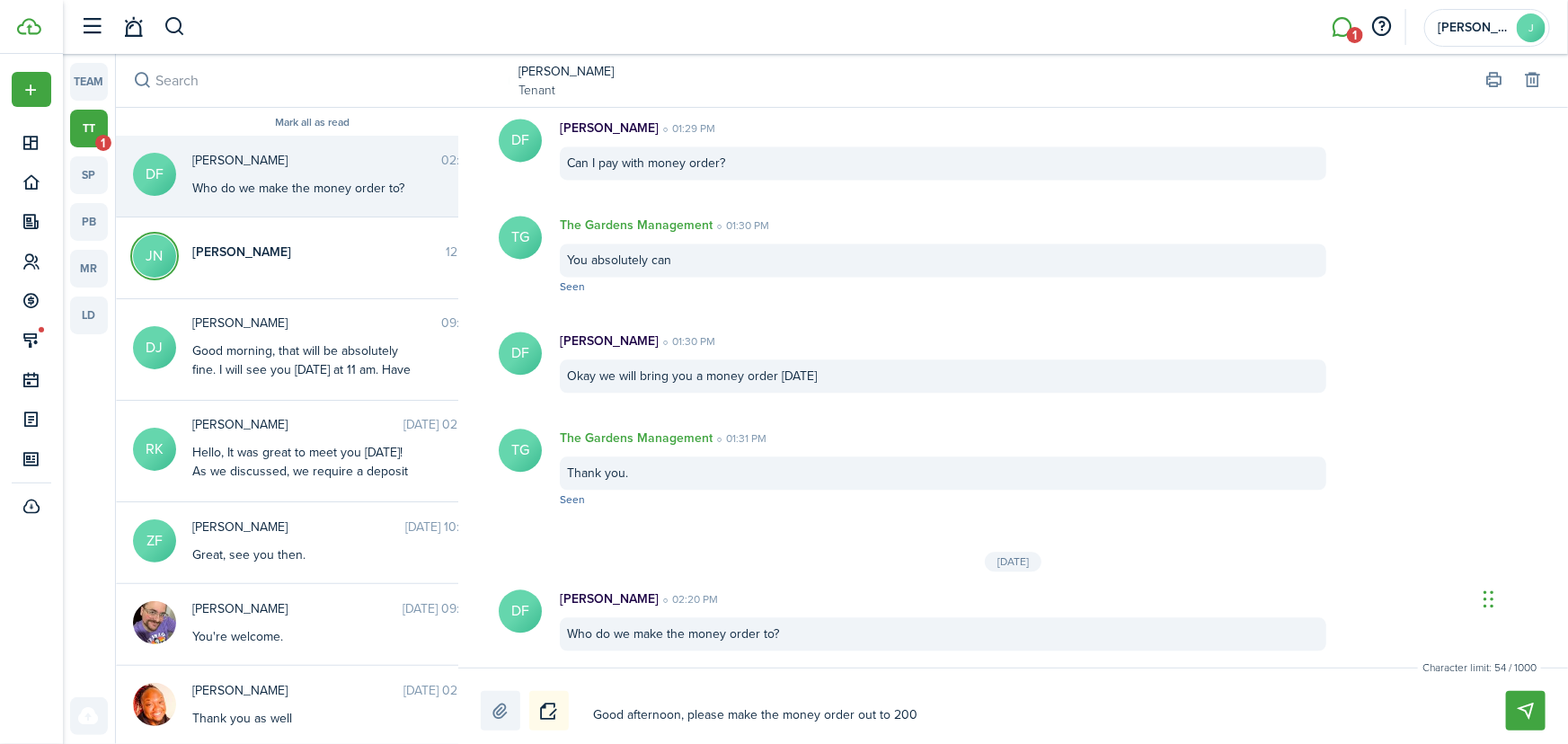
type textarea "Good afternoon, please make the money order out to 200-"
type textarea "Good afternoon, please make the money order out to 200-3"
type textarea "Good afternoon, please make the money order out to 200-30"
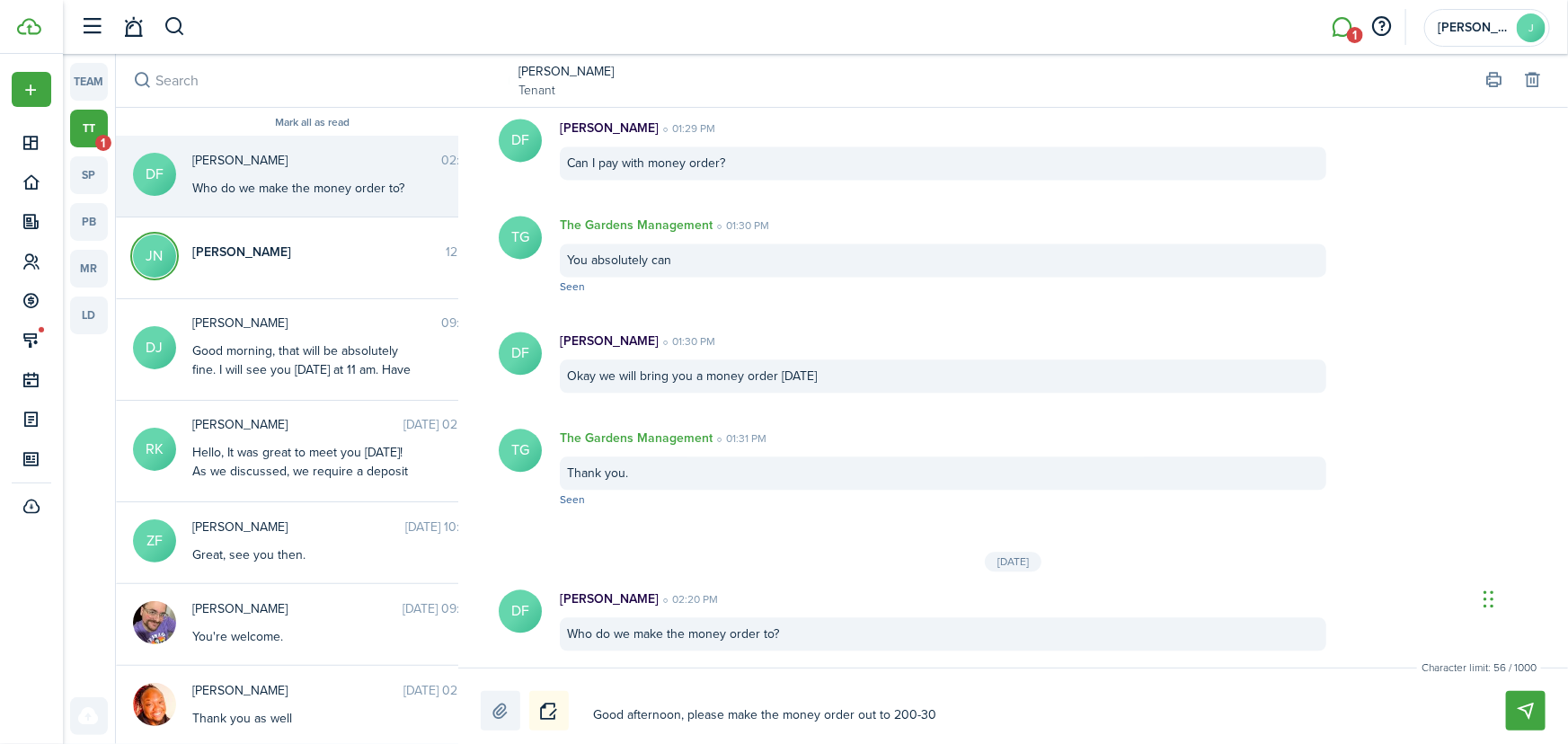
type textarea "Good afternoon, please make the money order out to 200-300"
type textarea "Good afternoon, please make the money order out to 200-300 P"
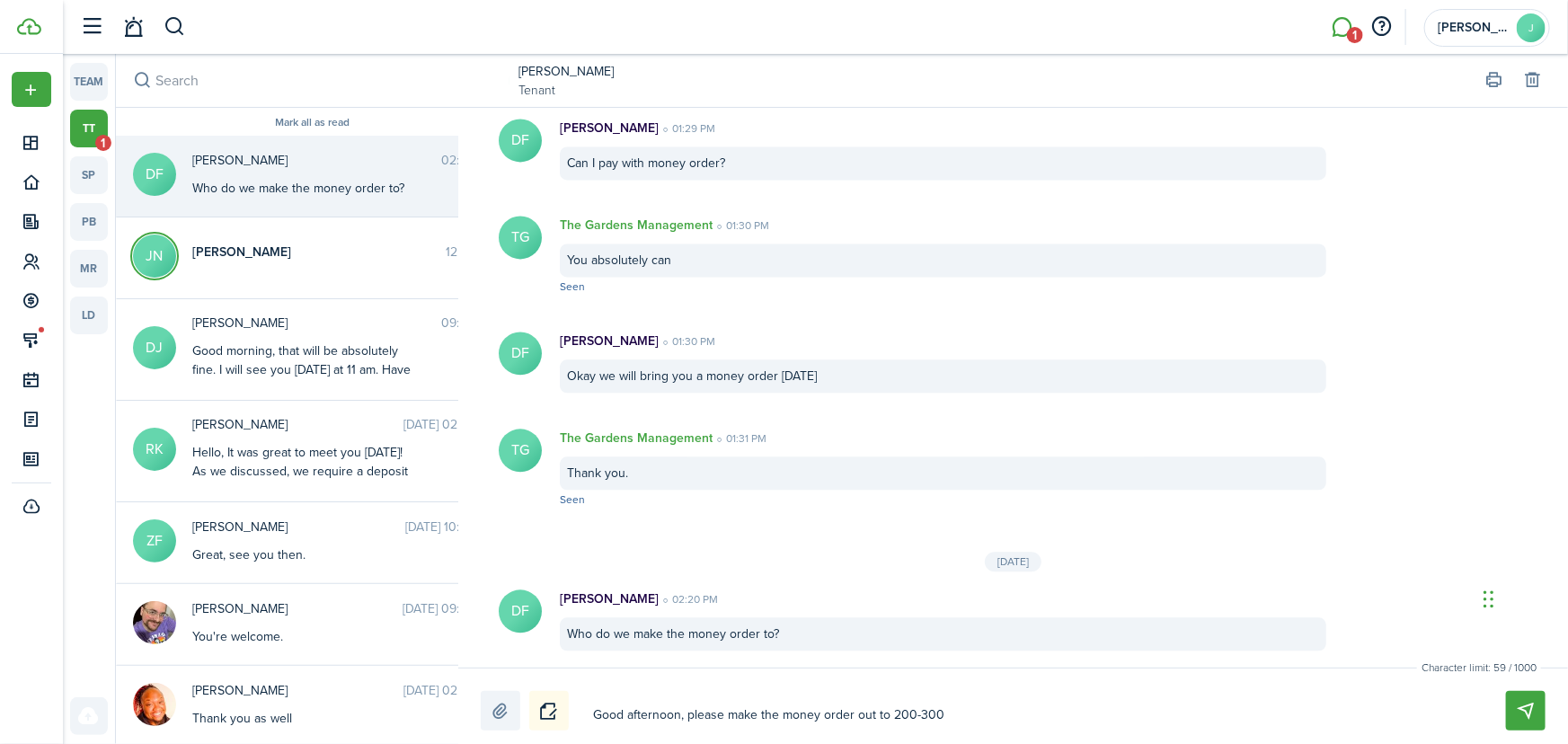
type textarea "Good afternoon, please make the money order out to 200-300 P"
type textarea "Good afternoon, please make the money order out to 200-300 Po"
type textarea "Good afternoon, please make the money order out to 200-300 Pol"
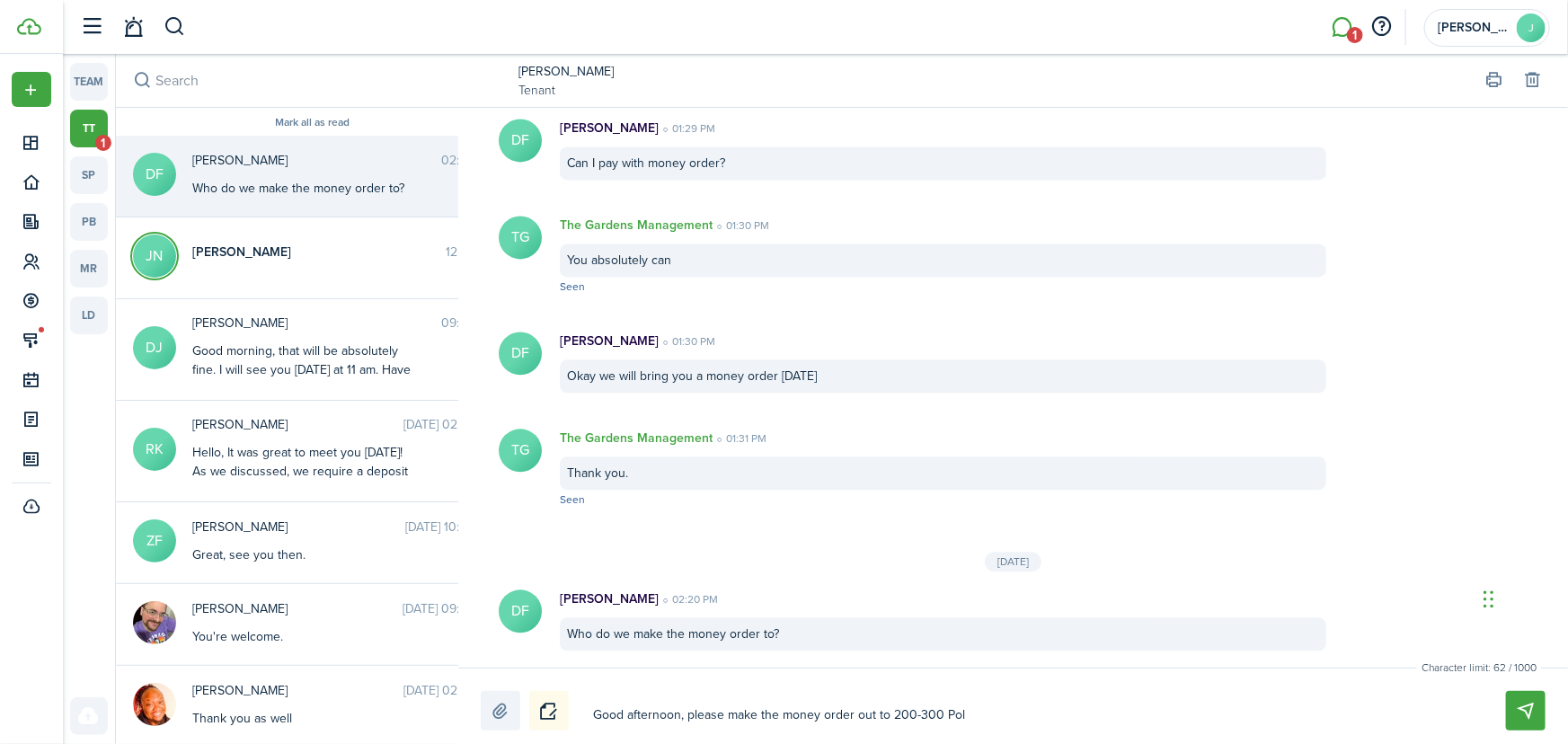
type textarea "Good afternoon, please make the money order out to 200-300 Polk"
type textarea "Good afternoon, please make the money order out to 200-300 Polk S"
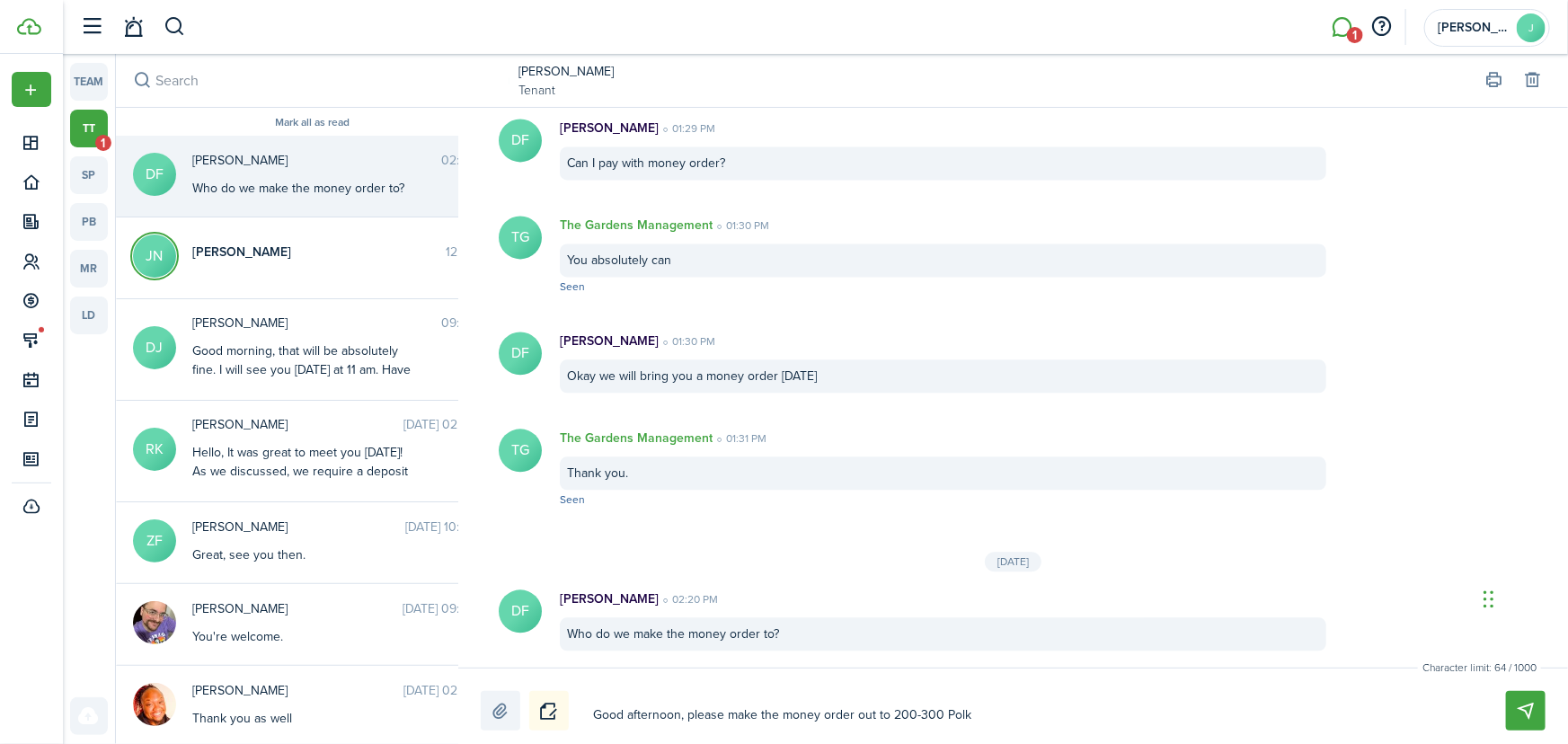
type textarea "Good afternoon, please make the money order out to 200-300 Polk S"
type textarea "Good afternoon, please make the money order out to [STREET_ADDRESS]"
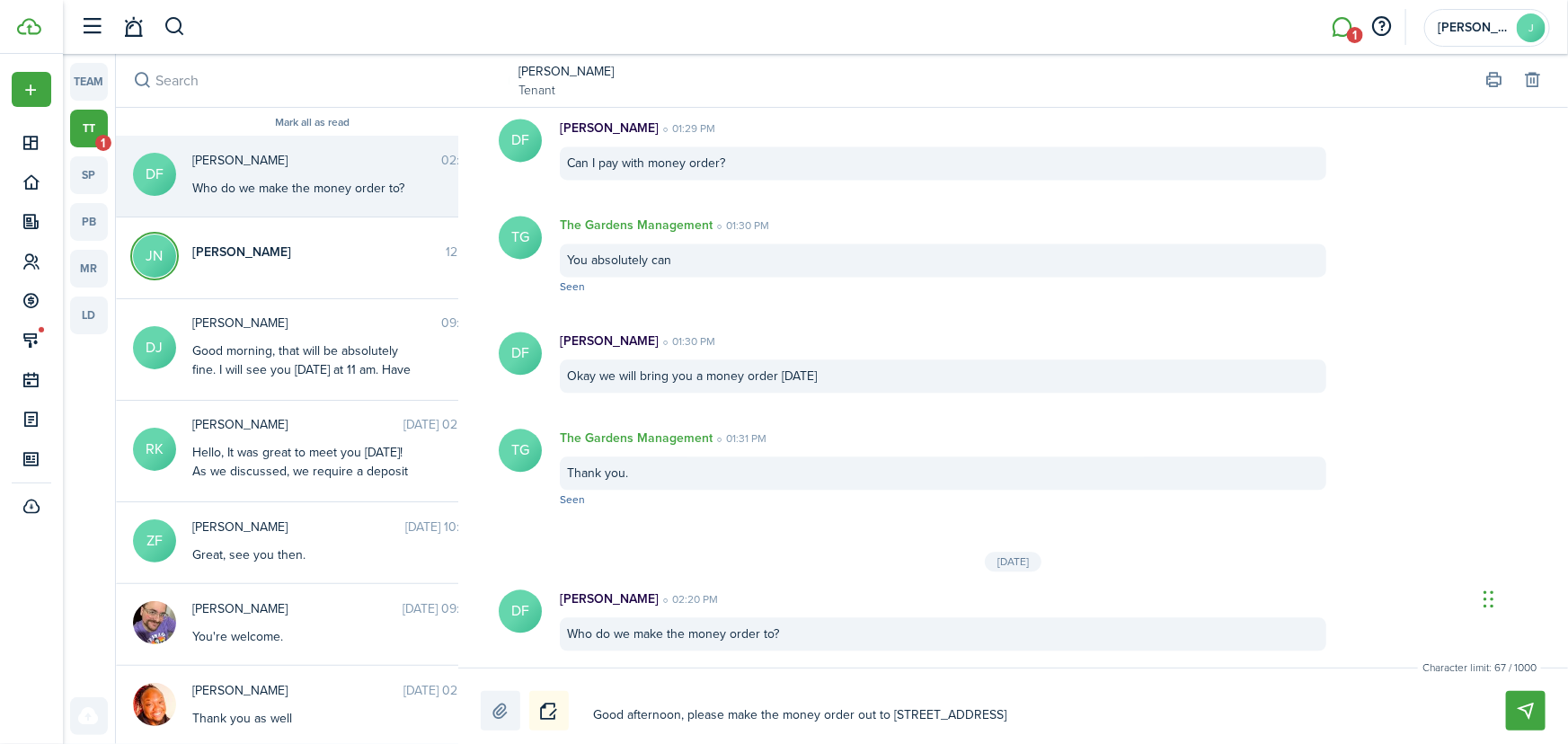
type textarea "Good afternoon, please make the money order out to [STREET_ADDRESS]"
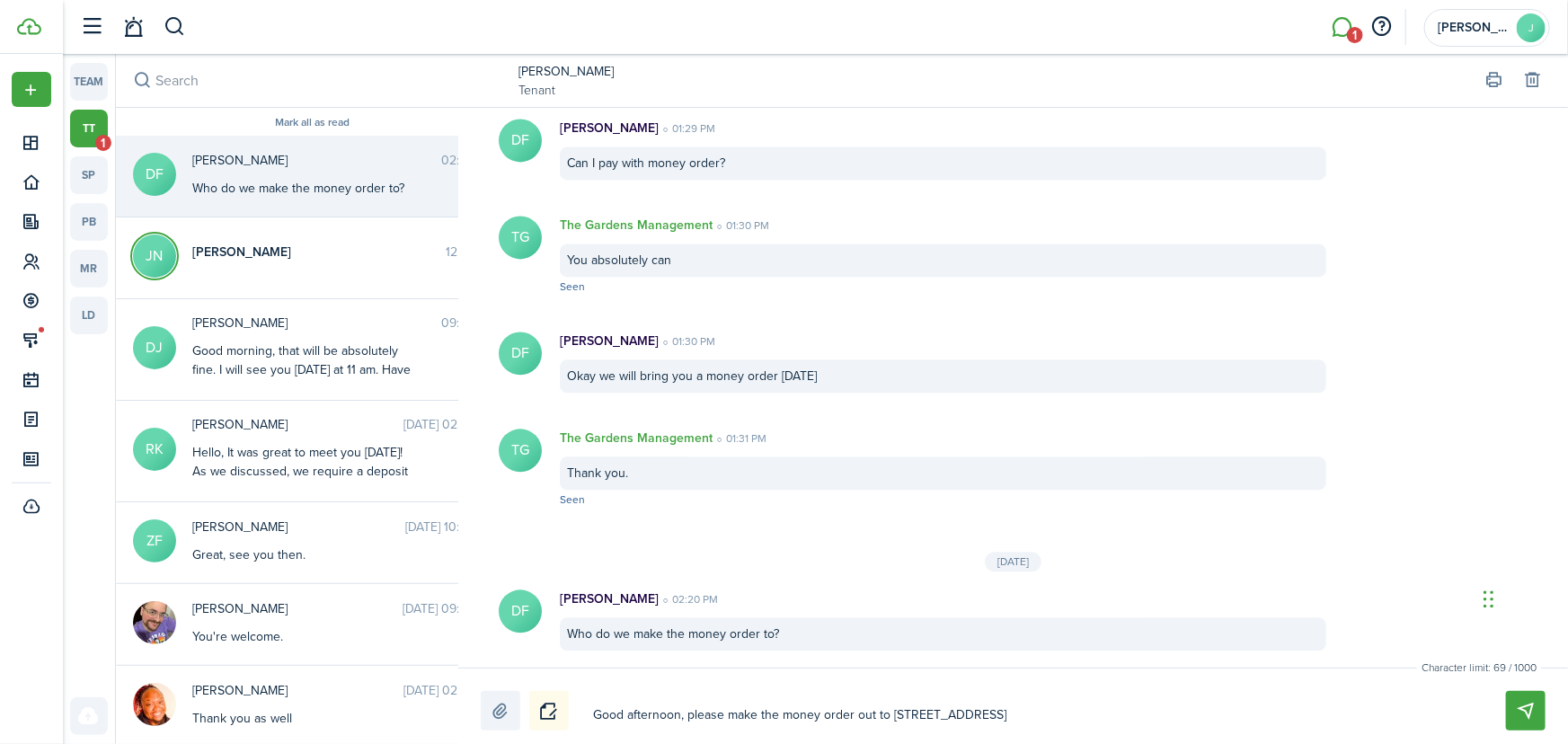
type textarea "Good afternoon, please make the money order out to [STREET_ADDRESS]"
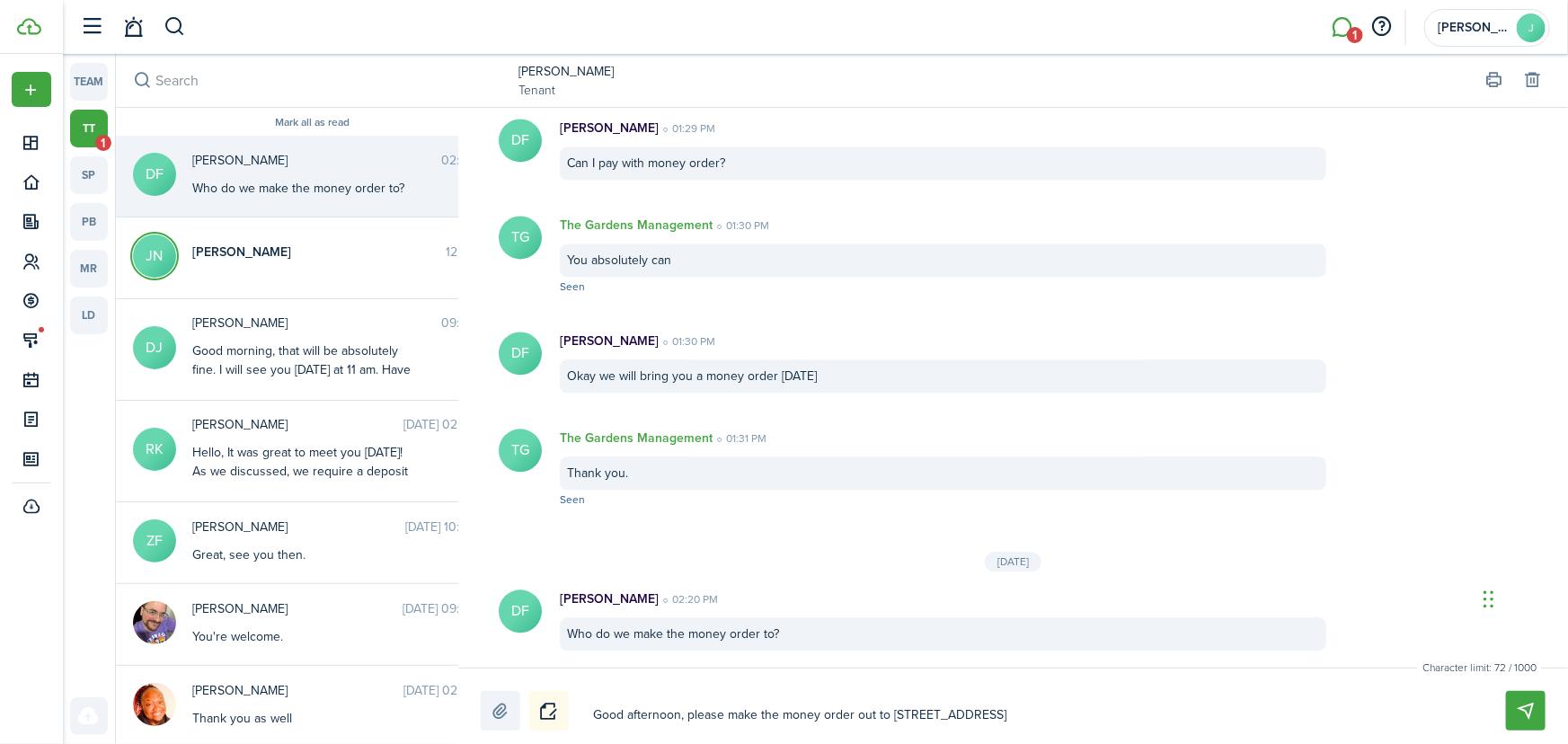
type textarea "Good afternoon, please make the money order out to [STREET_ADDRESS]"
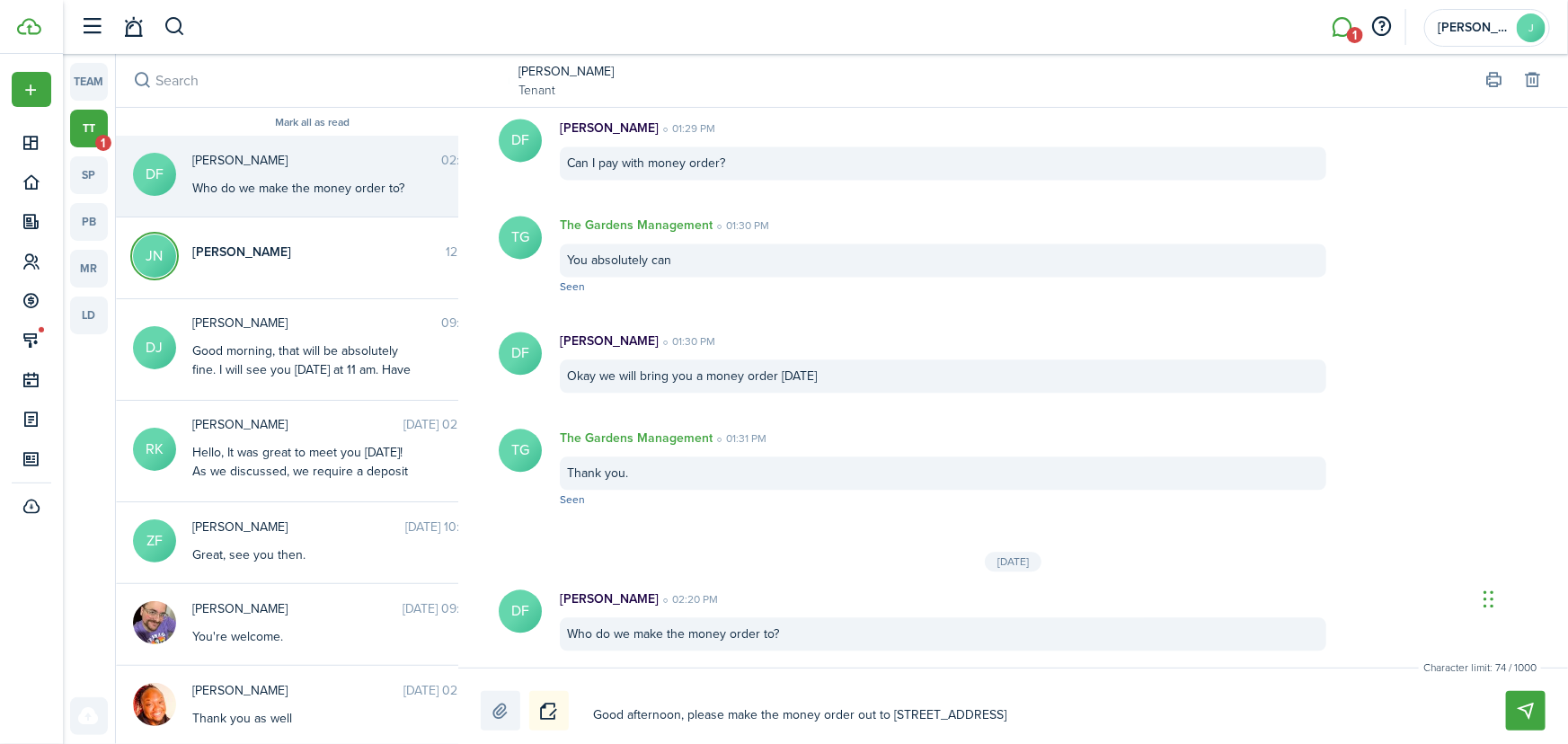
type textarea "Good afternoon, please make the money order out to [STREET_ADDRESS]"
type textarea "Good afternoon, please make the money order out to [STREET_ADDRESS][GEOGRAPHIC_…"
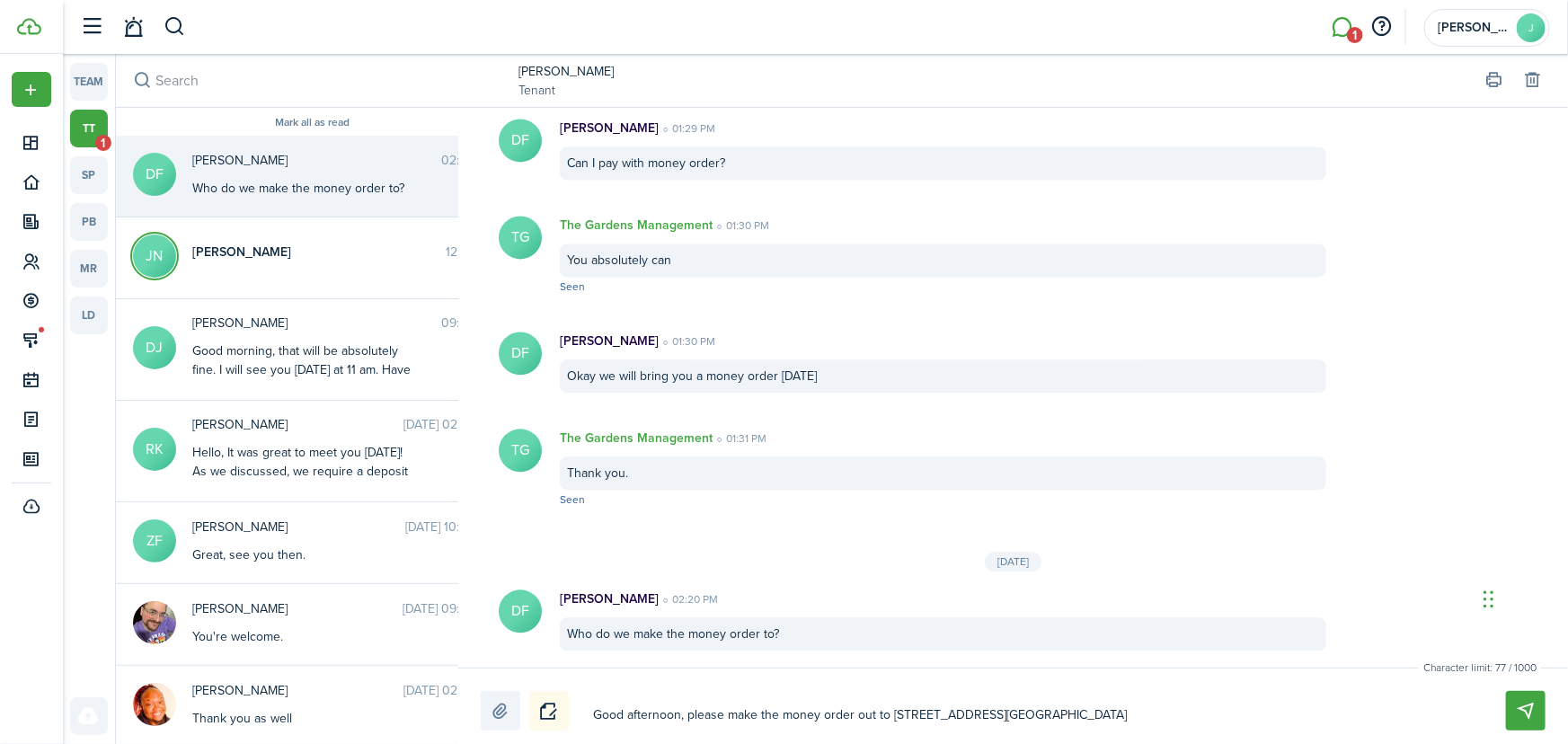
type textarea "Good afternoon, please make the money order out to [STREET_ADDRESS]"
type textarea "Good afternoon, please make the money order out to [STREET_ADDRESS][GEOGRAPHIC_…"
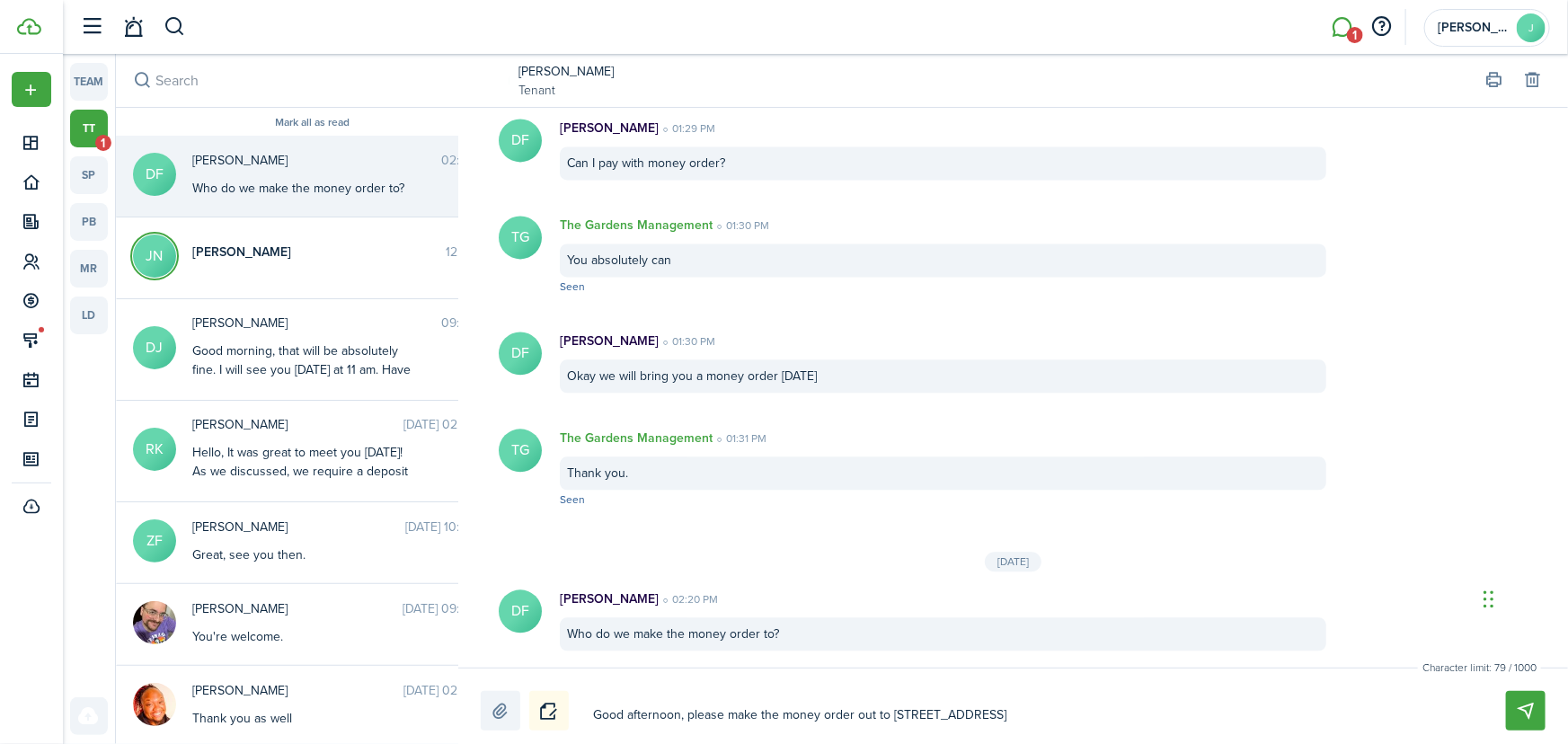
type textarea "Good afternoon, please make the money order out to [STREET_ADDRESS][GEOGRAPHIC_…"
type textarea "Good afternoon, please make the money order out to [STREET_ADDRESS] Apartments"
type textarea "Good afternoon, please make the money order out to [STREET_ADDRESS][GEOGRAPHIC_…"
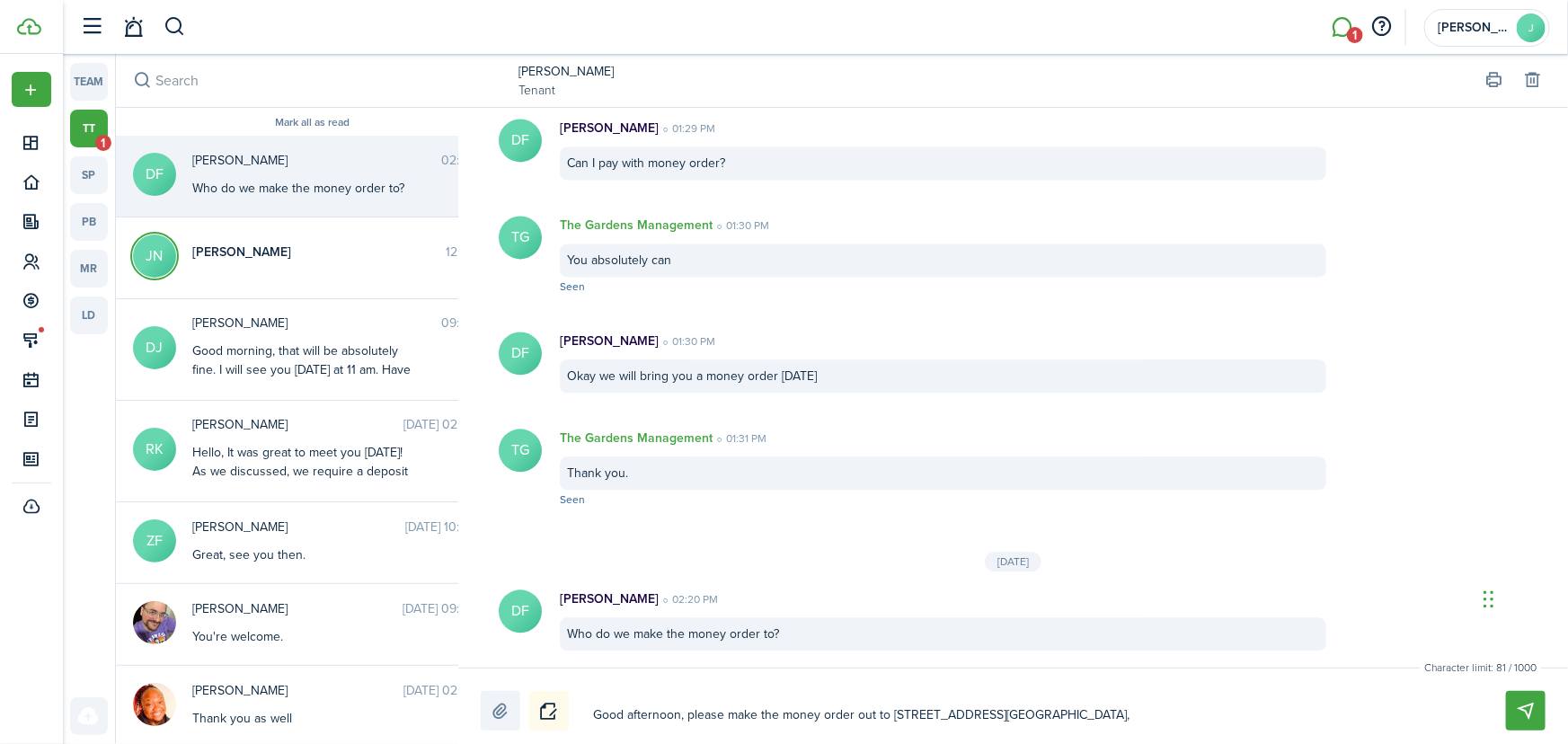
type textarea "Good afternoon, please make the money order out to [STREET_ADDRESS][GEOGRAPHIC_…"
type textarea "Good afternoon, please make the money order out to [STREET_ADDRESS]"
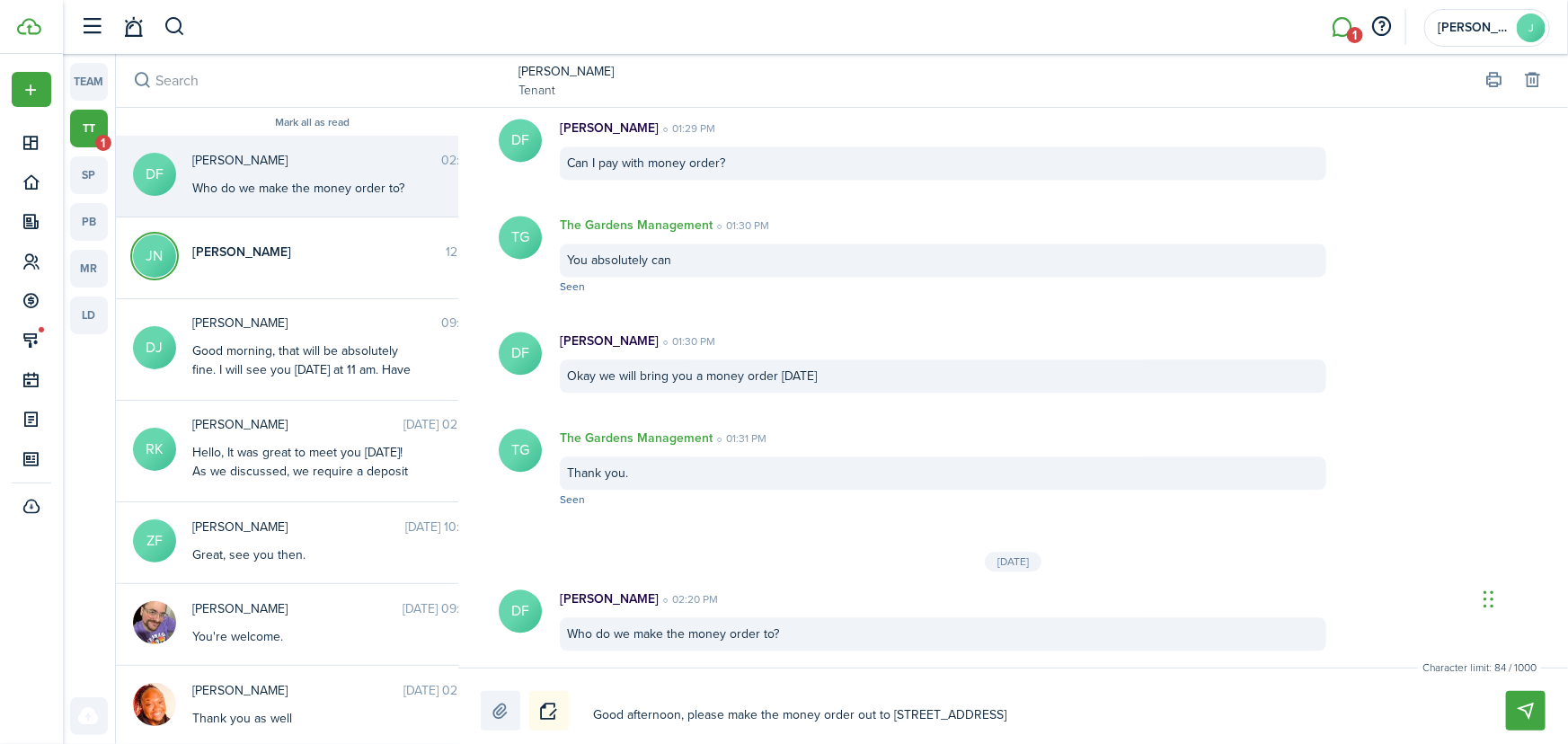
type textarea "Good afternoon, please make the money order out to [STREET_ADDRESS]"
type textarea "Good afternoon, please make the money order out to [STREET_ADDRESS] Apartments,…"
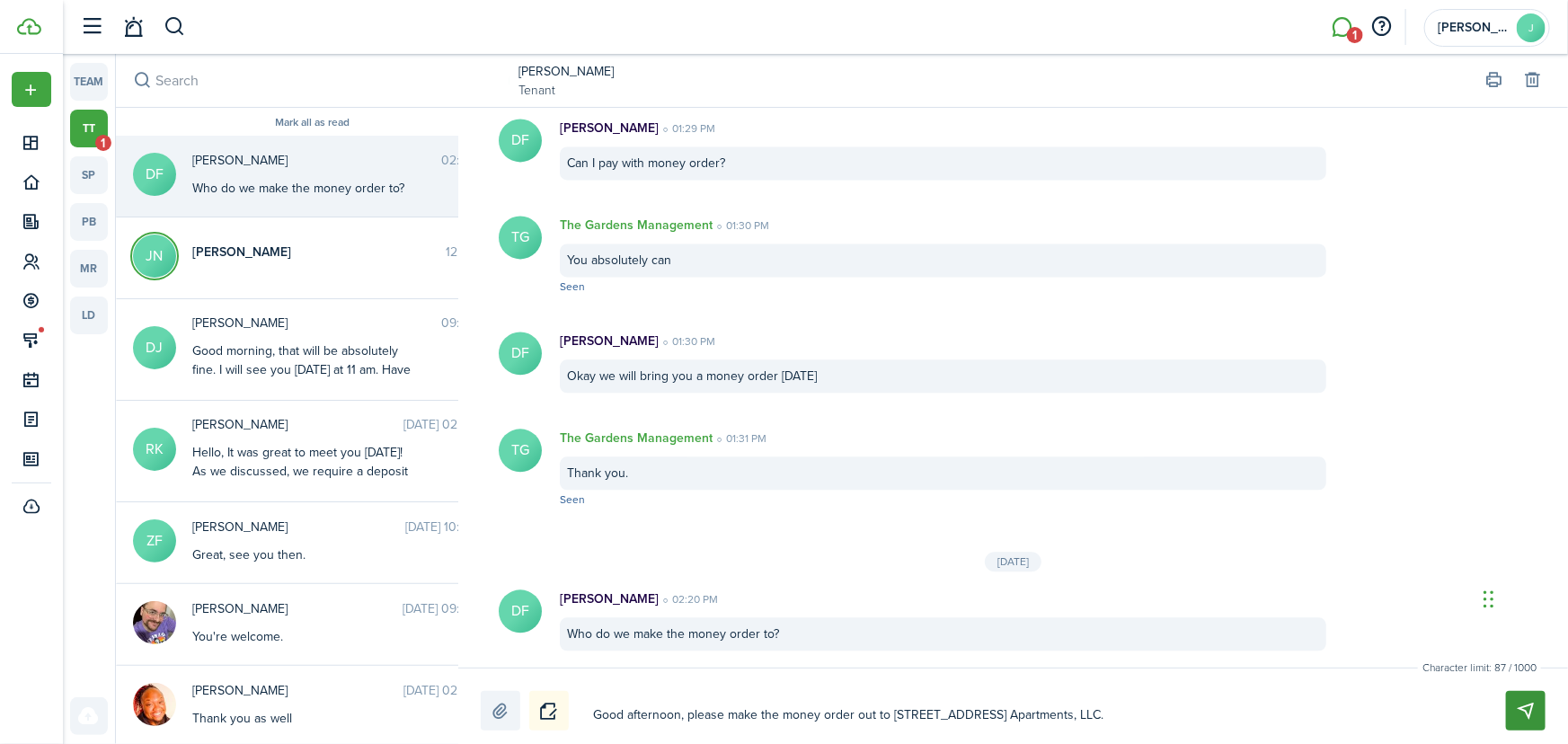
type textarea "Good afternoon, please make the money order out to [STREET_ADDRESS] Apartments,…"
click at [1518, 714] on button "Send" at bounding box center [1526, 711] width 40 height 40
click at [562, 70] on link "[PERSON_NAME]" at bounding box center [566, 72] width 95 height 19
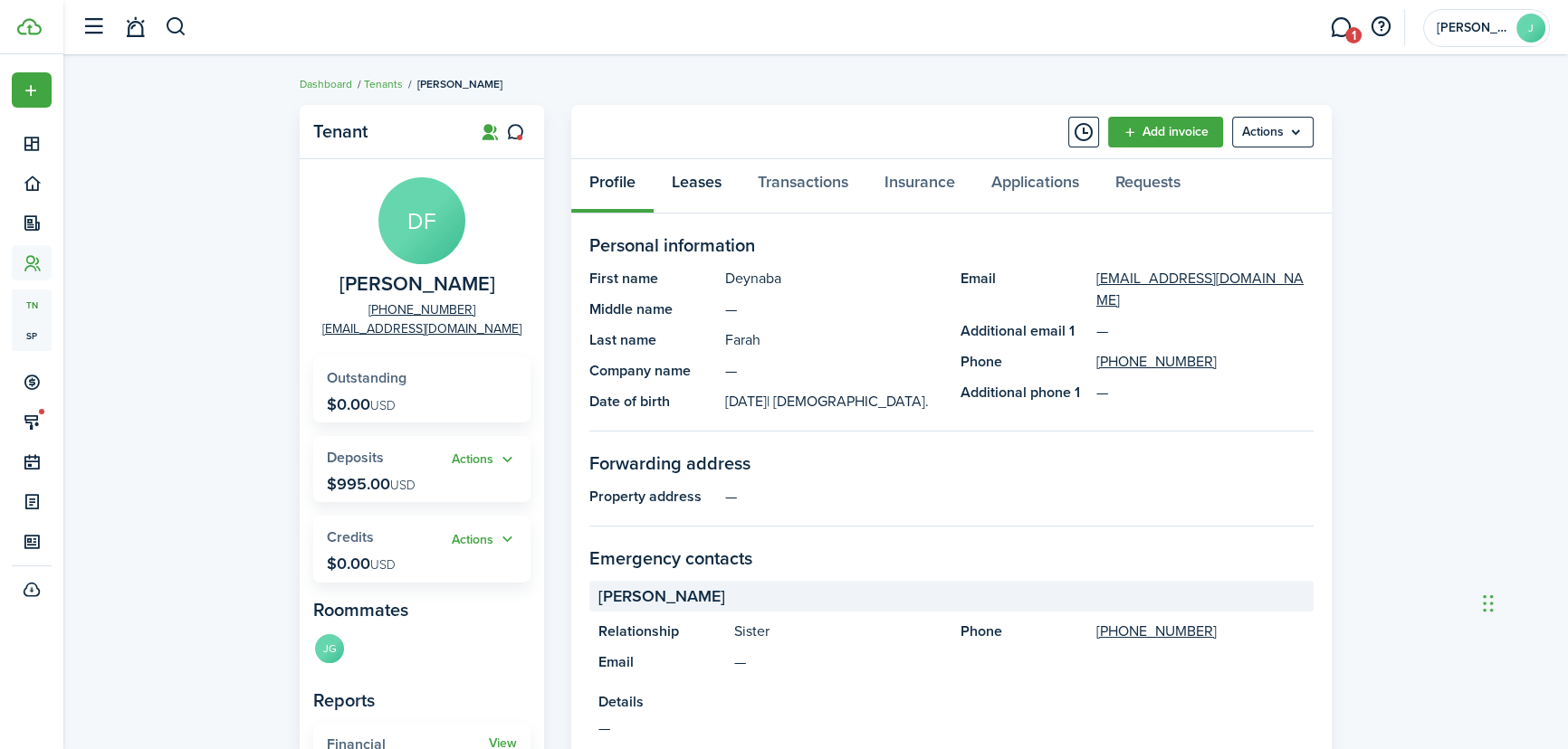
click at [720, 191] on link "Leases" at bounding box center [697, 186] width 86 height 54
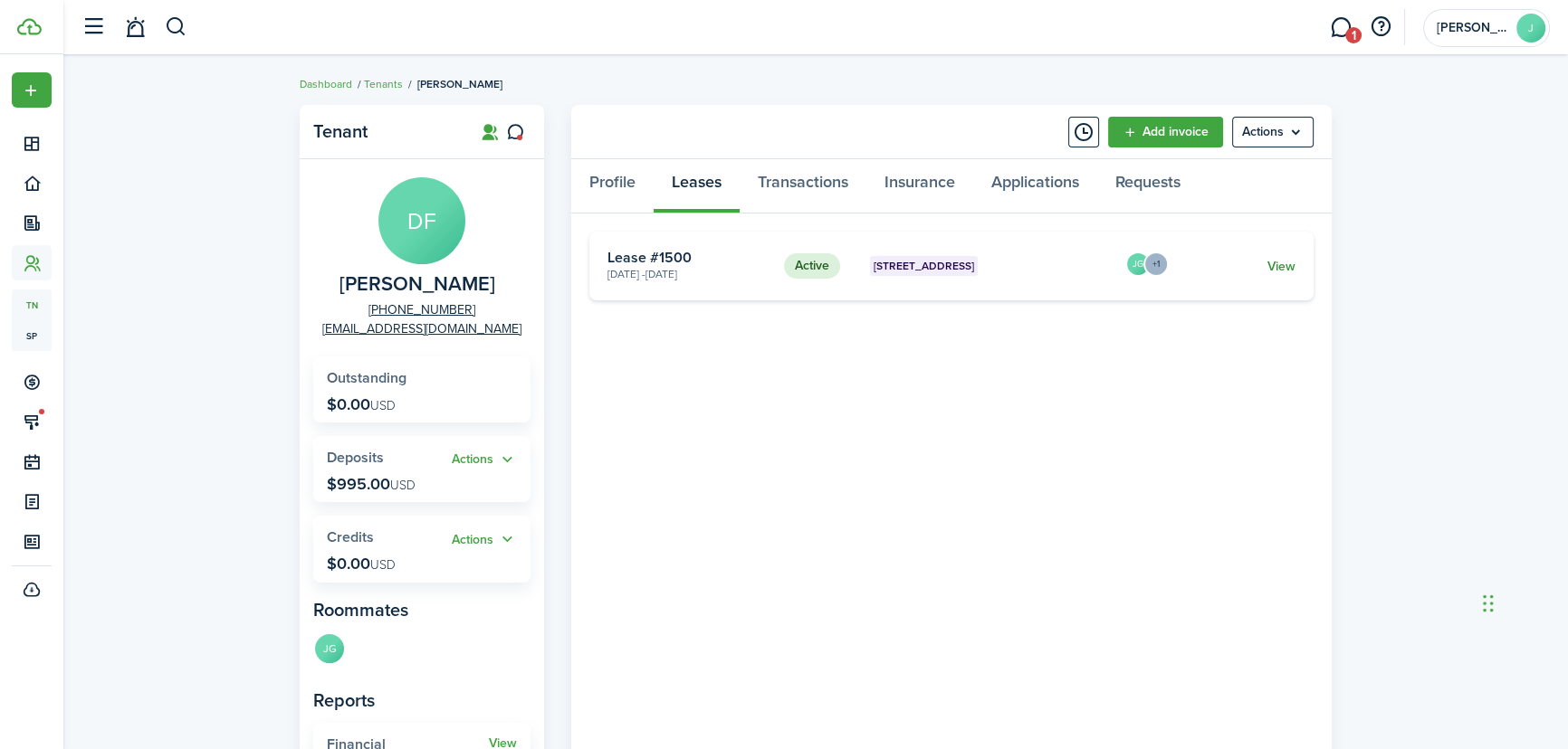
click at [1285, 267] on link "View" at bounding box center [1280, 266] width 28 height 19
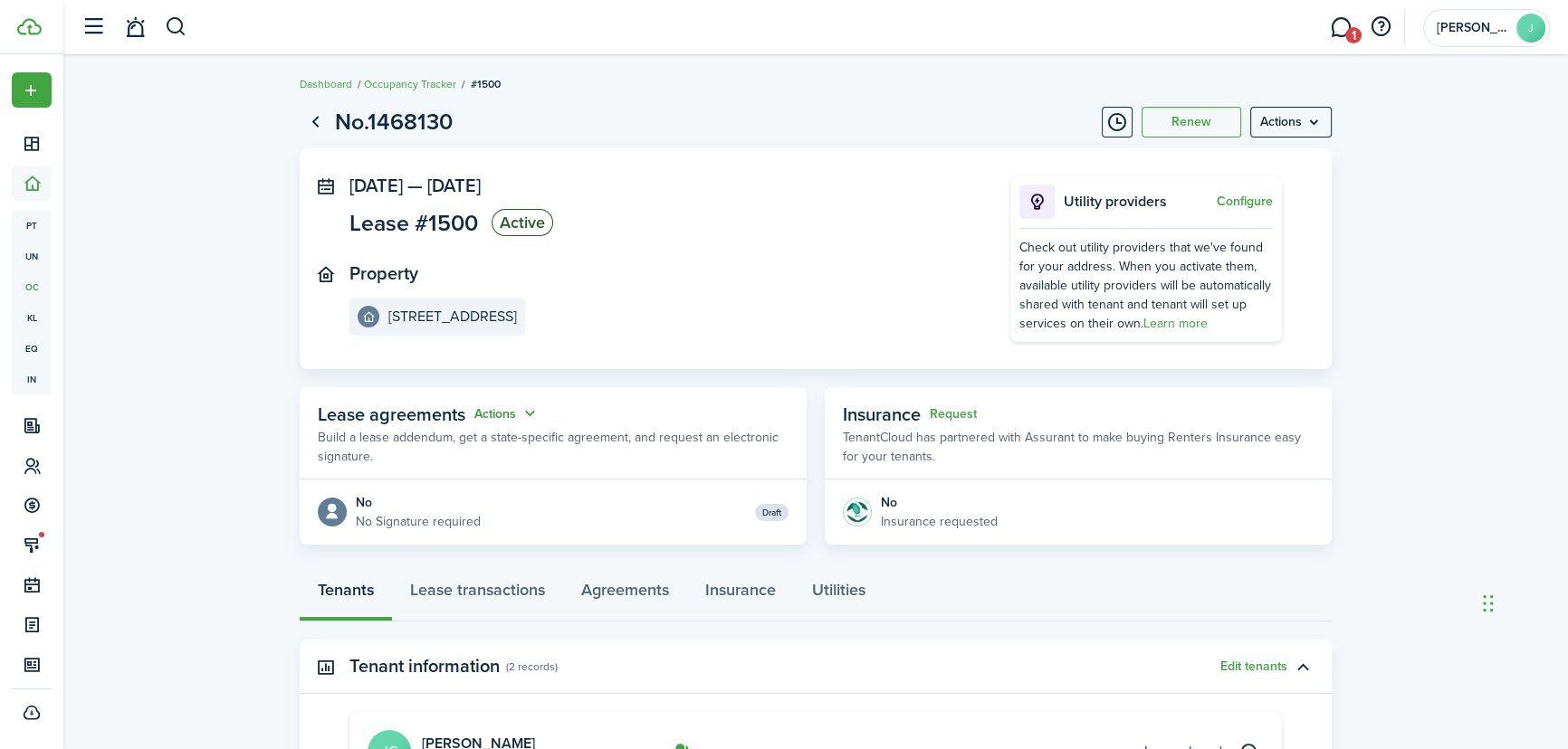
click at [488, 410] on button "Actions" at bounding box center [506, 414] width 65 height 21
click at [473, 441] on link "Edit" at bounding box center [462, 448] width 158 height 31
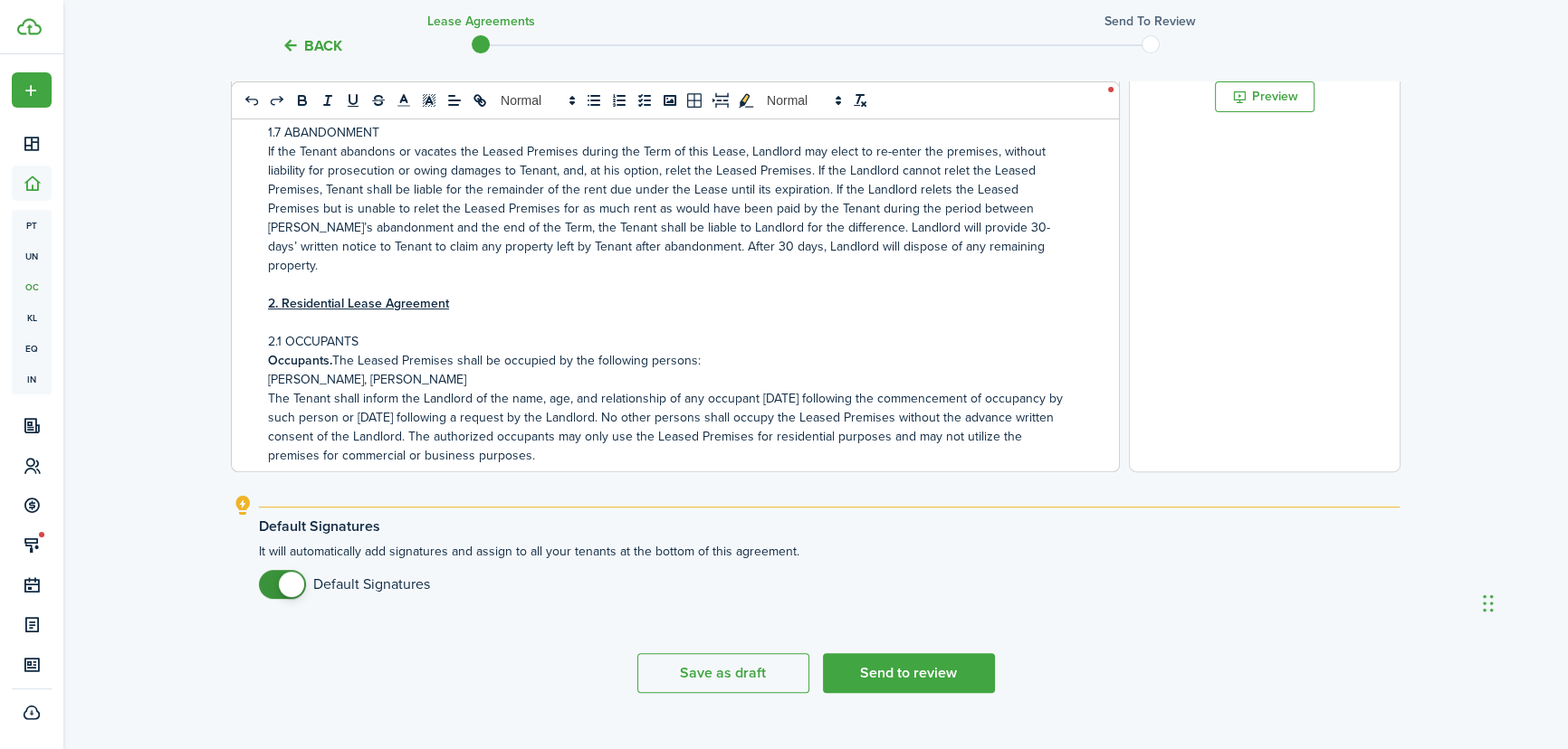
scroll to position [657, 0]
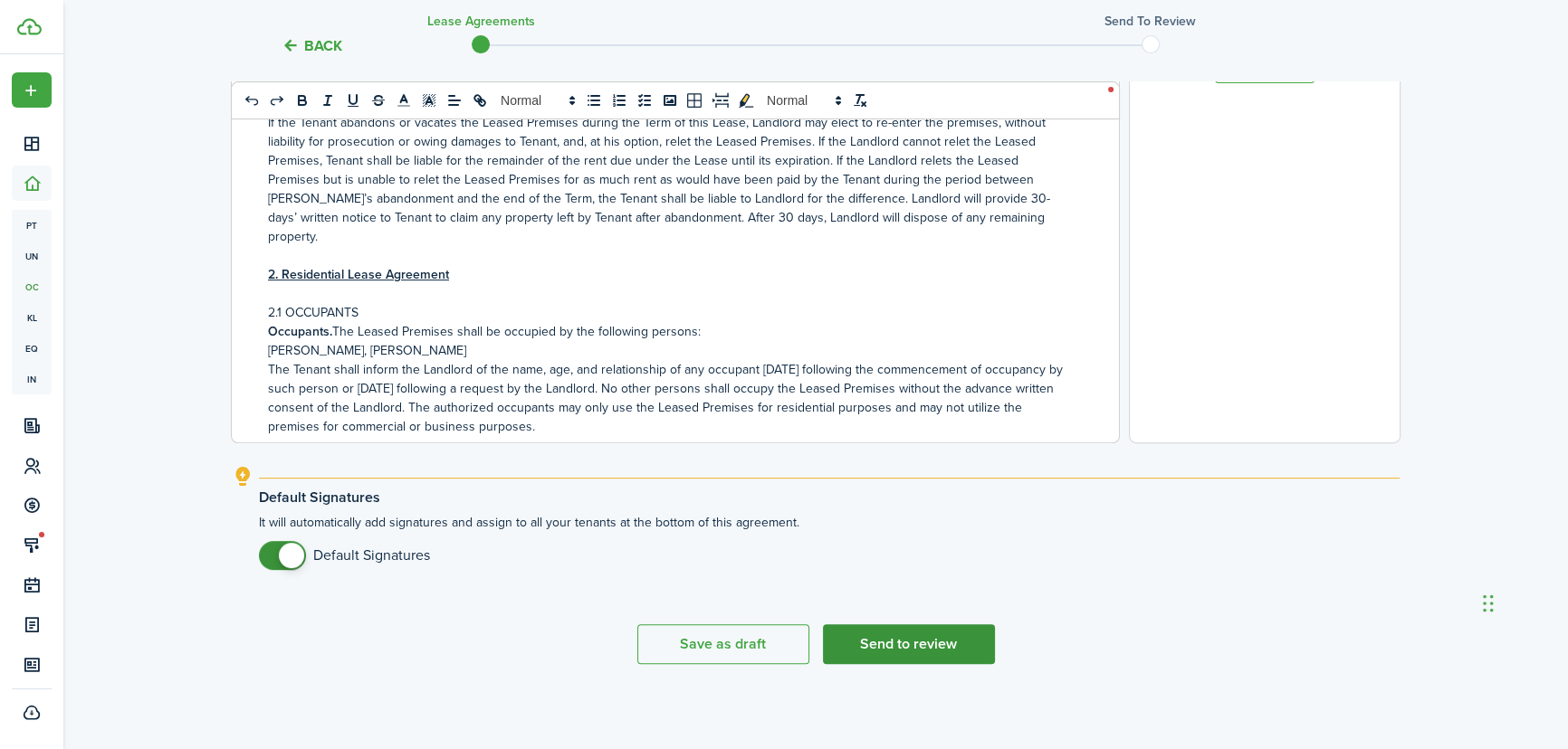
click at [923, 640] on button "Send to review" at bounding box center [908, 644] width 172 height 40
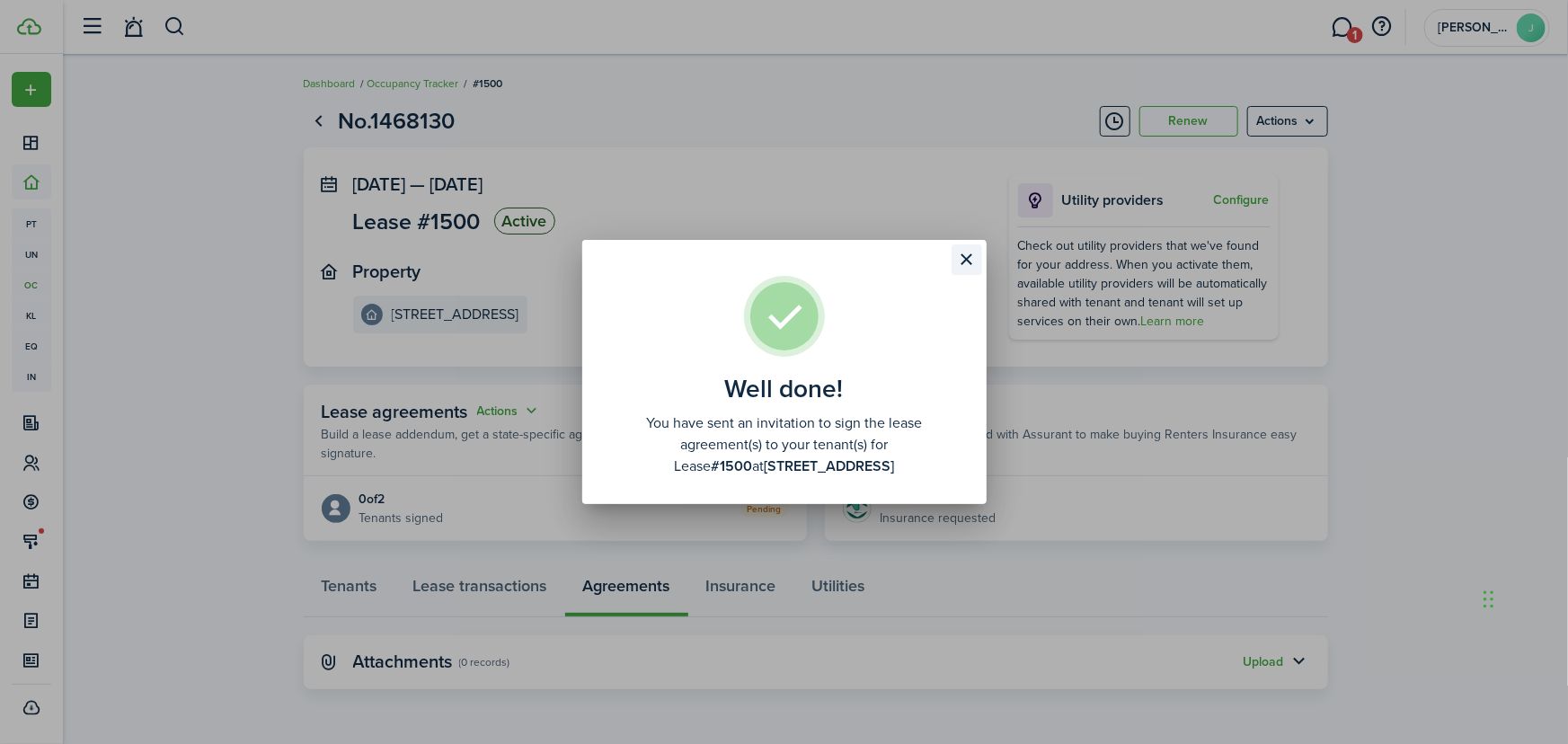
click at [980, 260] on button "Close modal" at bounding box center [967, 260] width 30 height 30
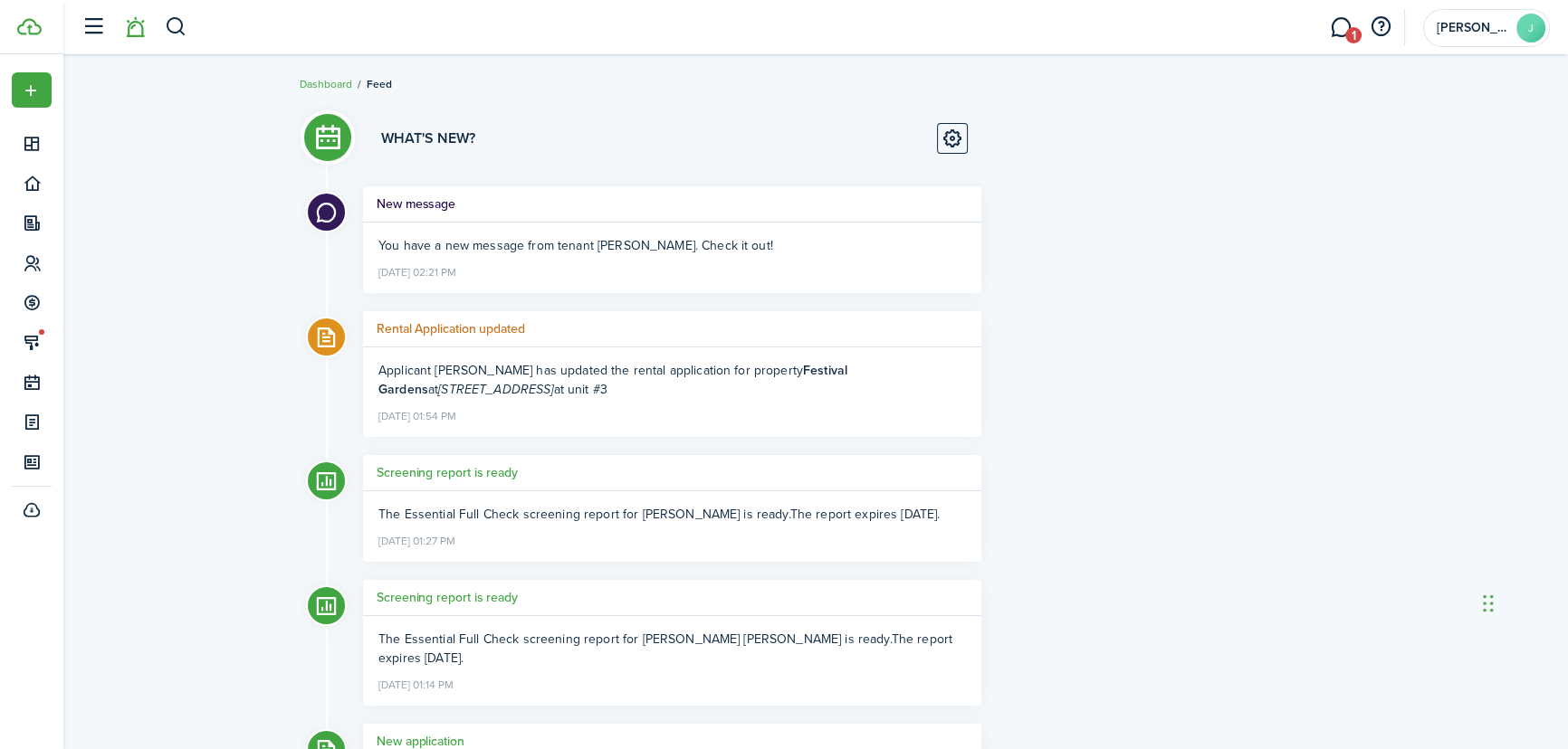
click at [433, 198] on h5 "New message" at bounding box center [416, 204] width 79 height 19
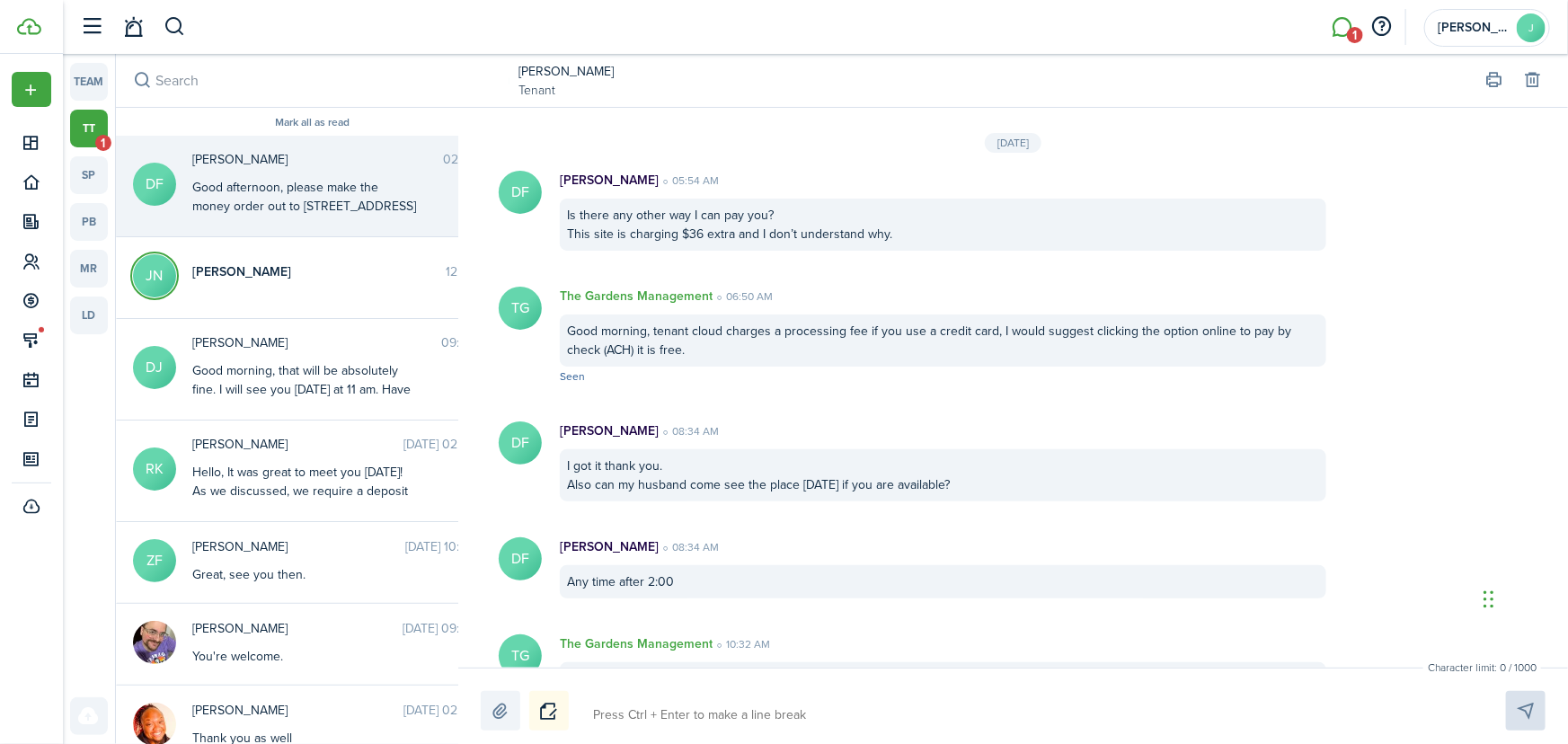
scroll to position [1908, 0]
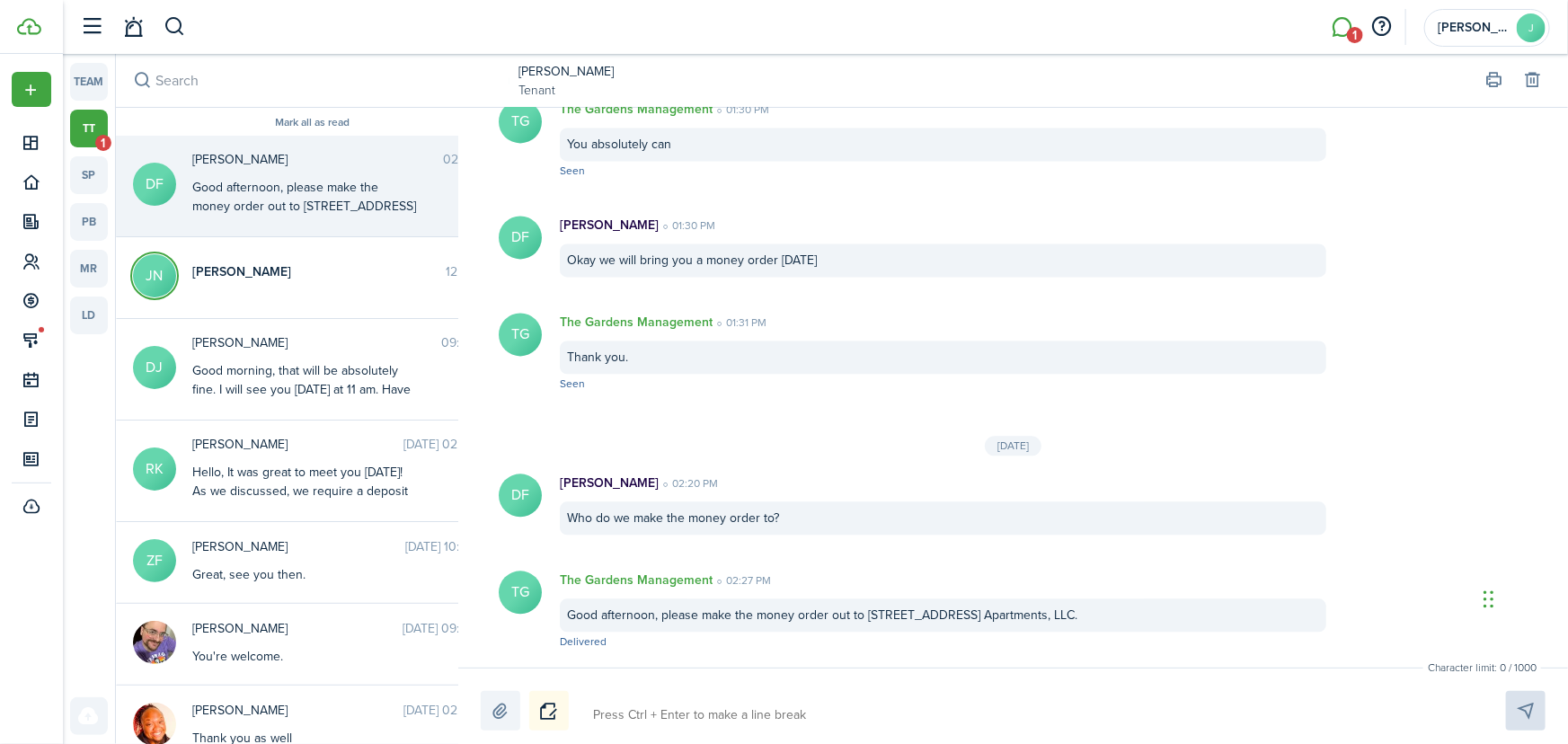
click at [680, 719] on textarea at bounding box center [1028, 716] width 884 height 30
type textarea "I"
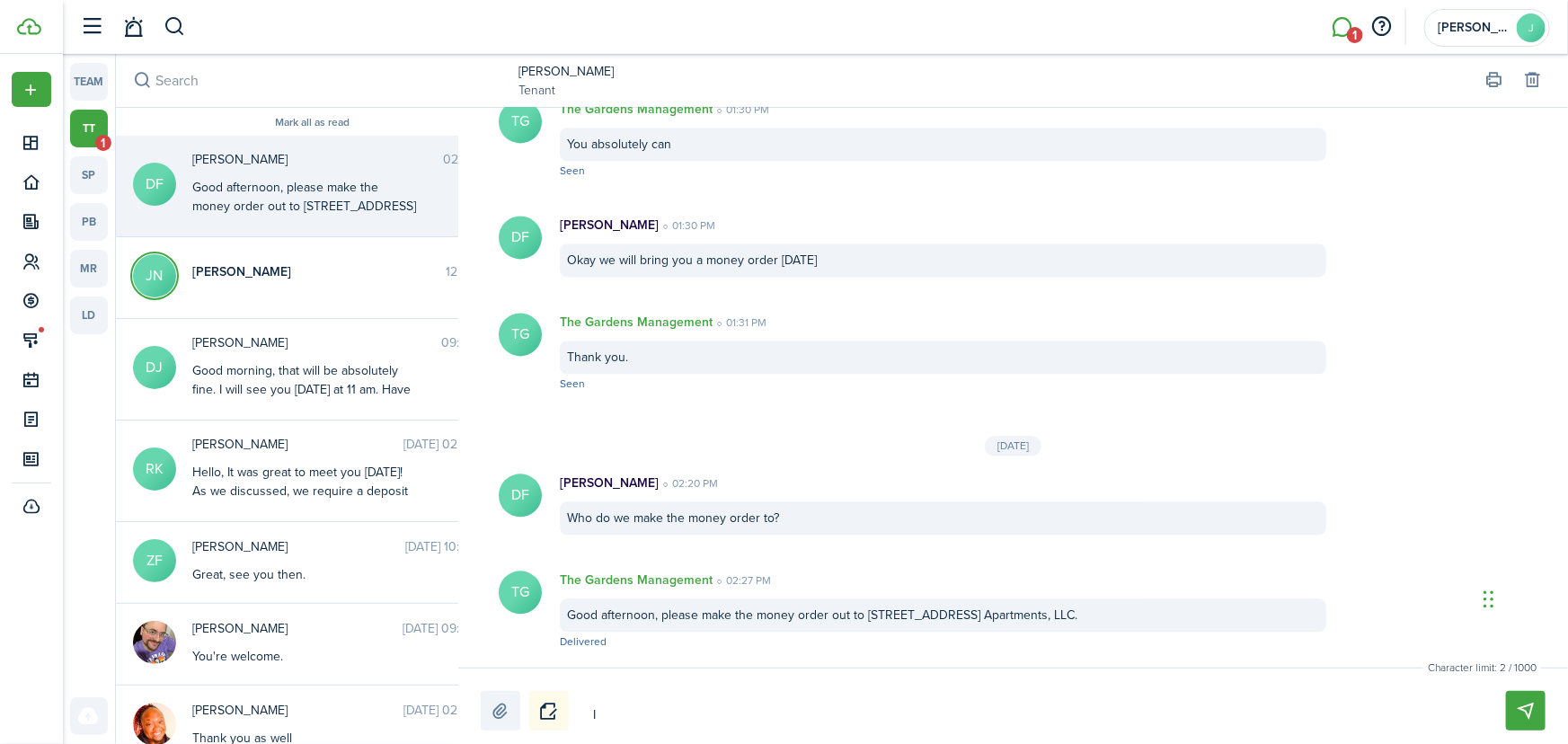
type textarea "I j"
type textarea "I ju"
type textarea "I jus"
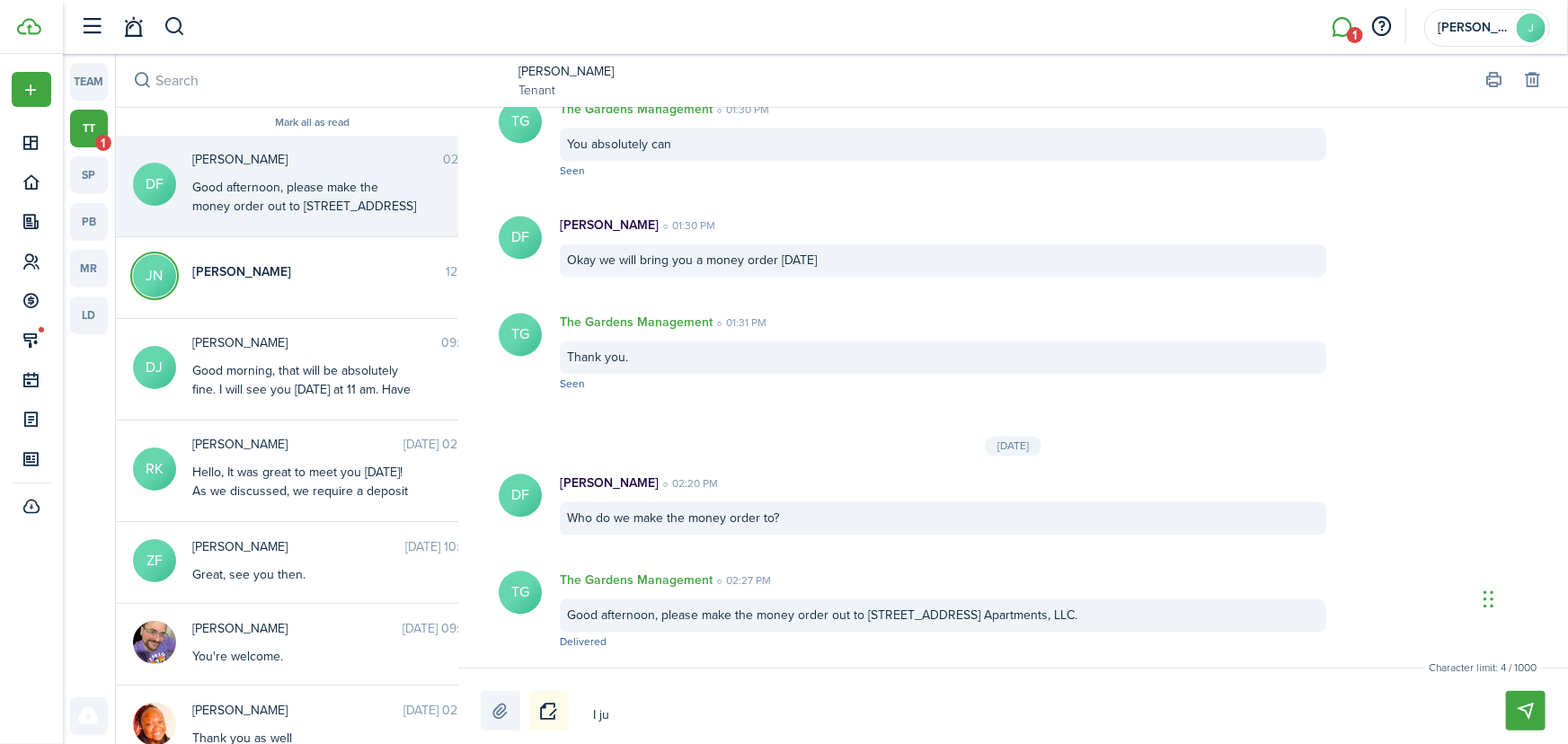
type textarea "I jus"
type textarea "I just"
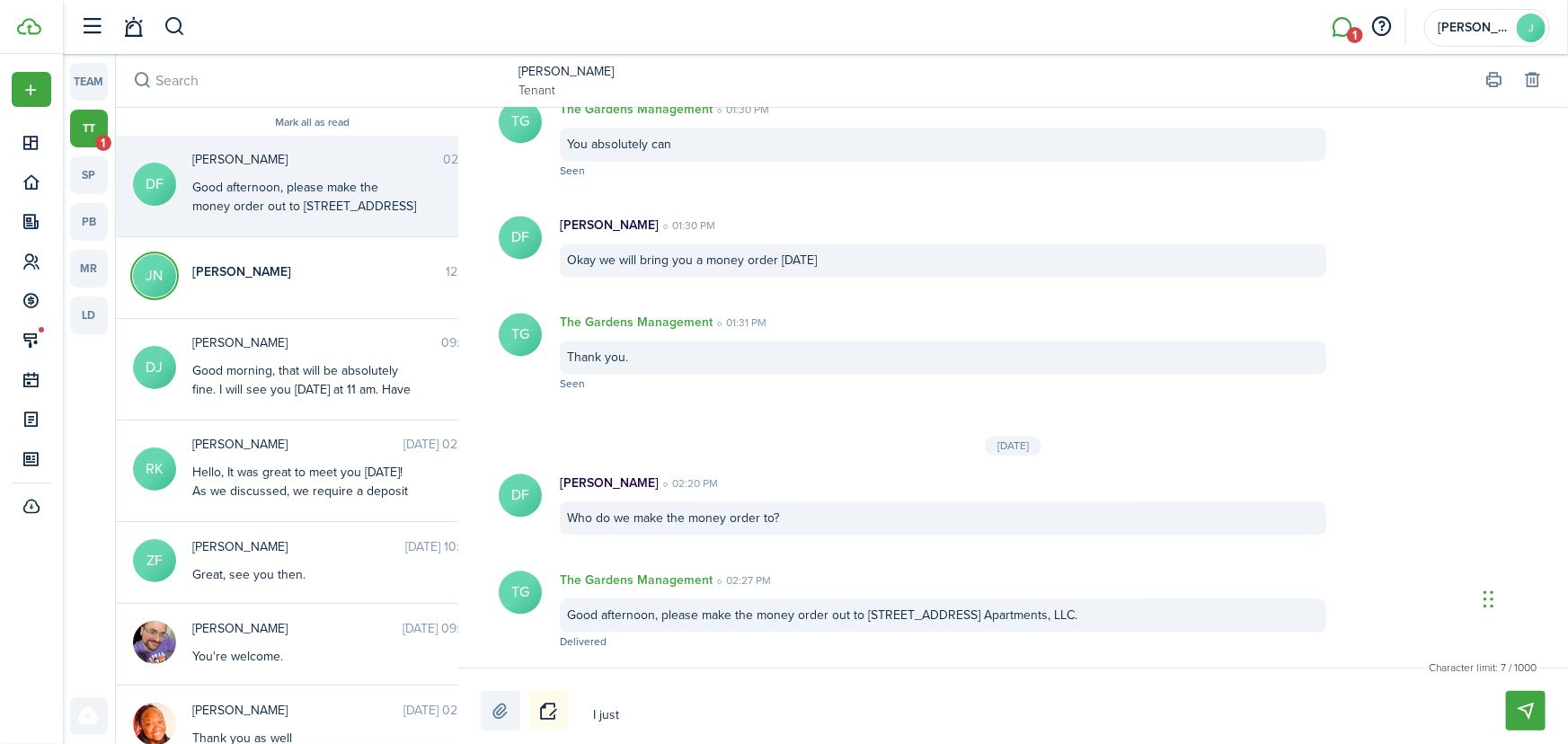
type textarea "I just s"
type textarea "I just se"
type textarea "I just sen"
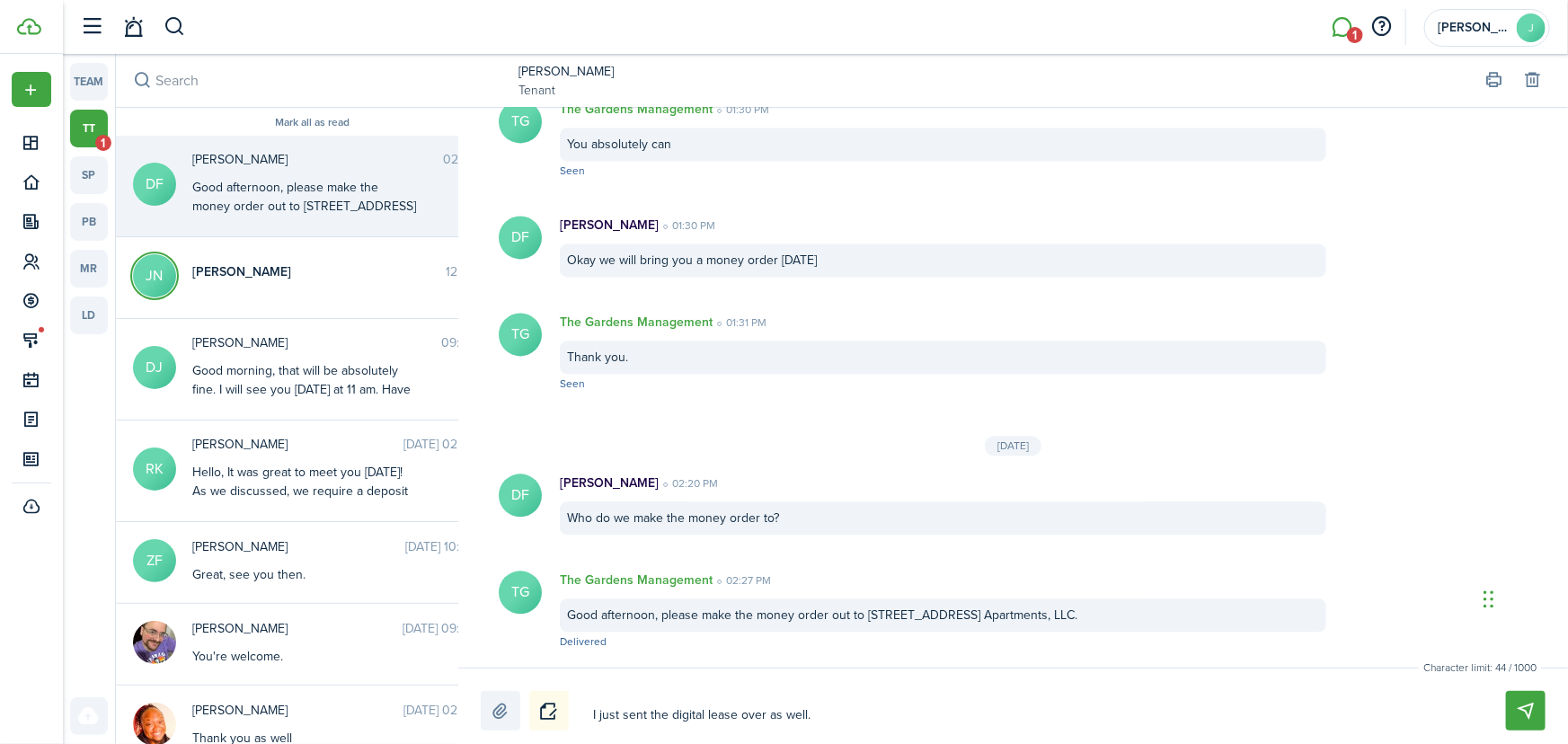
click at [1505, 703] on div "I just sent the digital lease over as well. I just sent the digital lease over …" at bounding box center [1013, 711] width 1065 height 40
click at [1523, 703] on button "Send" at bounding box center [1526, 711] width 40 height 40
click at [180, 34] on button "button" at bounding box center [175, 26] width 23 height 30
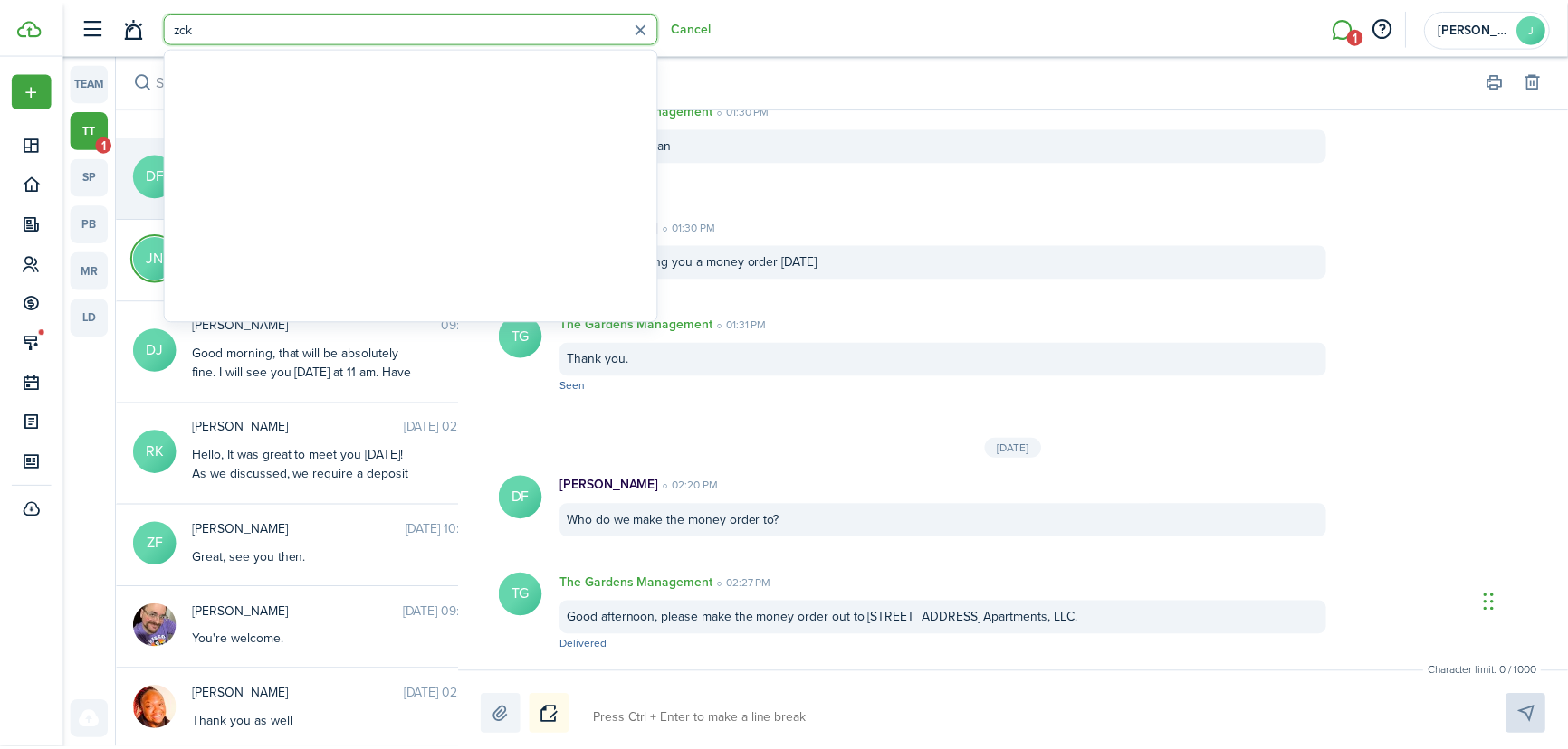
scroll to position [2038, 0]
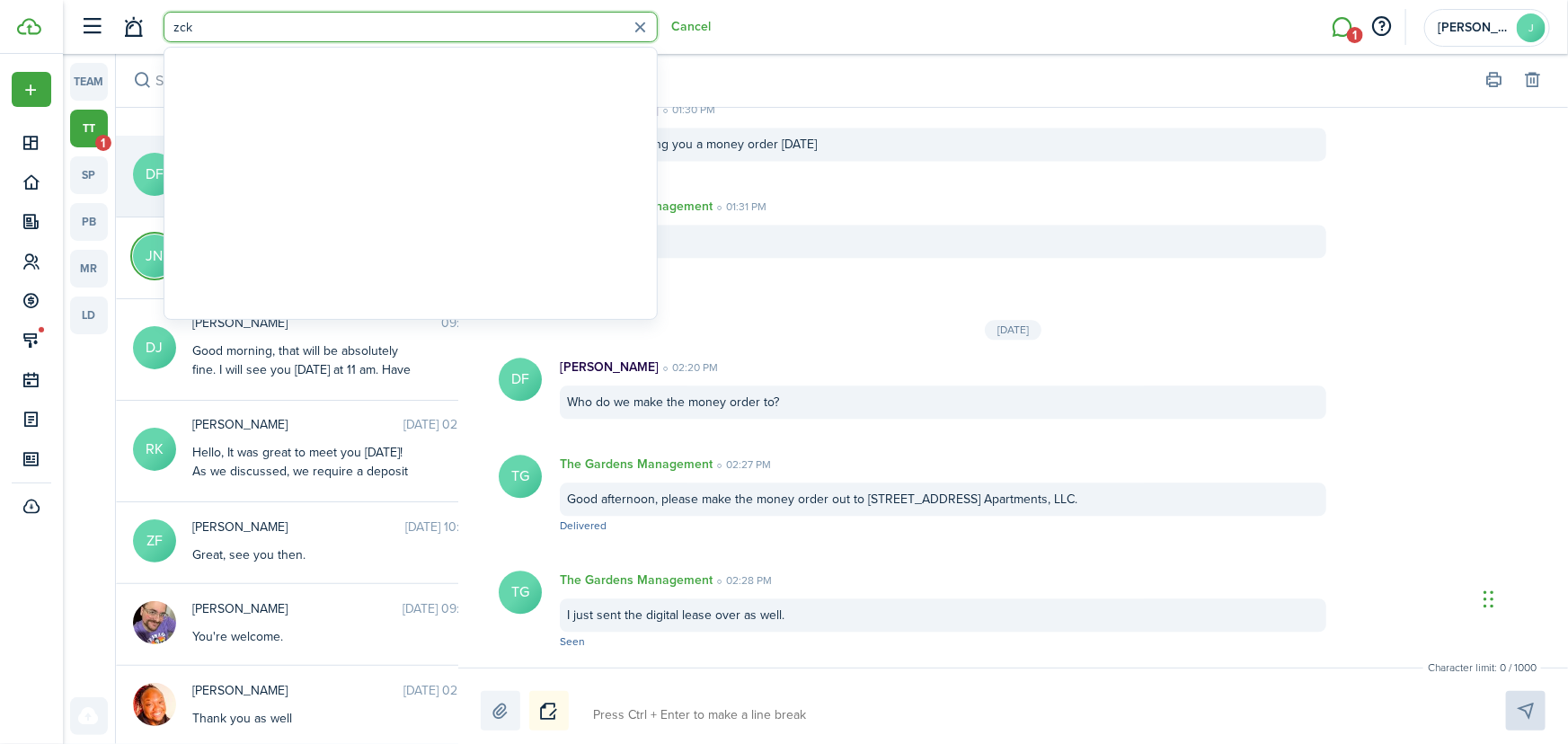
click at [175, 23] on input "zck" at bounding box center [410, 26] width 494 height 30
click at [180, 23] on input "zck" at bounding box center [410, 26] width 494 height 30
click at [244, 29] on input "[PERSON_NAME]" at bounding box center [410, 26] width 494 height 30
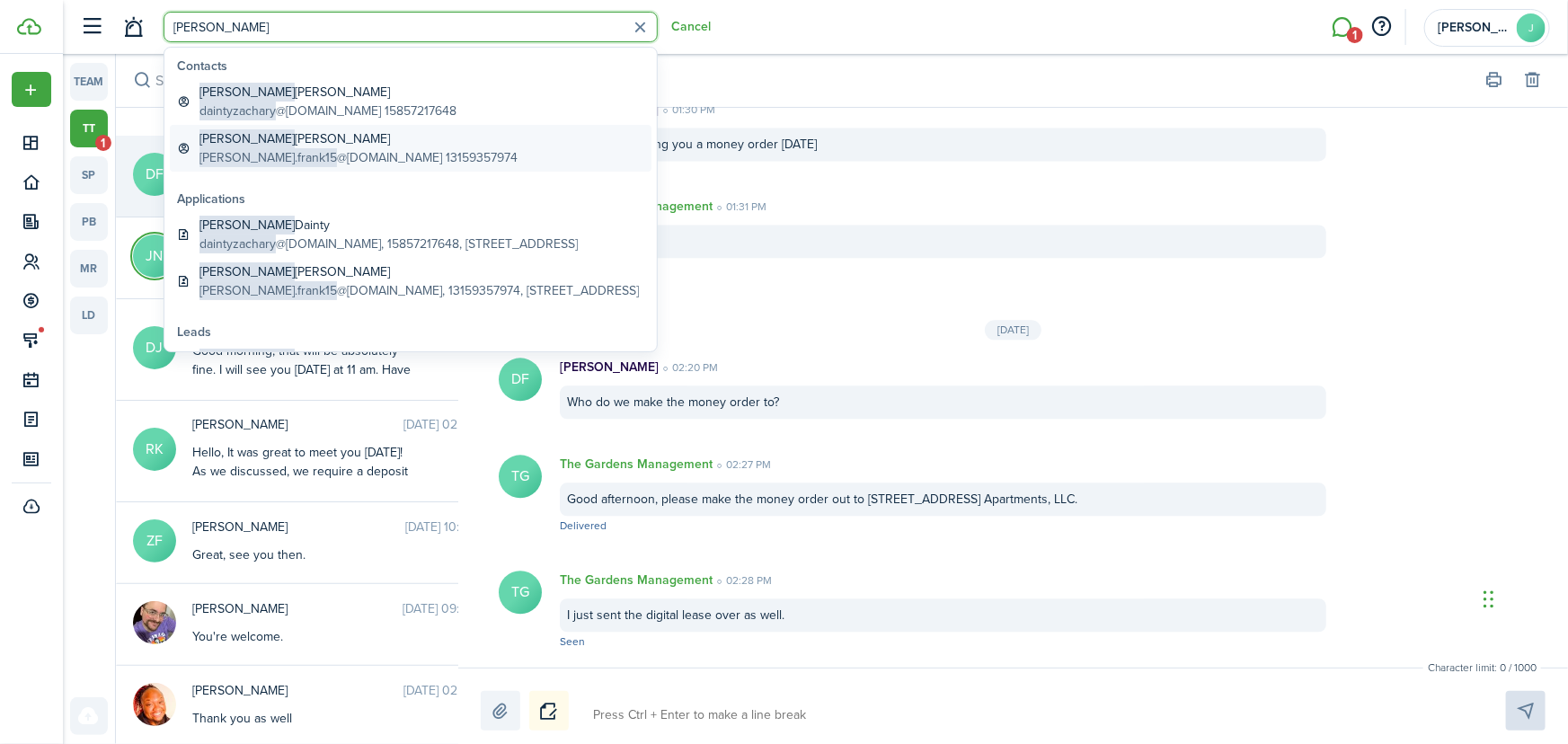
click at [240, 139] on span "[PERSON_NAME]" at bounding box center [247, 139] width 95 height 19
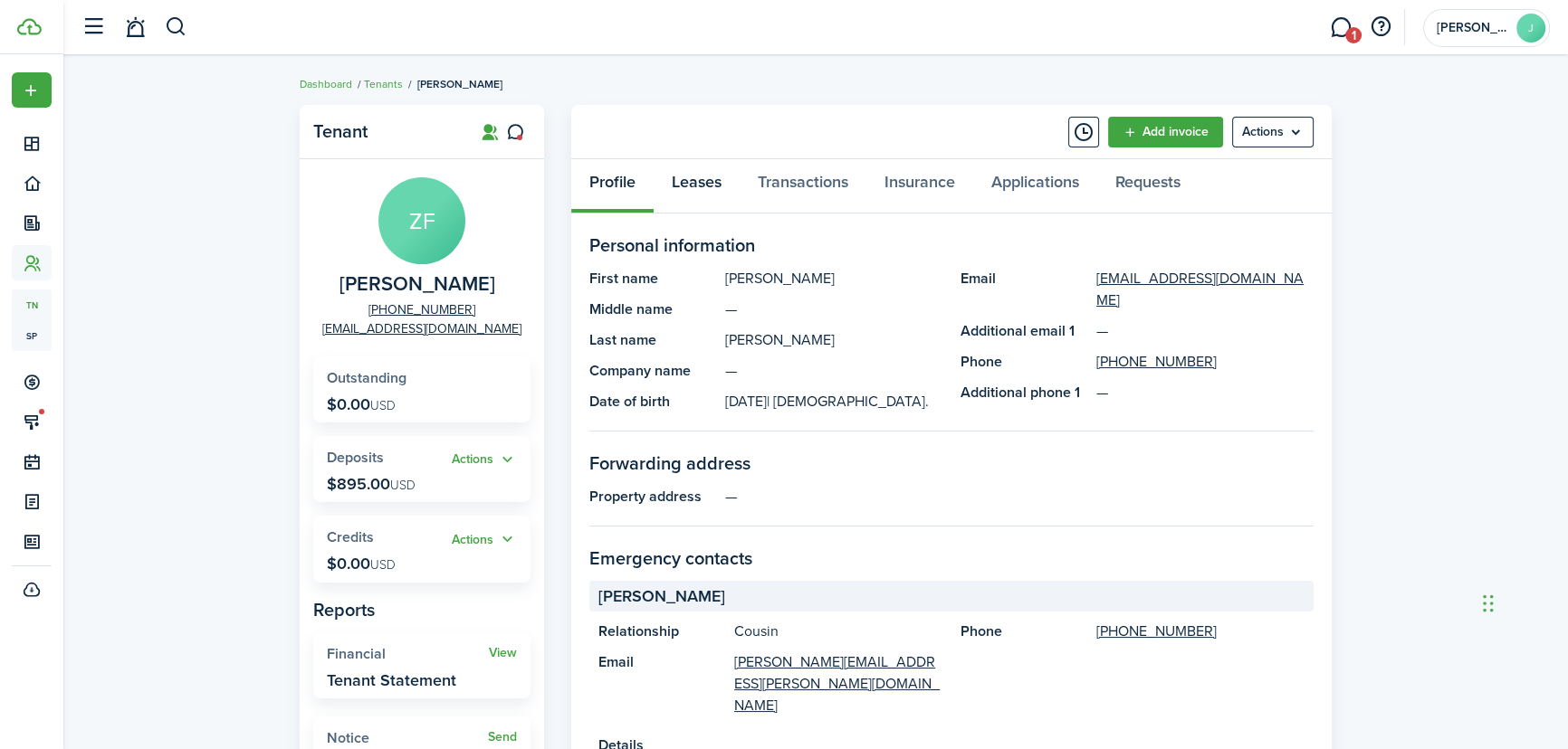
click at [715, 186] on link "Leases" at bounding box center [697, 186] width 86 height 54
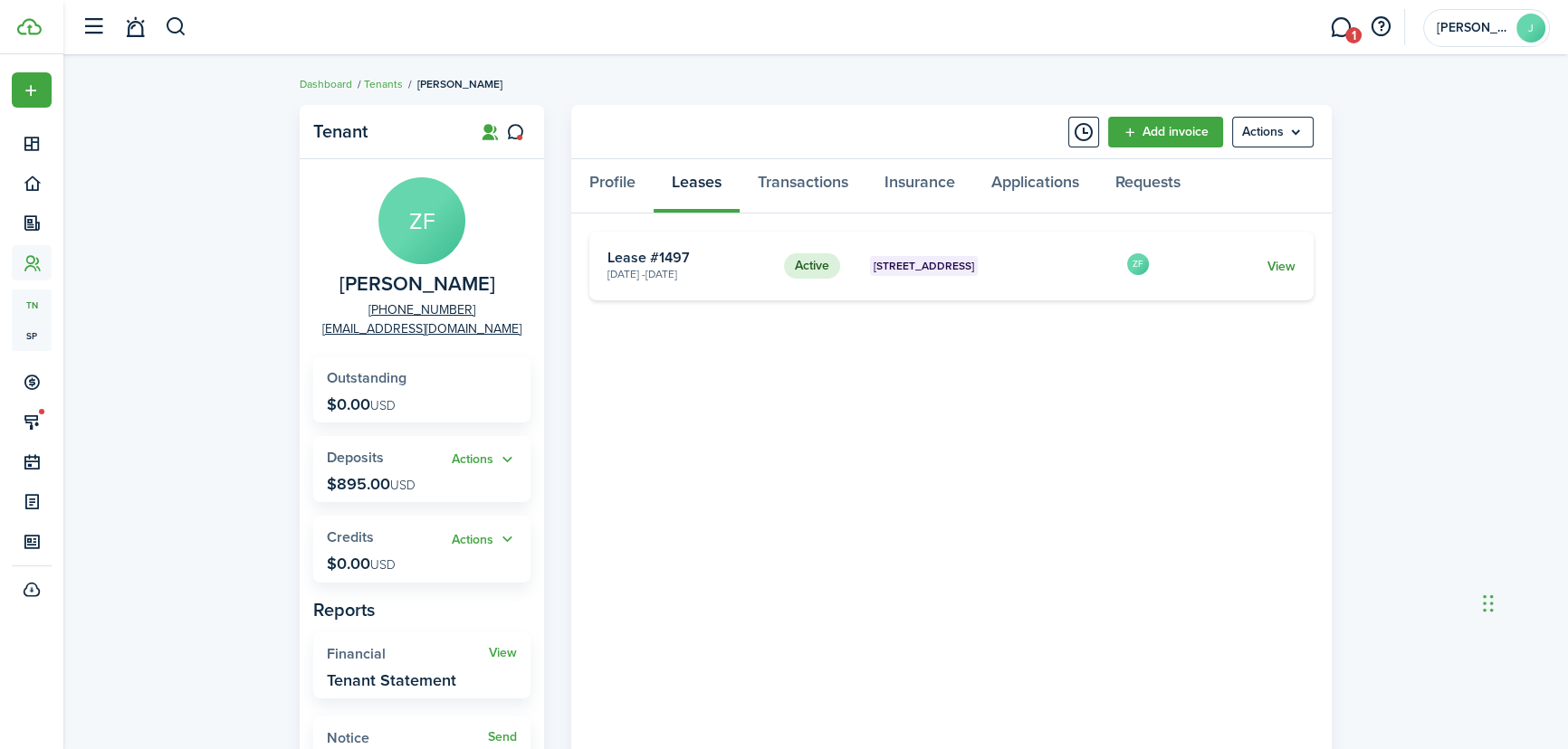
click at [1282, 266] on link "View" at bounding box center [1280, 266] width 28 height 19
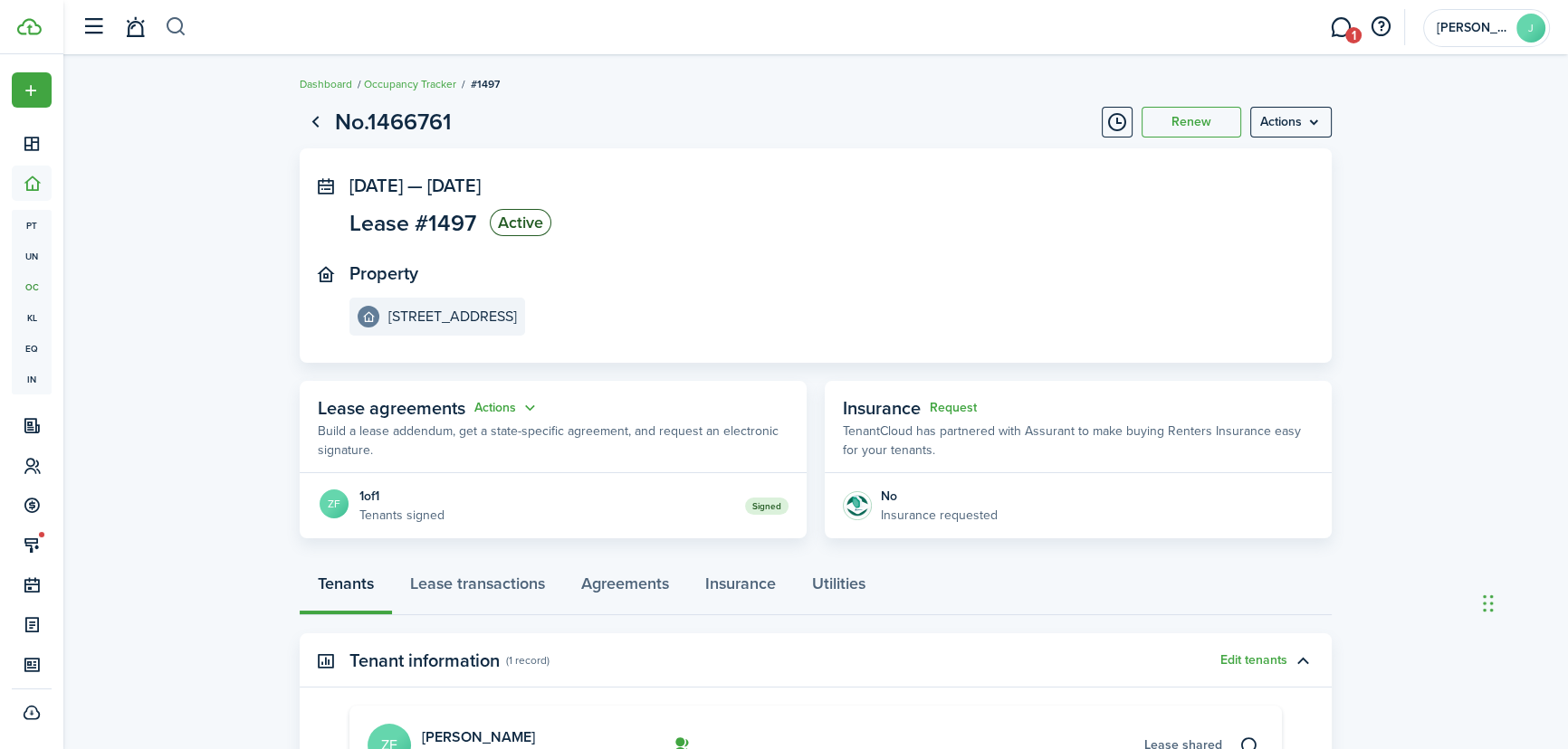
click at [180, 19] on button "button" at bounding box center [176, 27] width 23 height 30
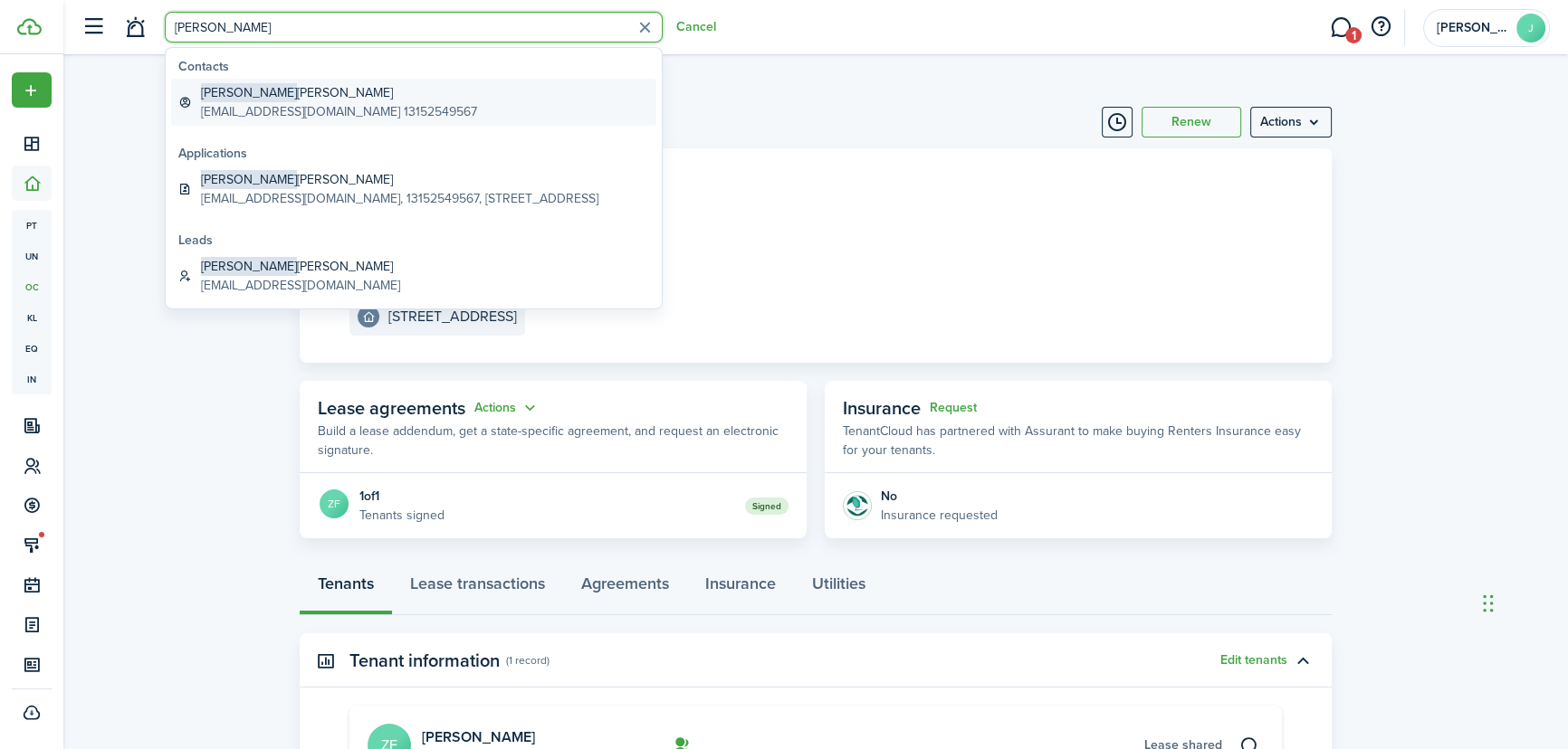
click at [260, 94] on global-search-item-title "[PERSON_NAME] [PERSON_NAME], Jr" at bounding box center [339, 92] width 276 height 19
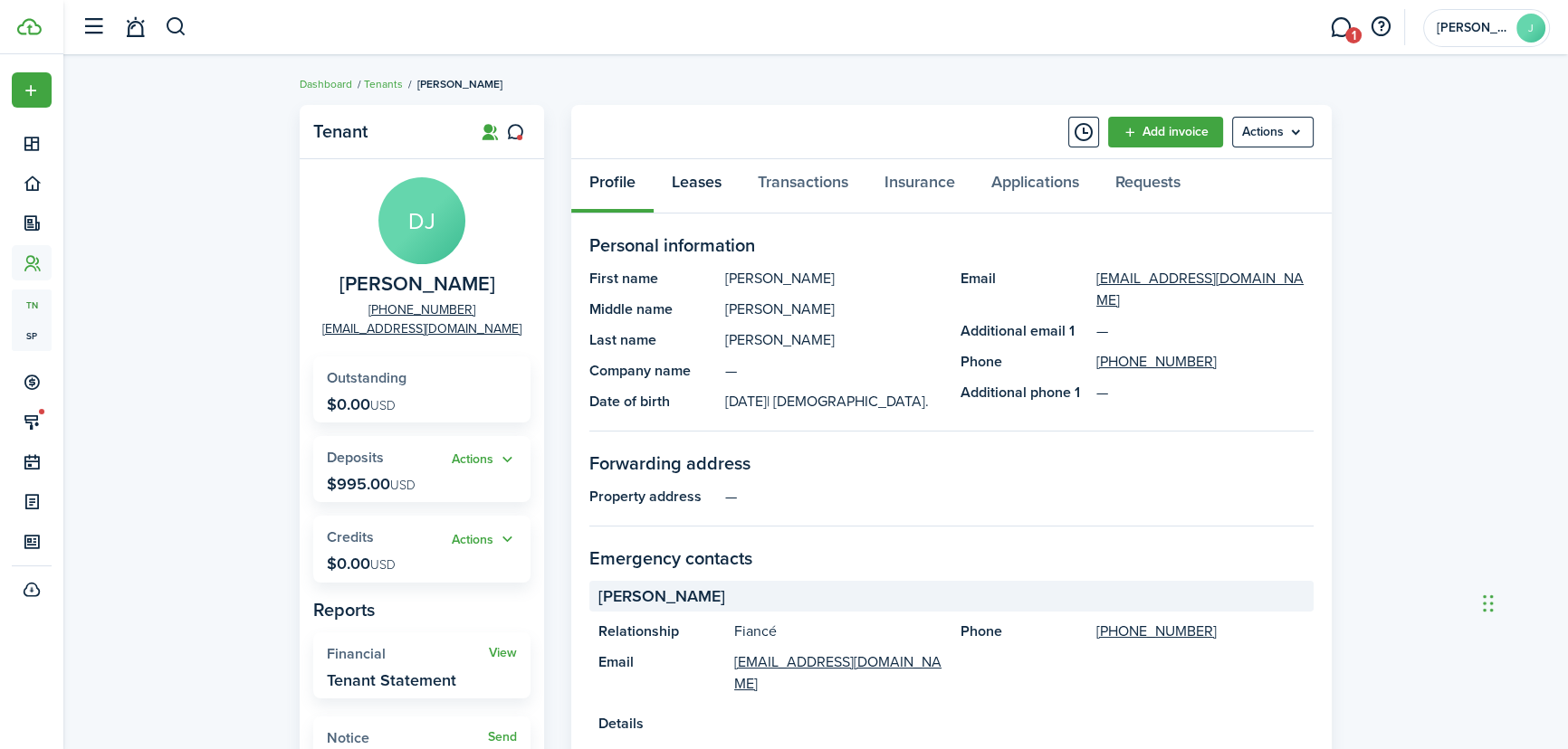
click at [713, 180] on link "Leases" at bounding box center [697, 186] width 86 height 54
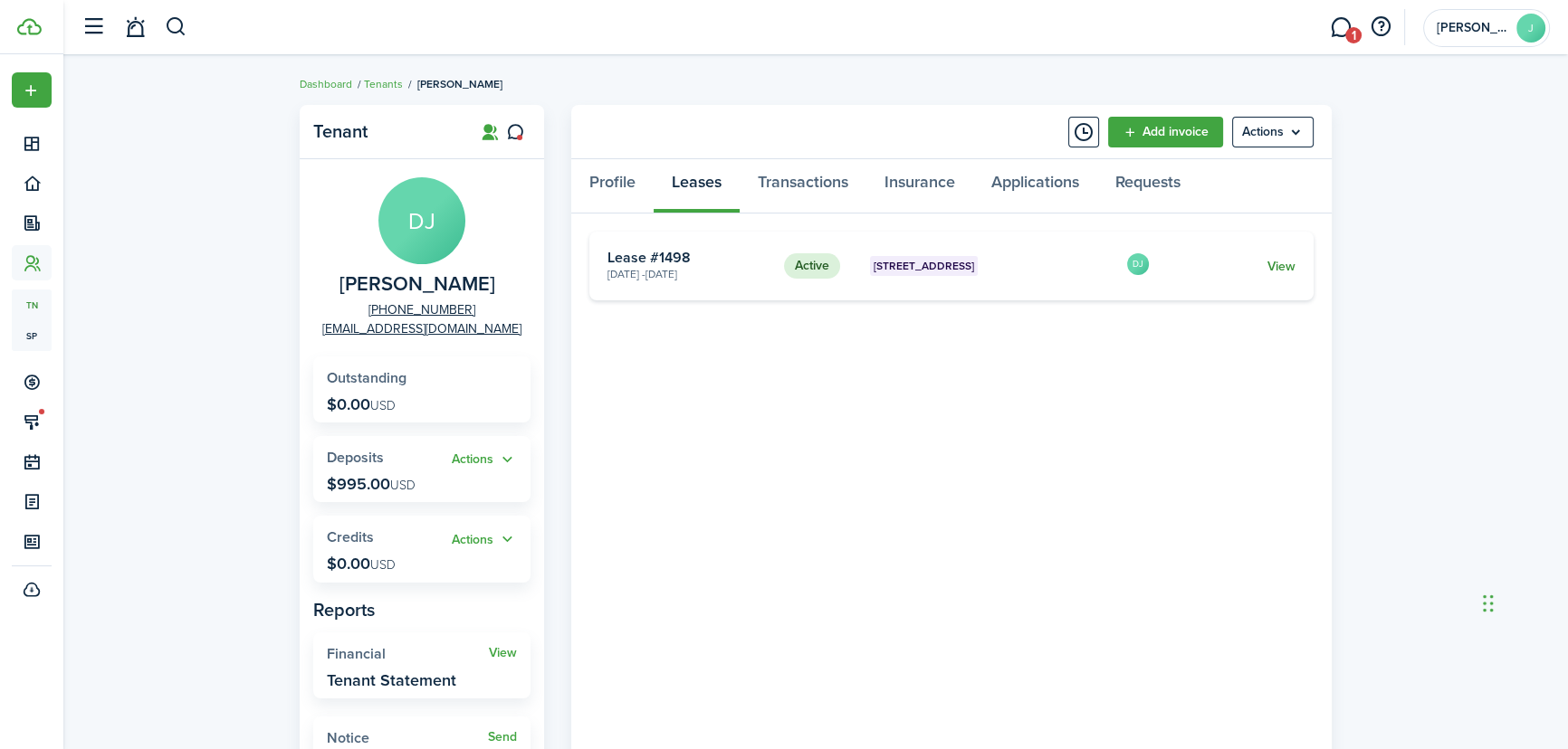
click at [1276, 260] on link "View" at bounding box center [1280, 266] width 28 height 19
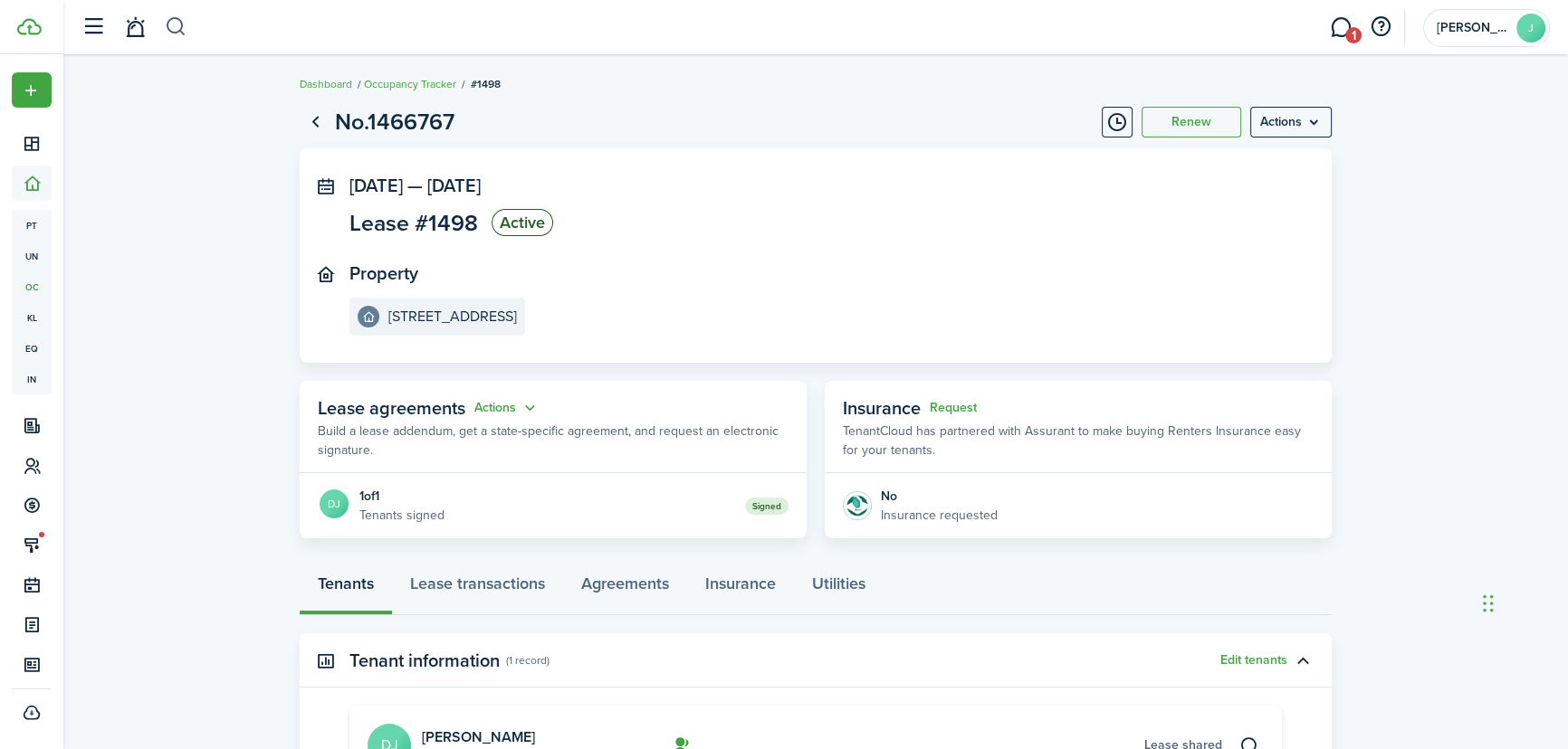
click at [178, 16] on button "button" at bounding box center [176, 27] width 23 height 30
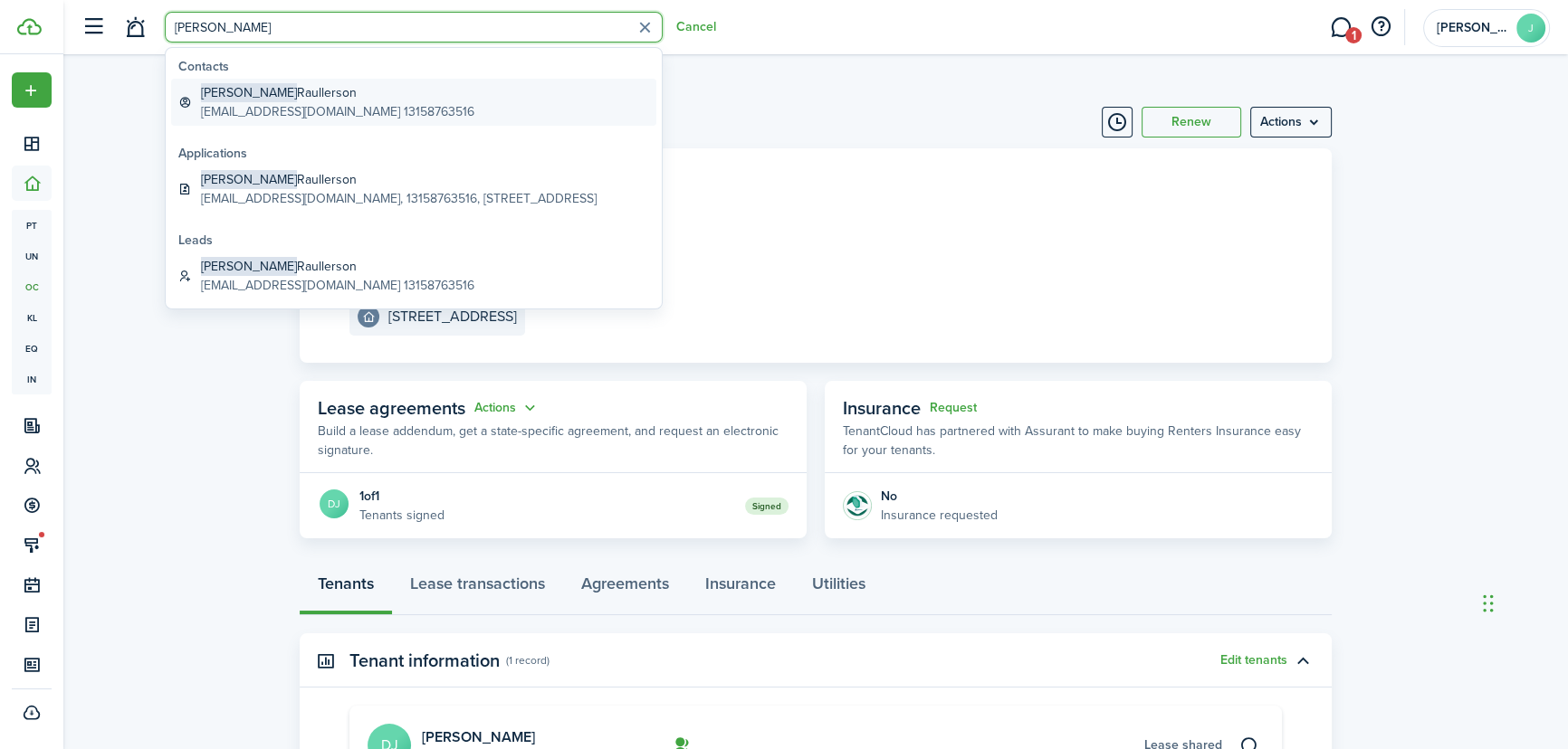
click at [251, 102] on global-search-item-description "[EMAIL_ADDRESS][DOMAIN_NAME] 13158763516" at bounding box center [337, 111] width 273 height 19
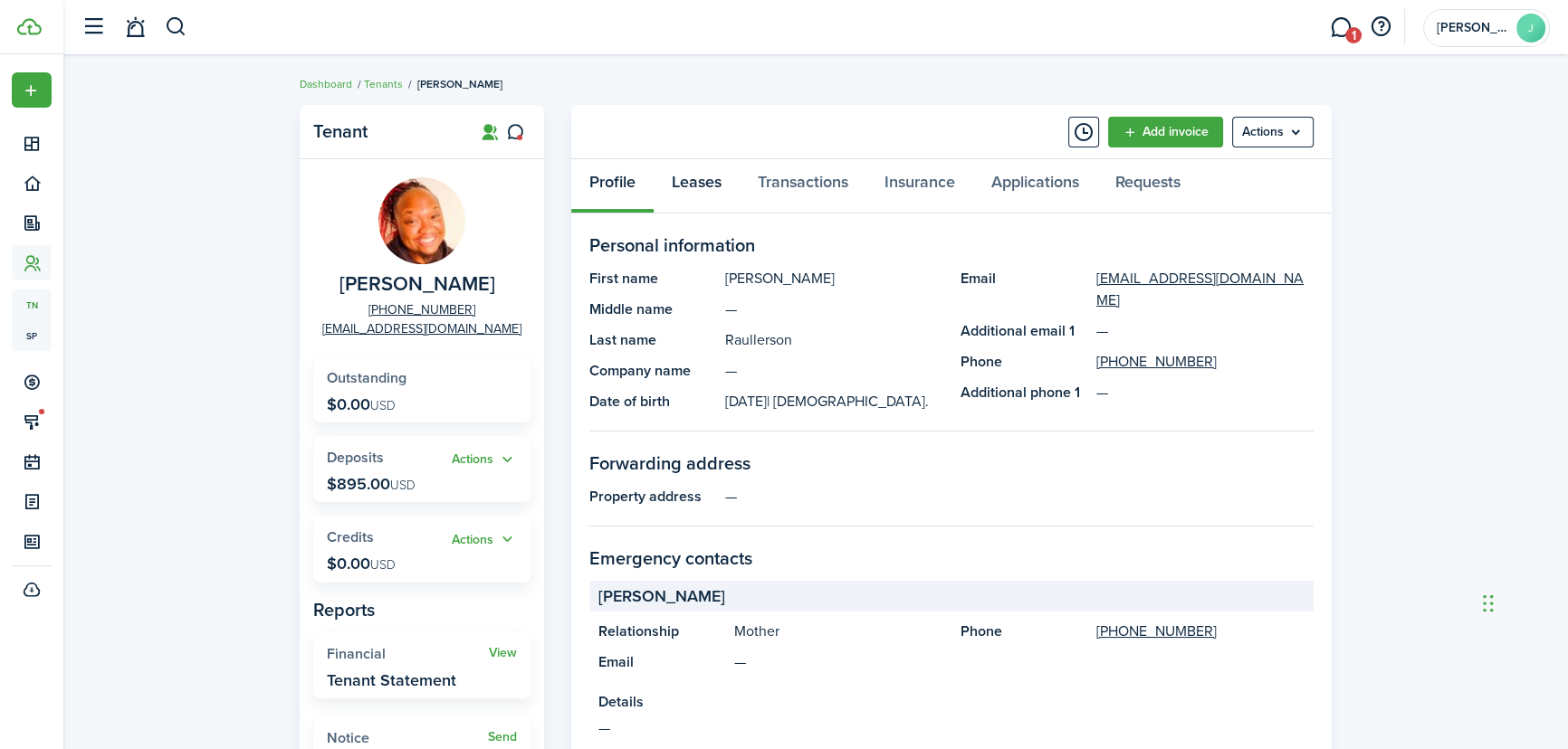
click at [684, 179] on link "Leases" at bounding box center [697, 186] width 86 height 54
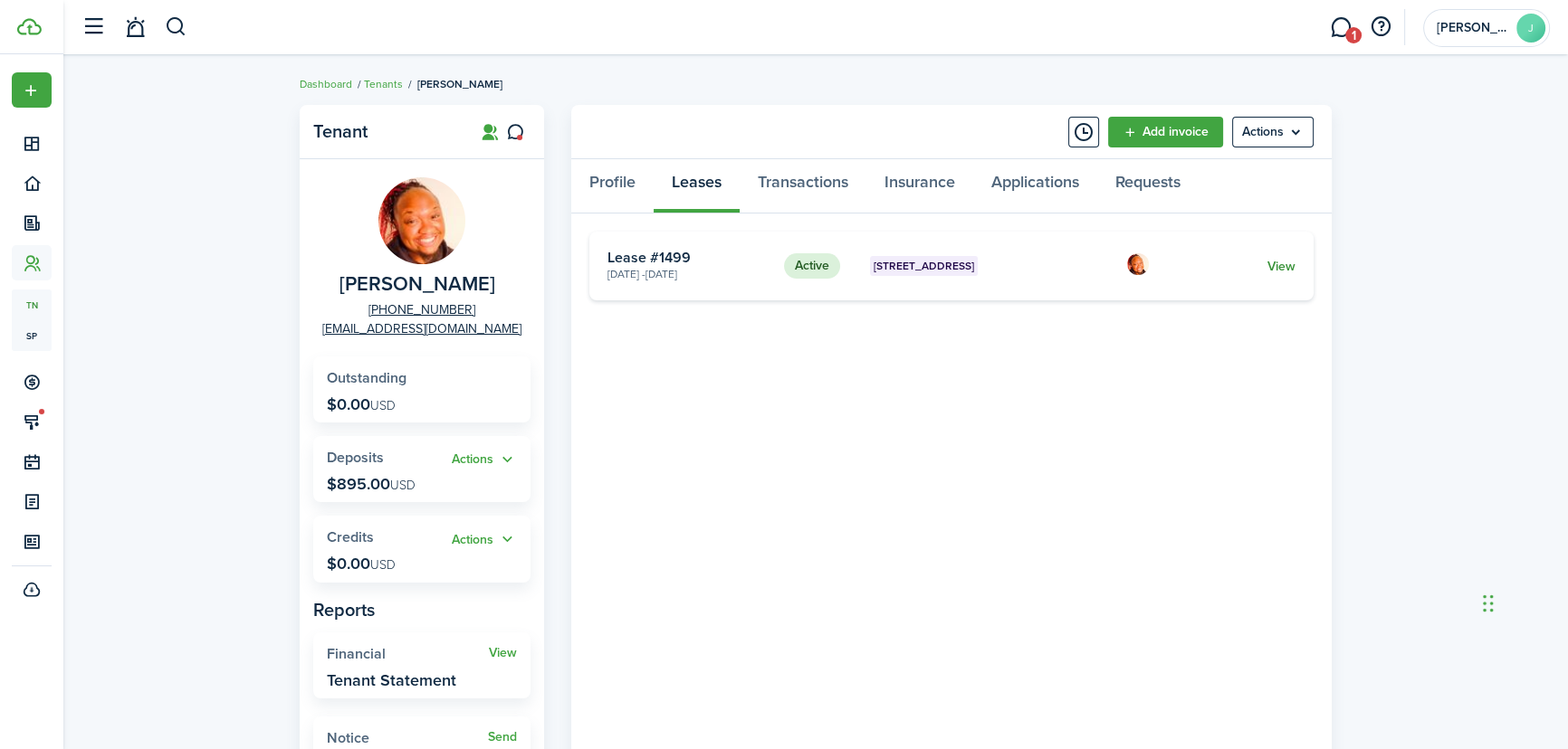
click at [1280, 264] on link "View" at bounding box center [1280, 266] width 28 height 19
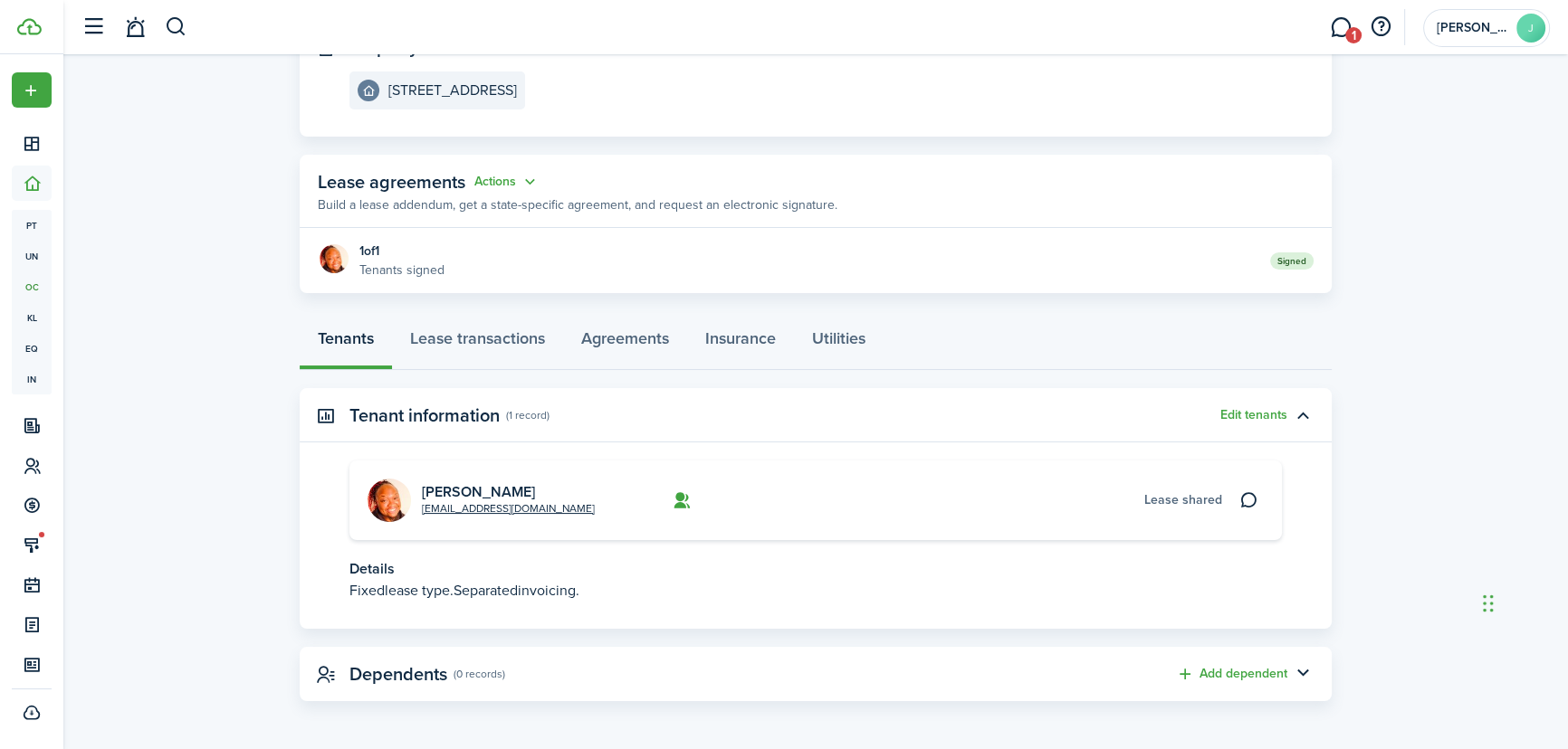
scroll to position [227, 0]
click at [628, 339] on link "Agreements" at bounding box center [625, 343] width 124 height 54
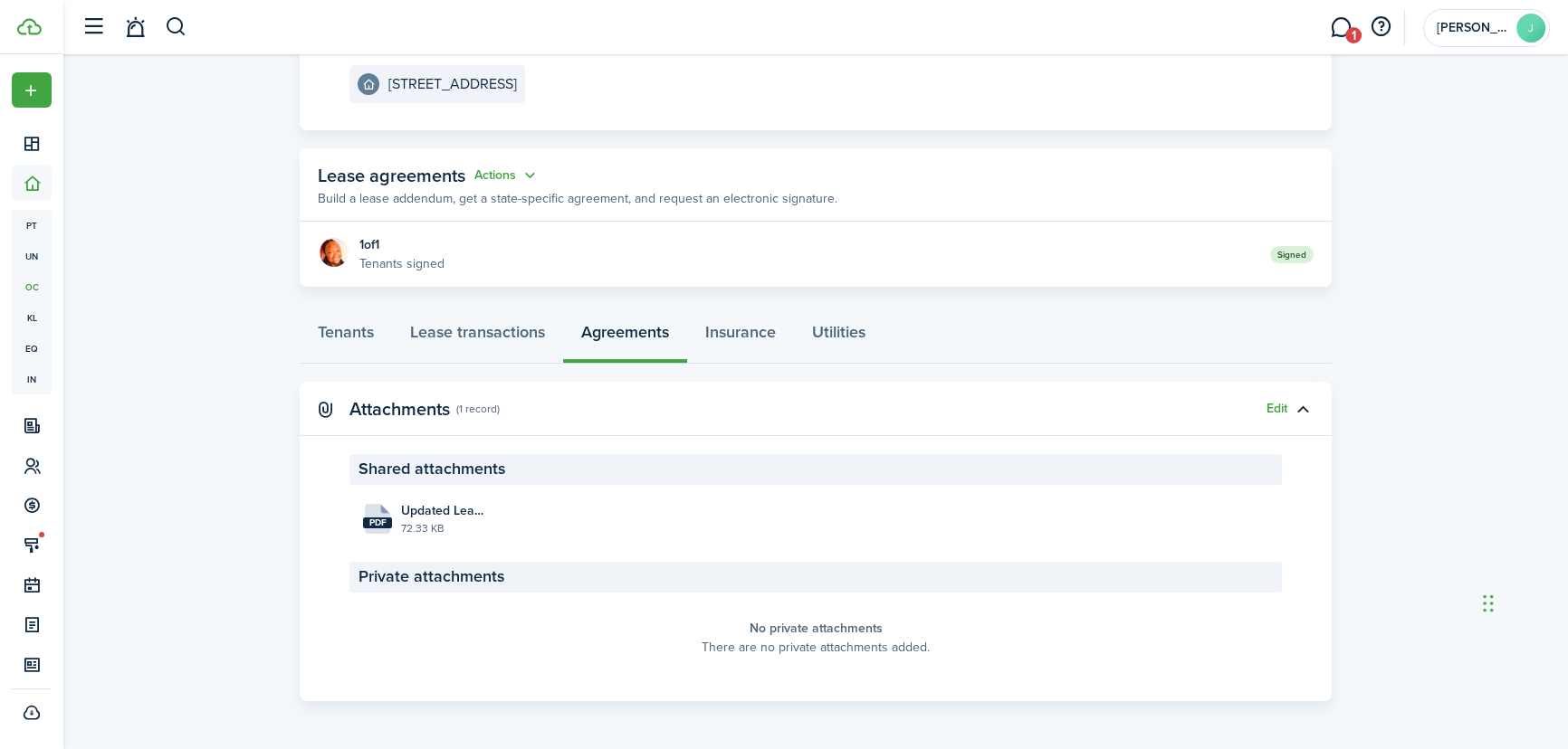
scroll to position [233, 0]
